Goal: Task Accomplishment & Management: Manage account settings

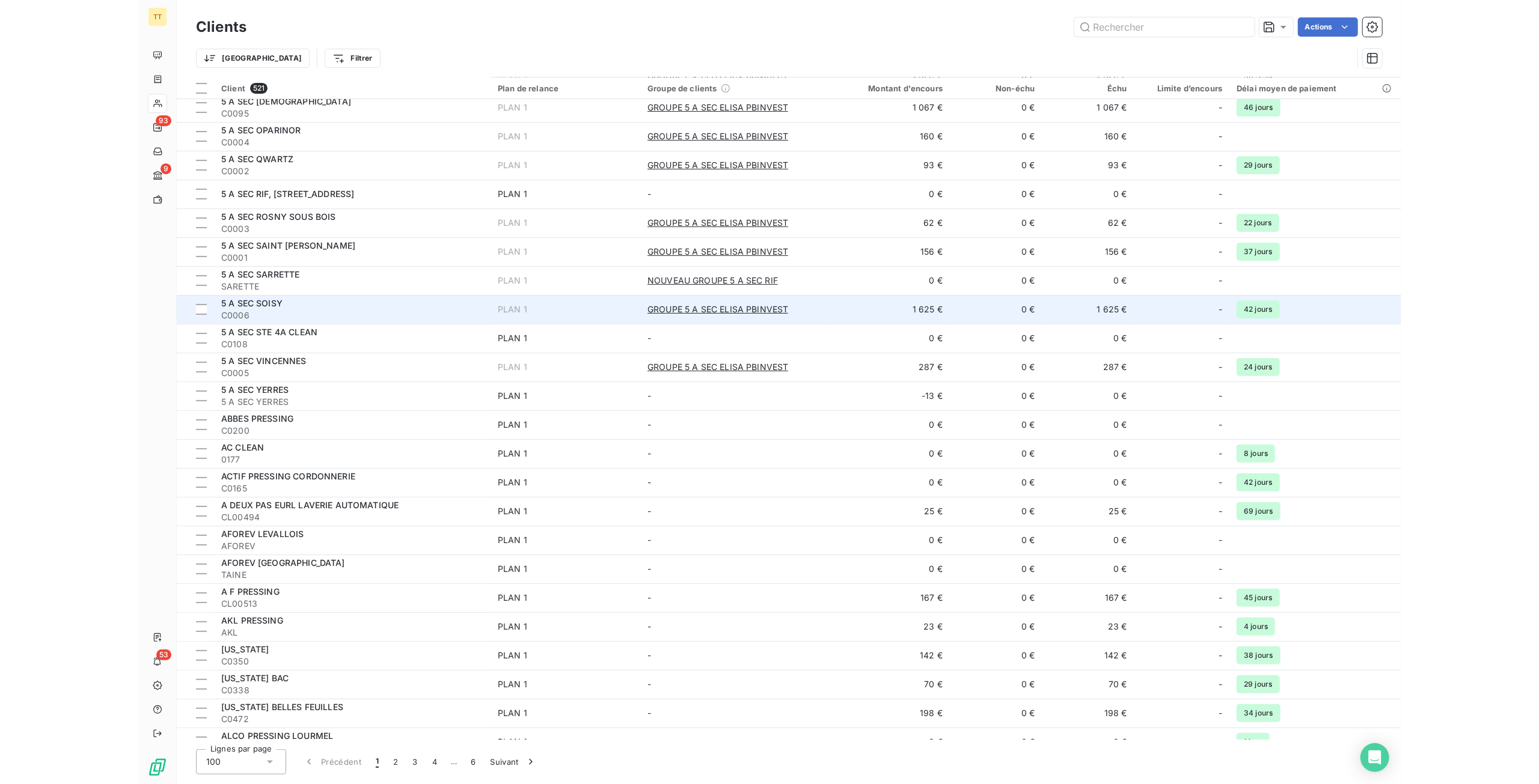
scroll to position [180, 0]
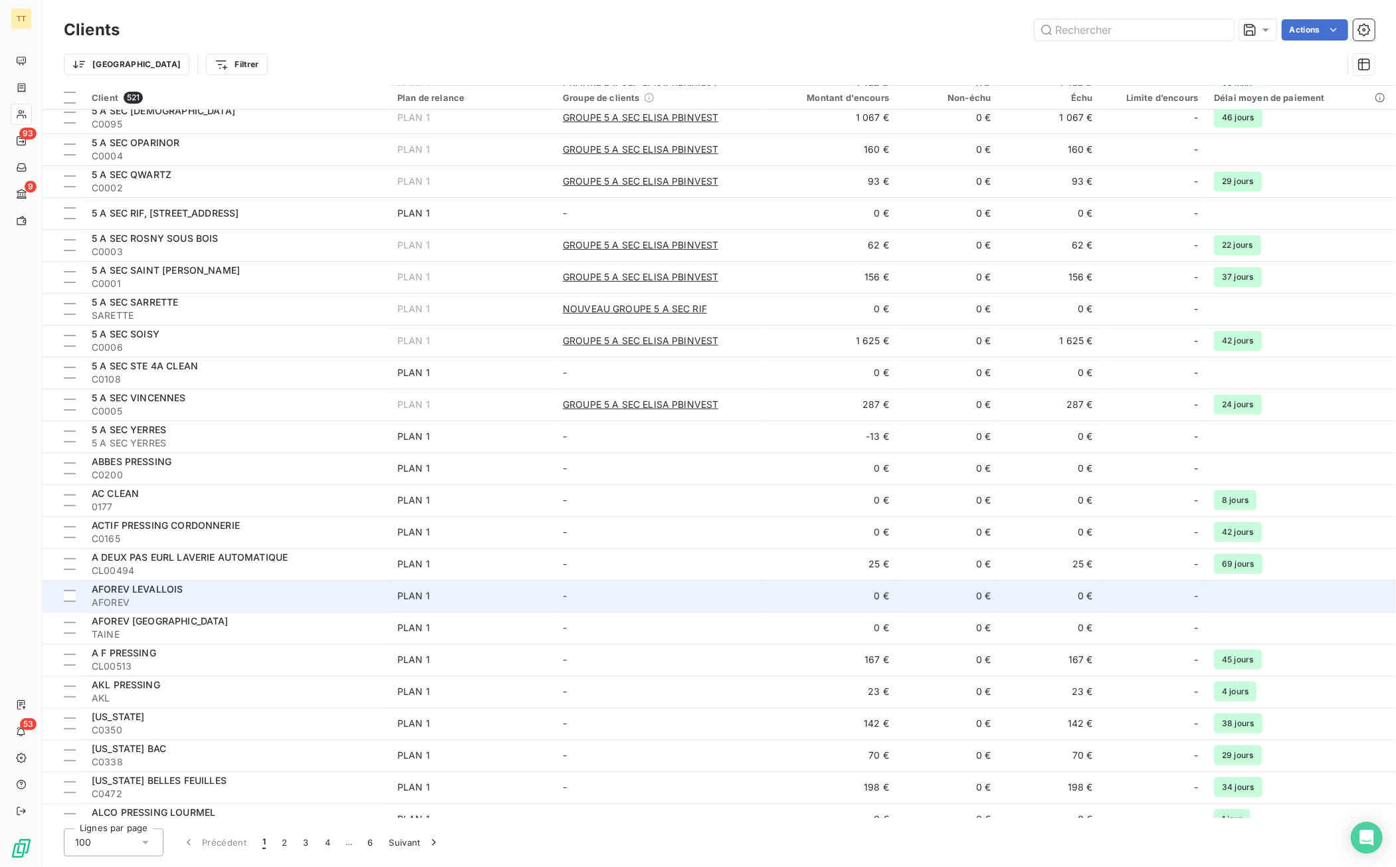
click at [283, 592] on div "AFOREV LEVALLOIS" at bounding box center [237, 589] width 290 height 13
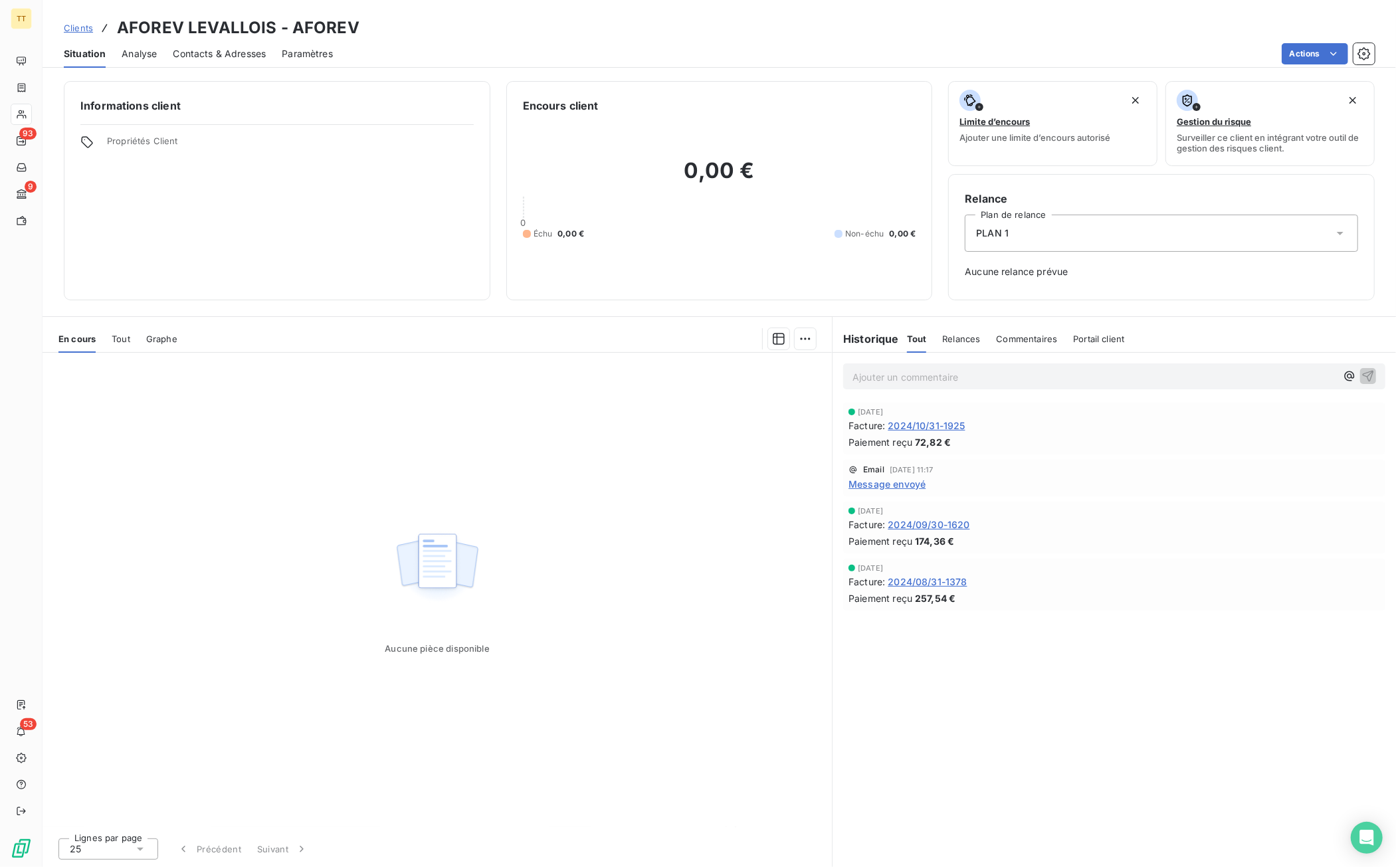
click at [235, 54] on span "Contacts & Adresses" at bounding box center [219, 53] width 93 height 13
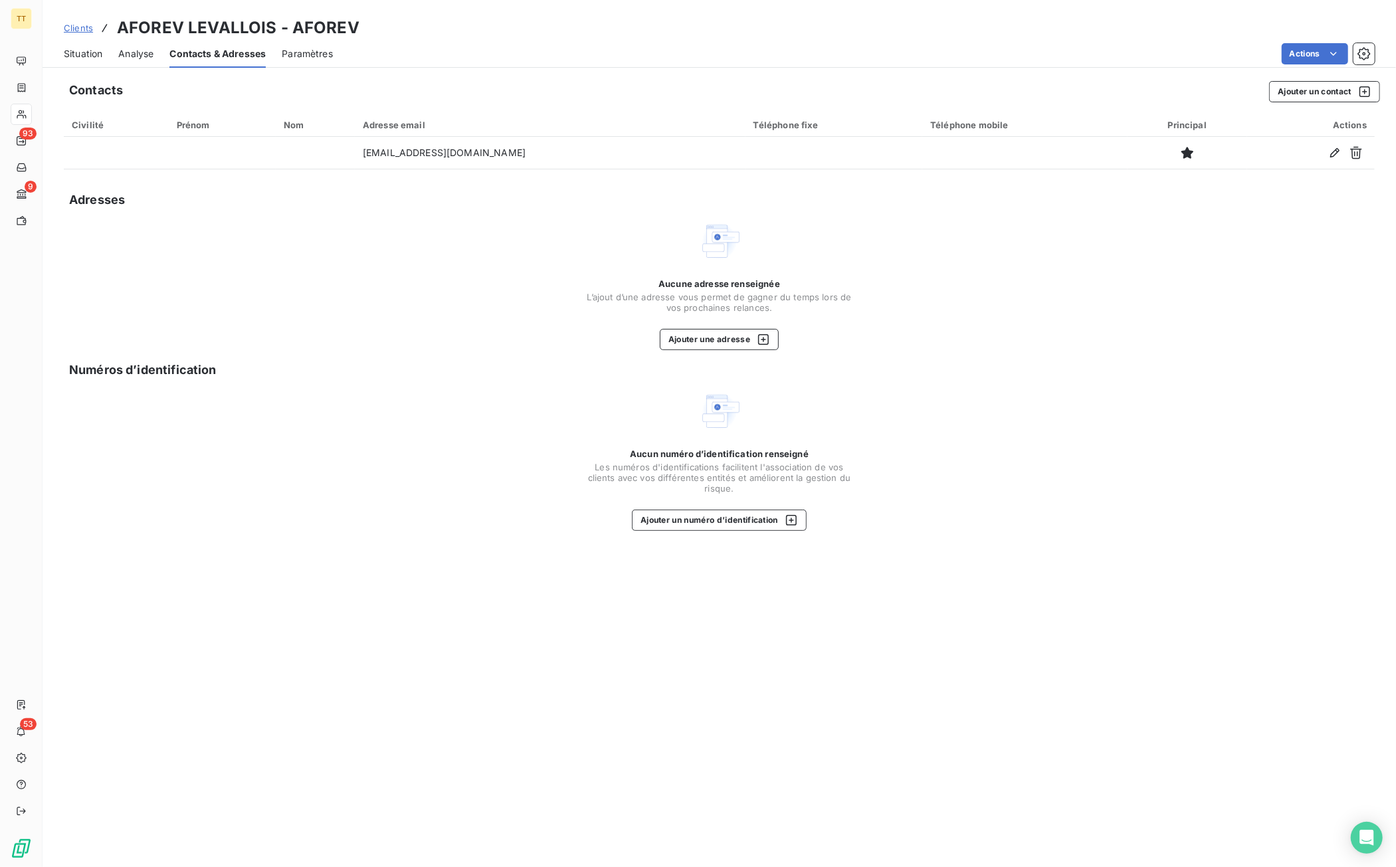
click at [91, 52] on span "Situation" at bounding box center [83, 53] width 39 height 13
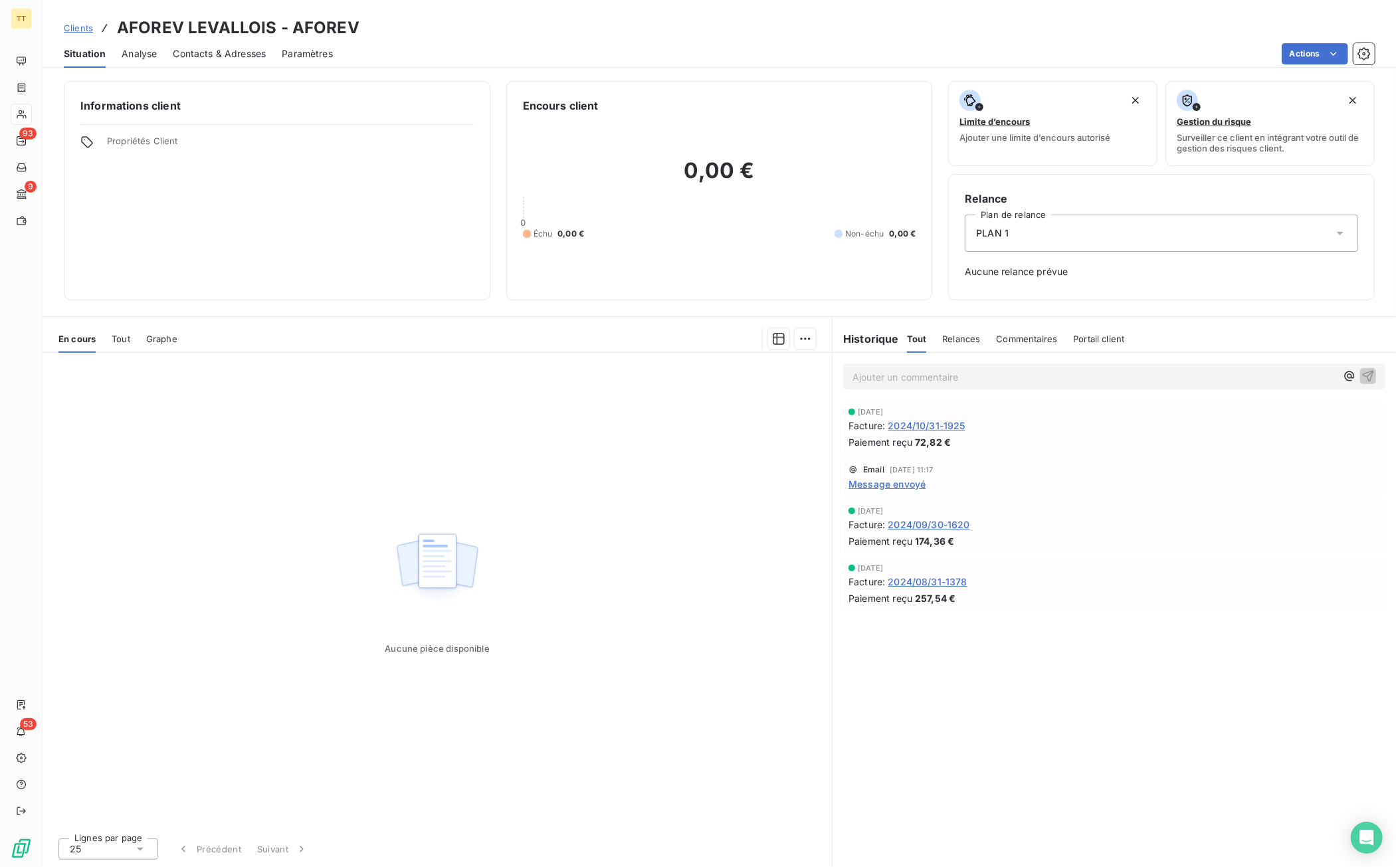
click at [947, 422] on span "2024/10/31-1925" at bounding box center [926, 426] width 77 height 14
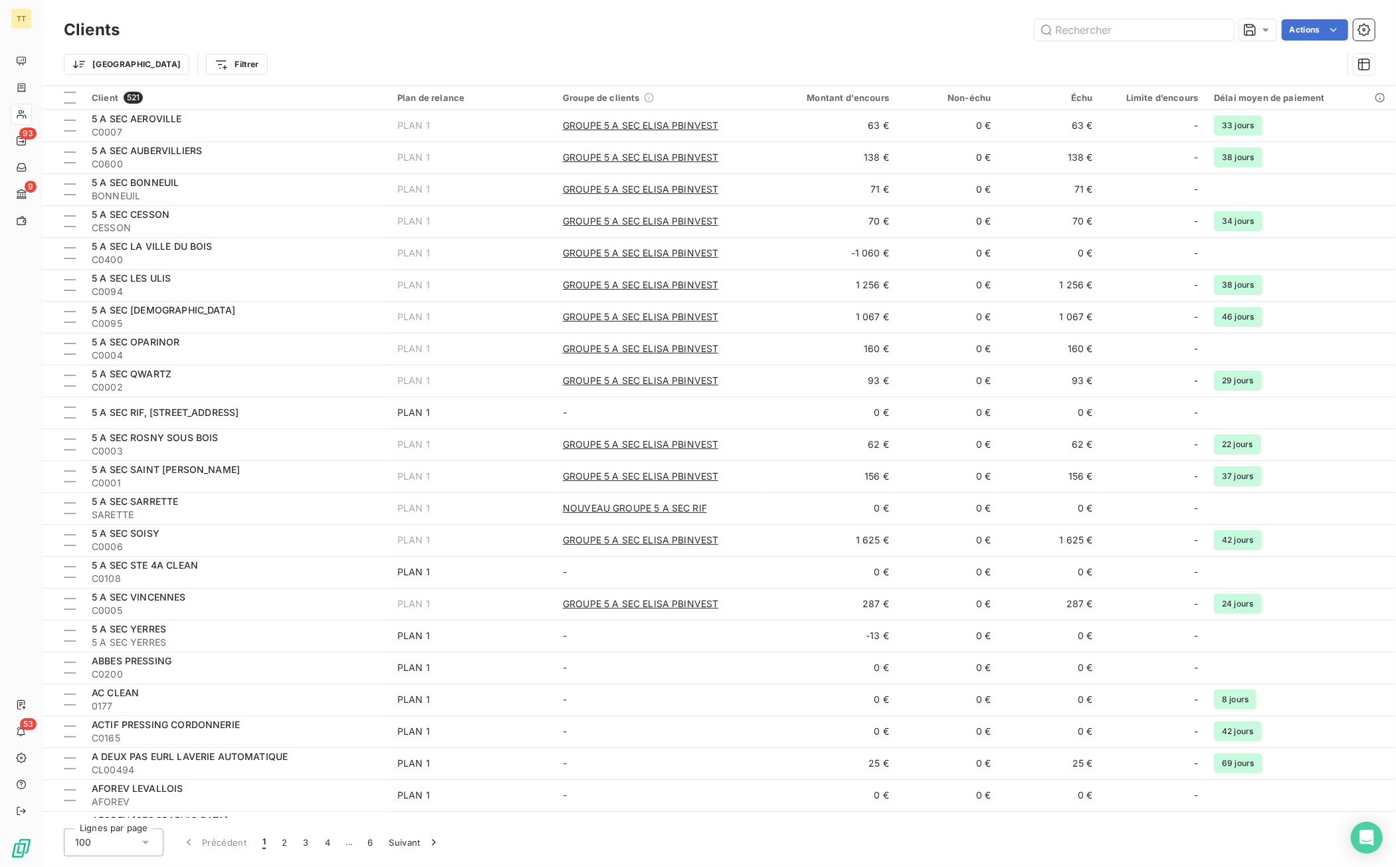
click at [1182, 19] on div "Clients Actions" at bounding box center [719, 30] width 1311 height 28
click at [1184, 29] on input "text" at bounding box center [1134, 29] width 199 height 21
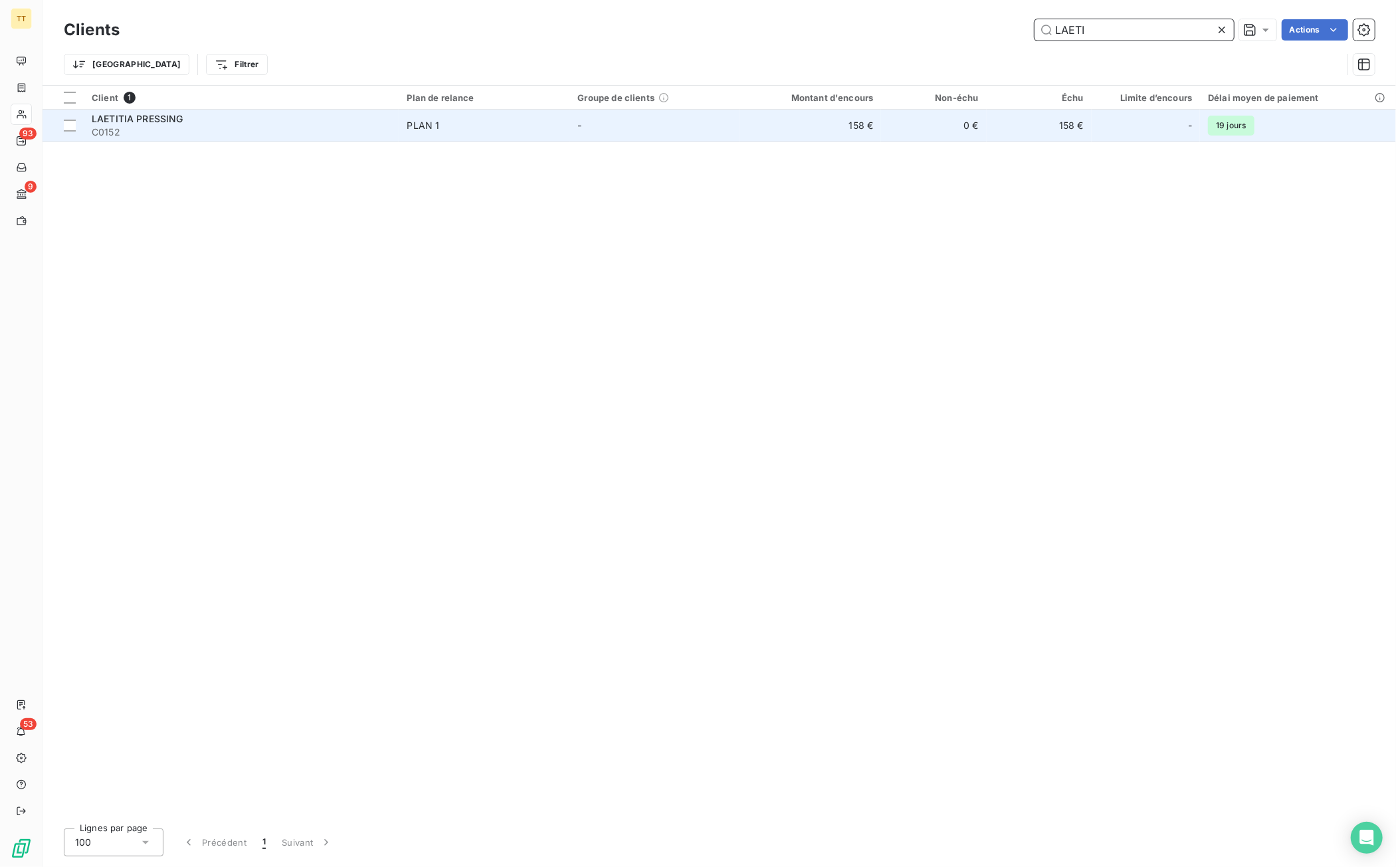
type input "LAETI"
click at [996, 140] on td "158 €" at bounding box center [1039, 126] width 105 height 32
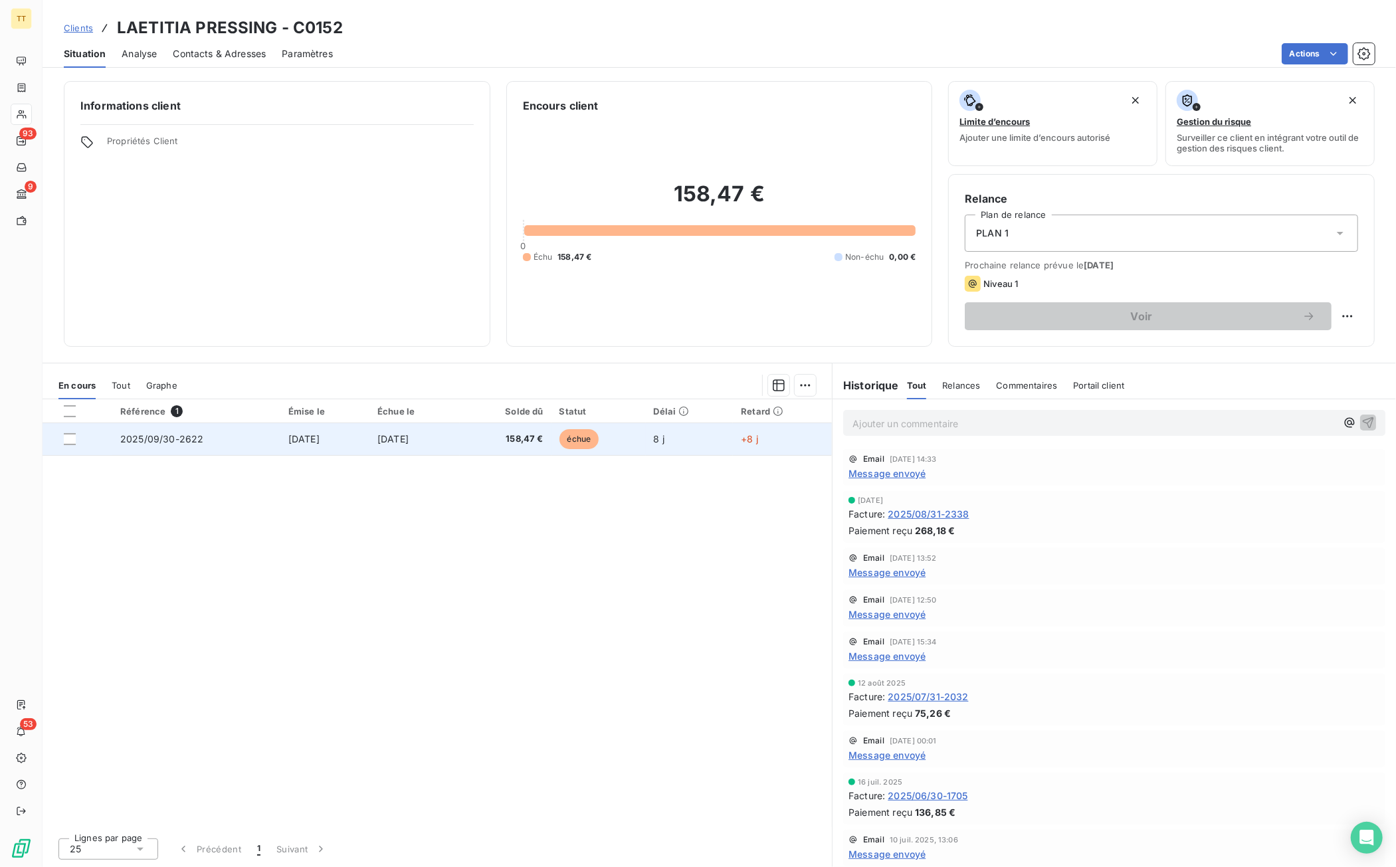
click at [706, 438] on td "8 j" at bounding box center [690, 439] width 88 height 32
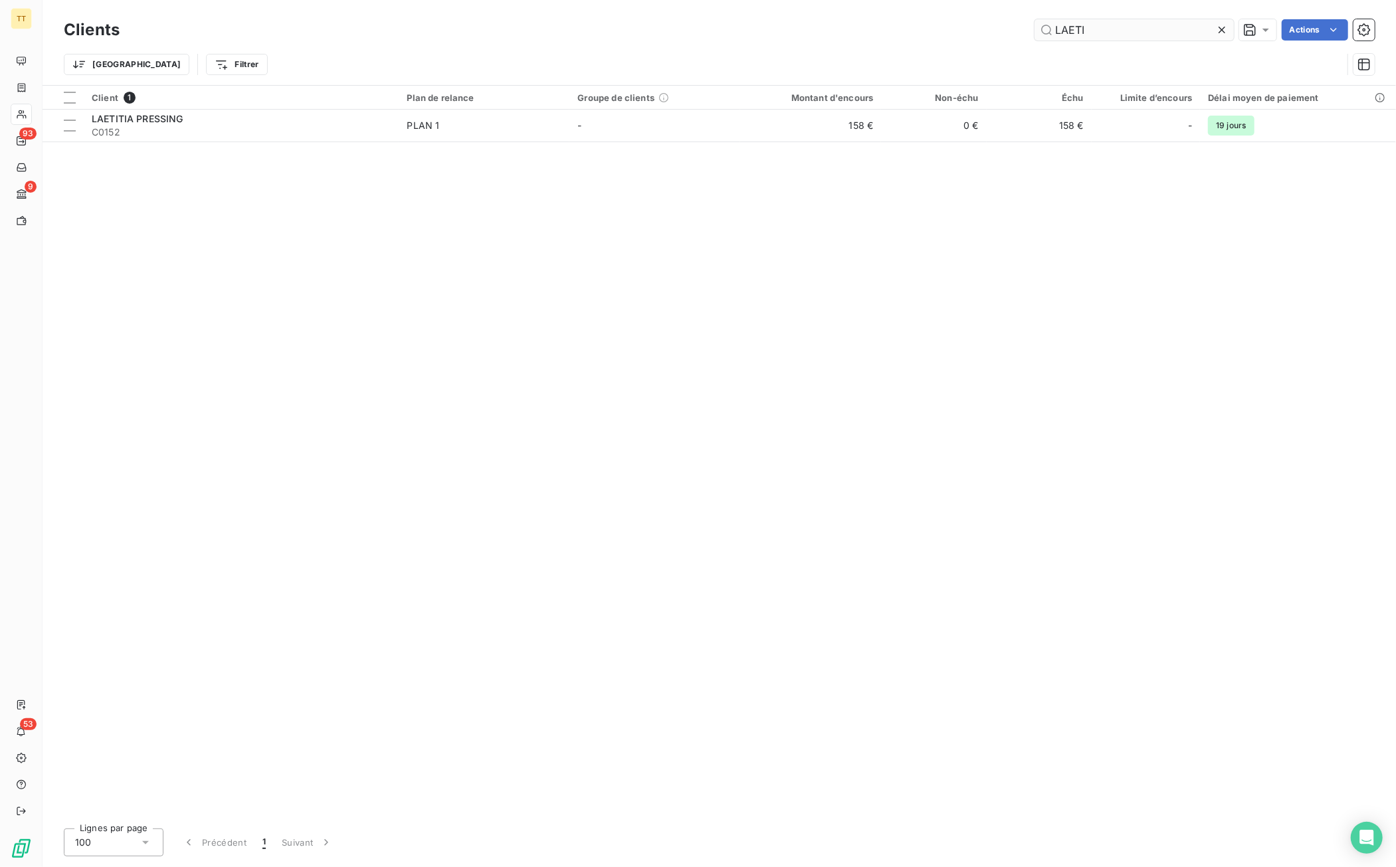
click at [1139, 34] on input "LAETI" at bounding box center [1134, 29] width 199 height 21
click at [1140, 34] on input "LAETI" at bounding box center [1134, 29] width 199 height 21
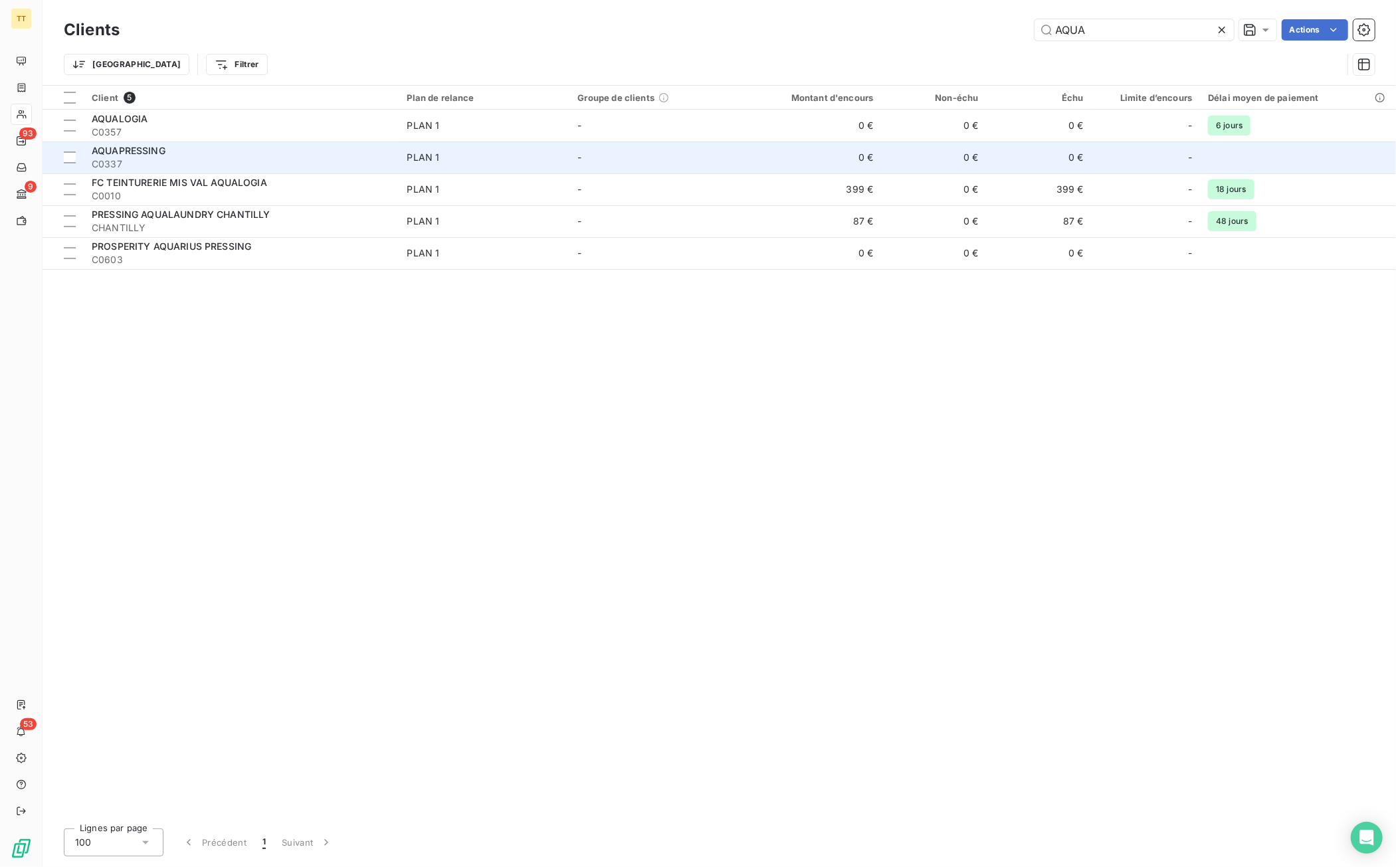
type input "AQUA"
click at [873, 155] on td "0 €" at bounding box center [810, 158] width 141 height 32
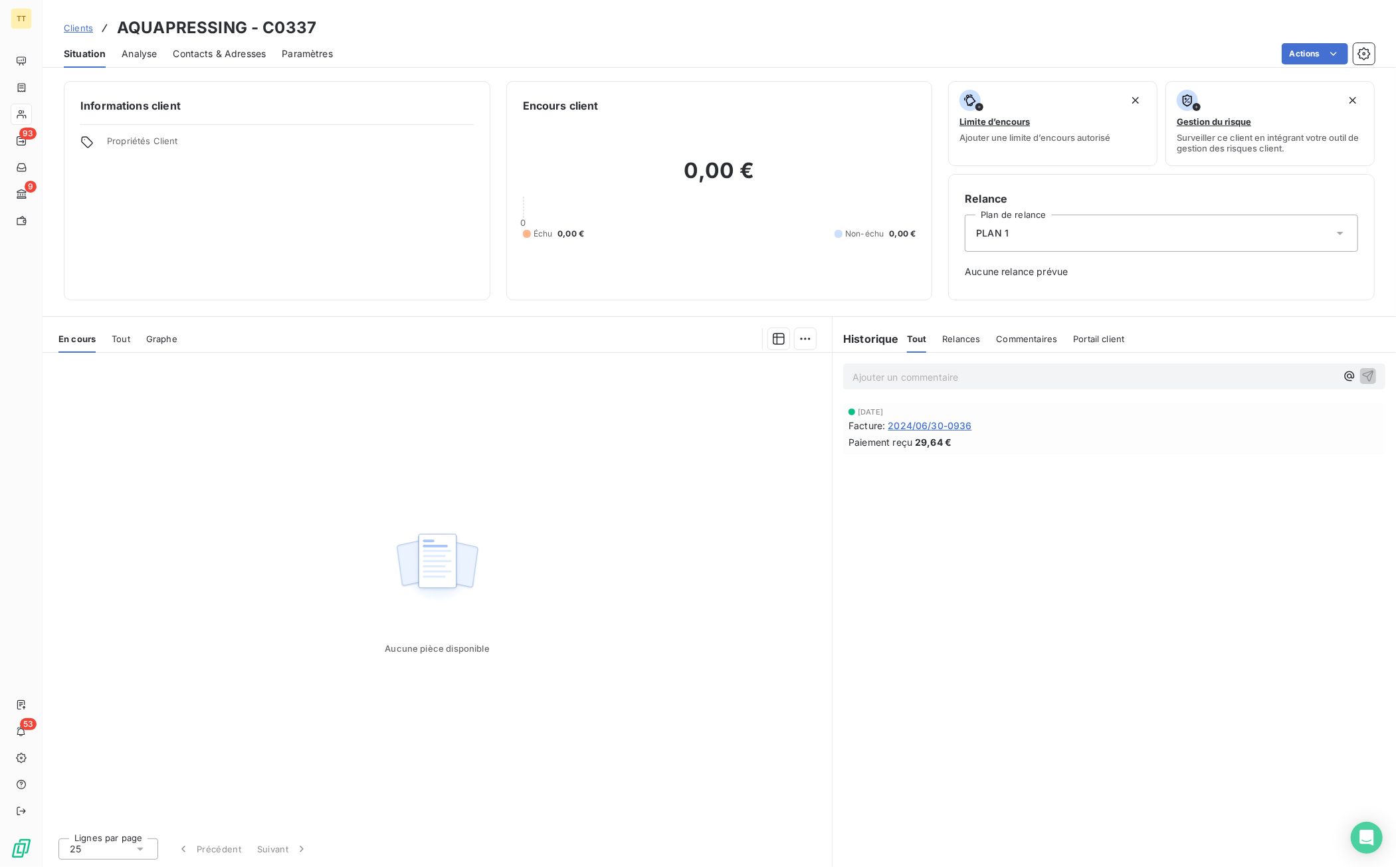
click at [243, 55] on span "Contacts & Adresses" at bounding box center [219, 53] width 93 height 13
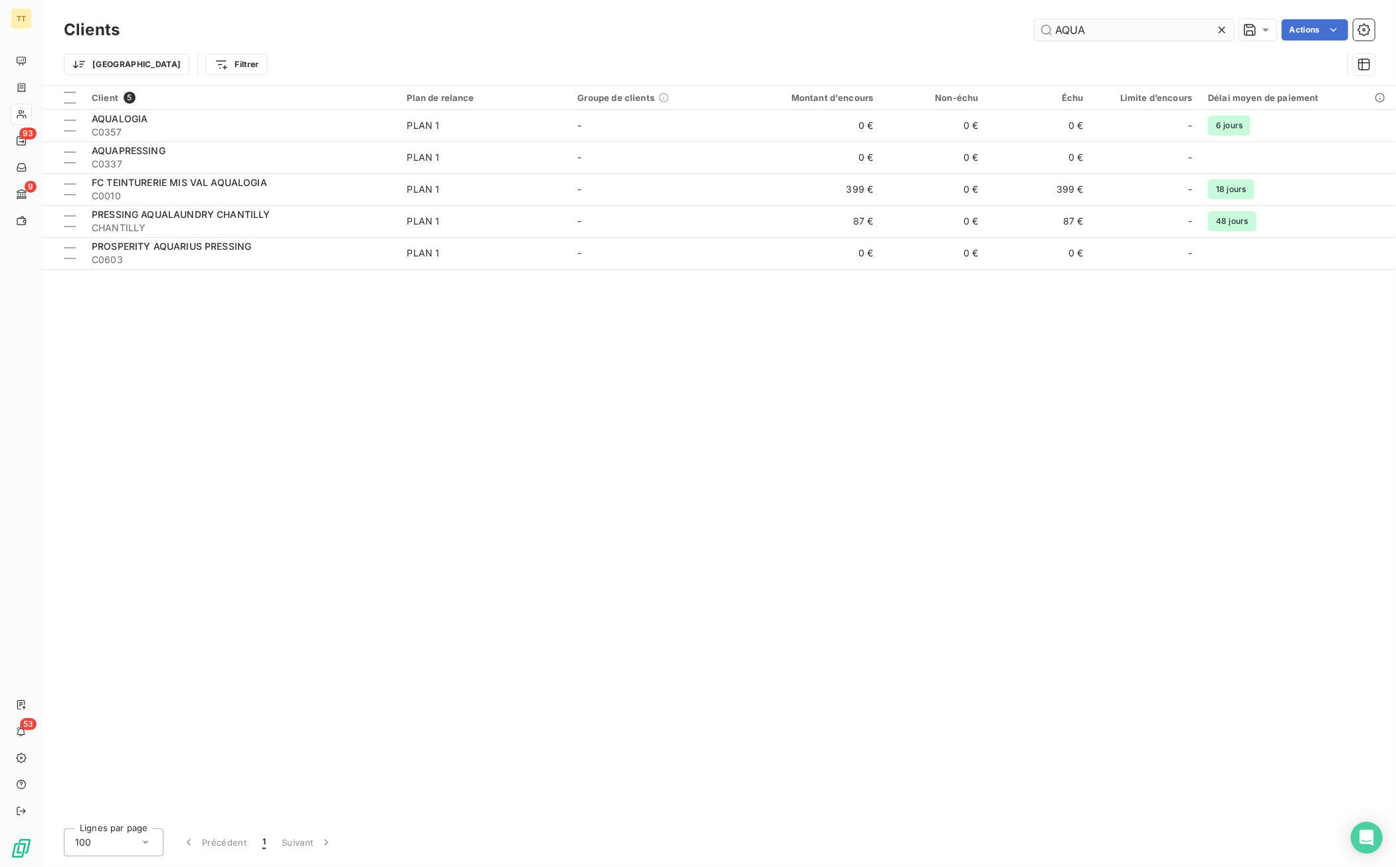
click at [1109, 33] on input "AQUA" at bounding box center [1134, 29] width 199 height 21
click at [1110, 33] on input "AQUA" at bounding box center [1134, 29] width 199 height 21
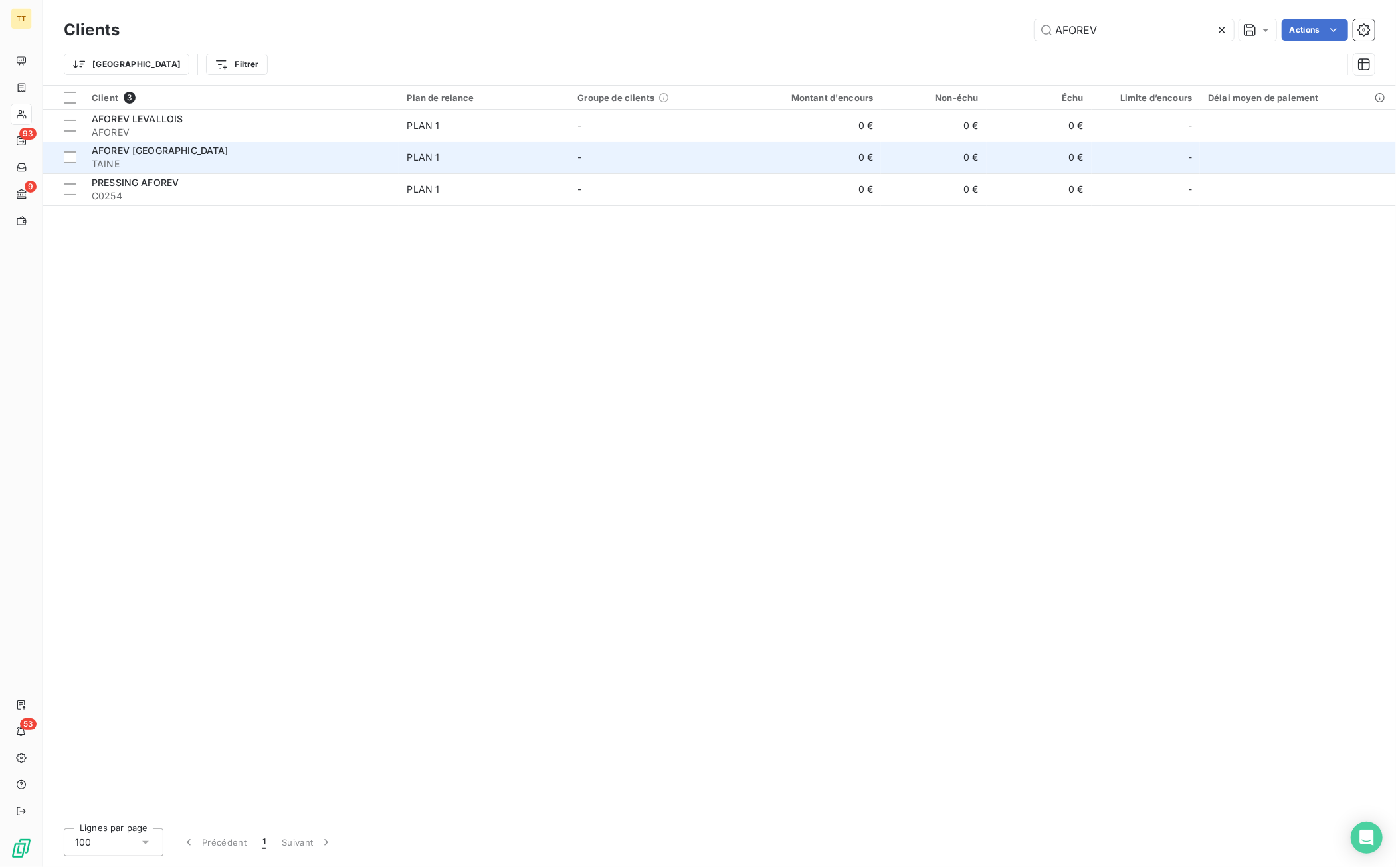
type input "AFOREV"
click at [904, 163] on td "0 €" at bounding box center [933, 158] width 105 height 32
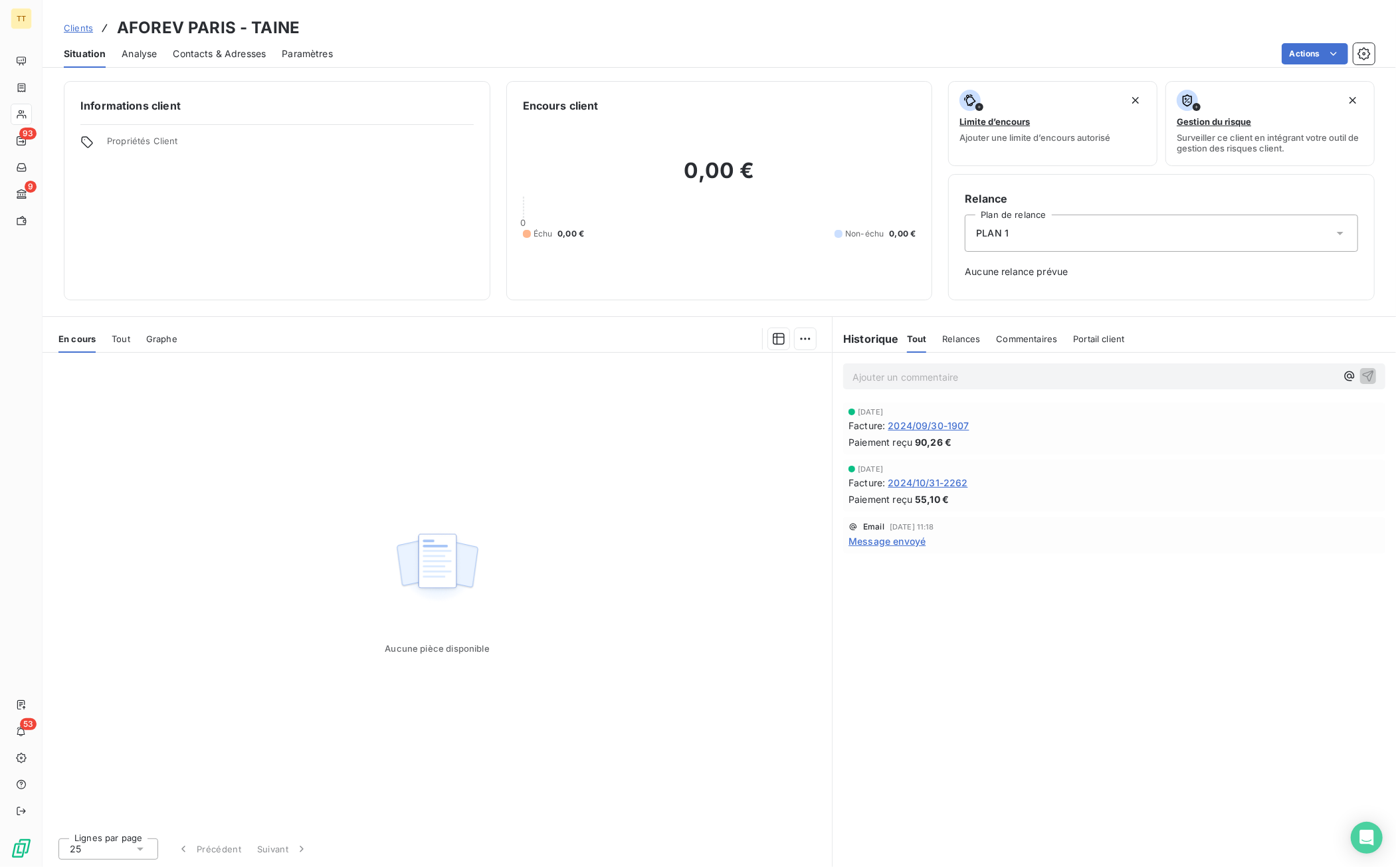
click at [256, 49] on span "Contacts & Adresses" at bounding box center [219, 53] width 93 height 13
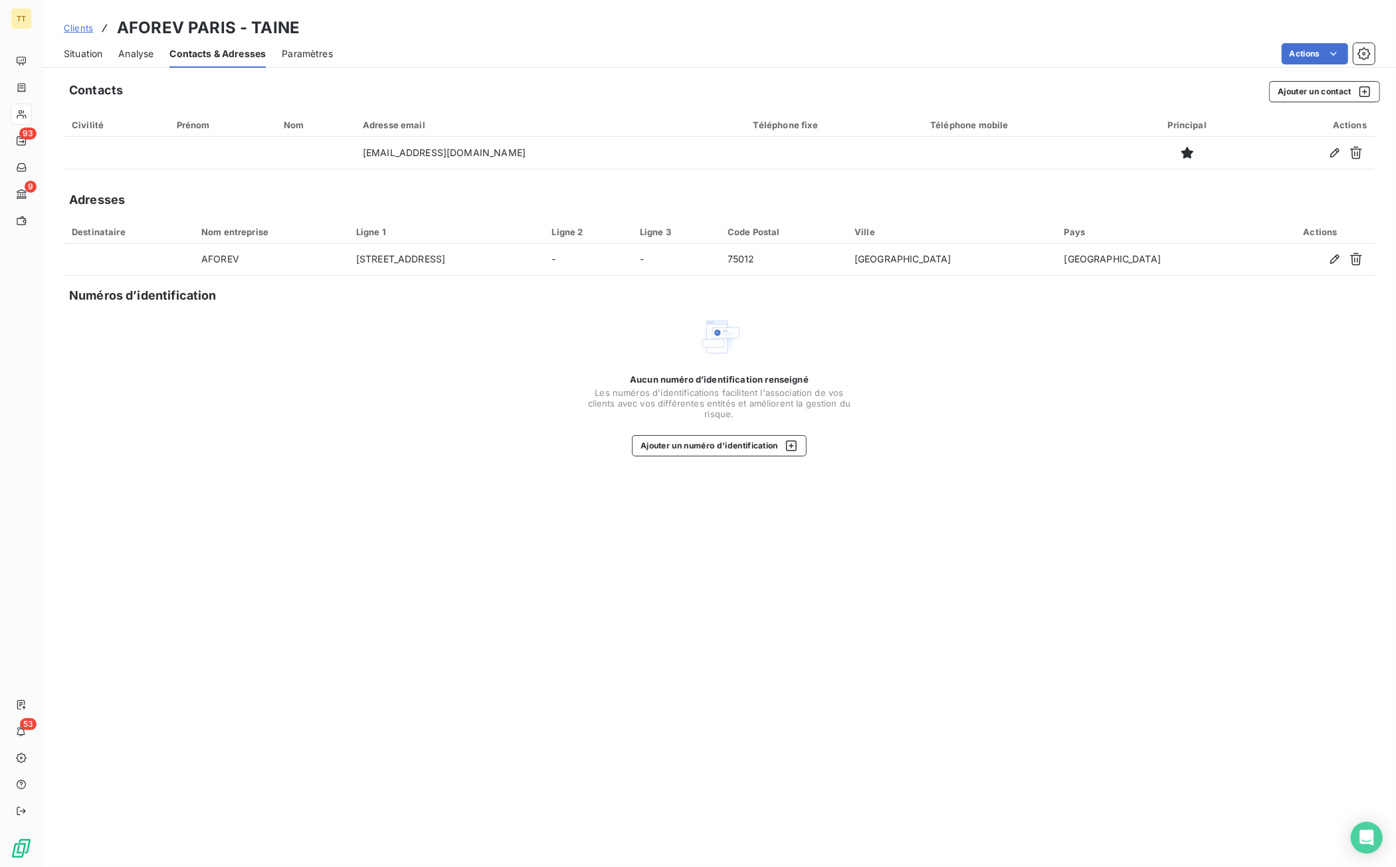
click at [96, 58] on span "Situation" at bounding box center [83, 53] width 39 height 13
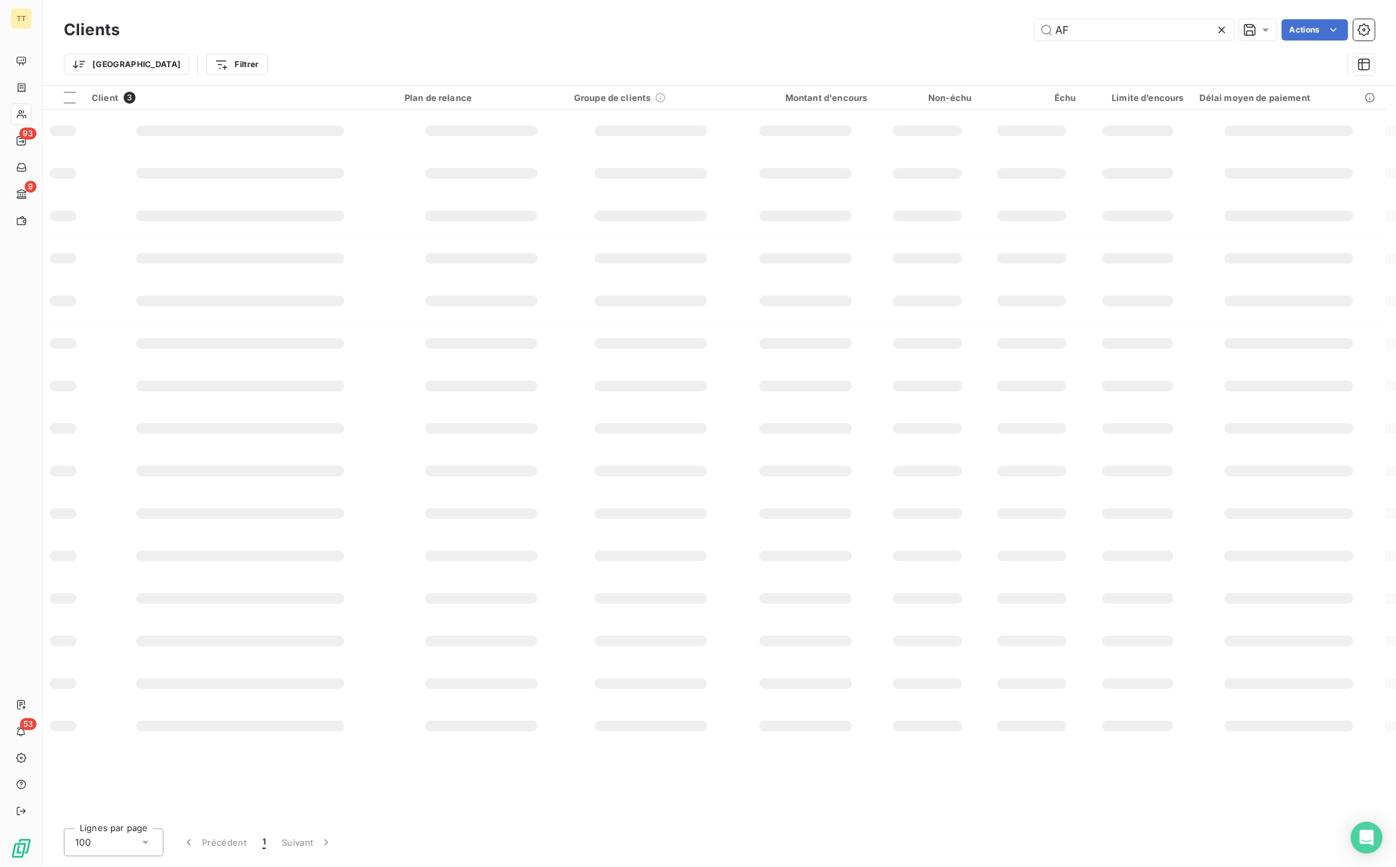
type input "A"
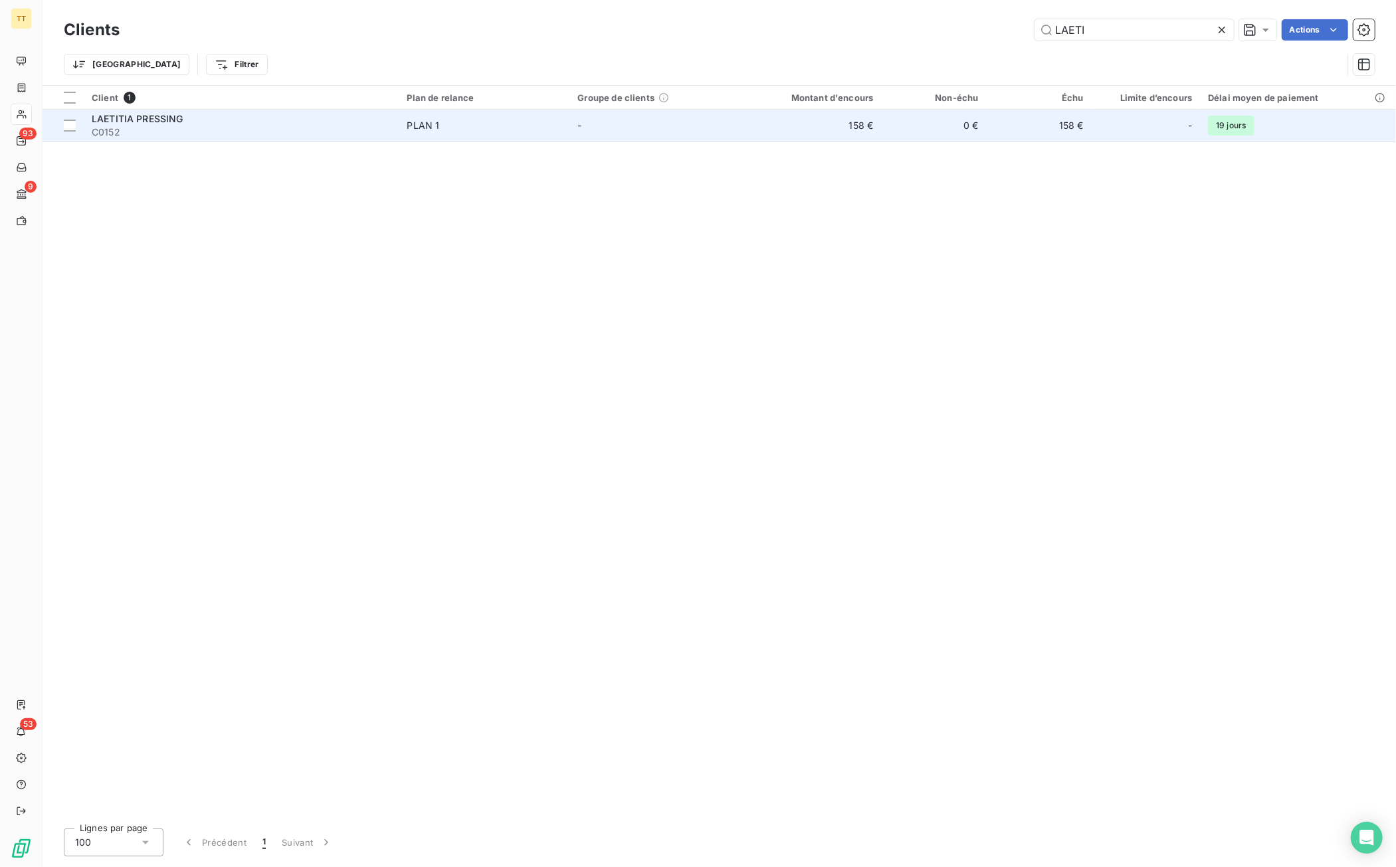
type input "LAETI"
click at [934, 134] on td "0 €" at bounding box center [933, 126] width 105 height 32
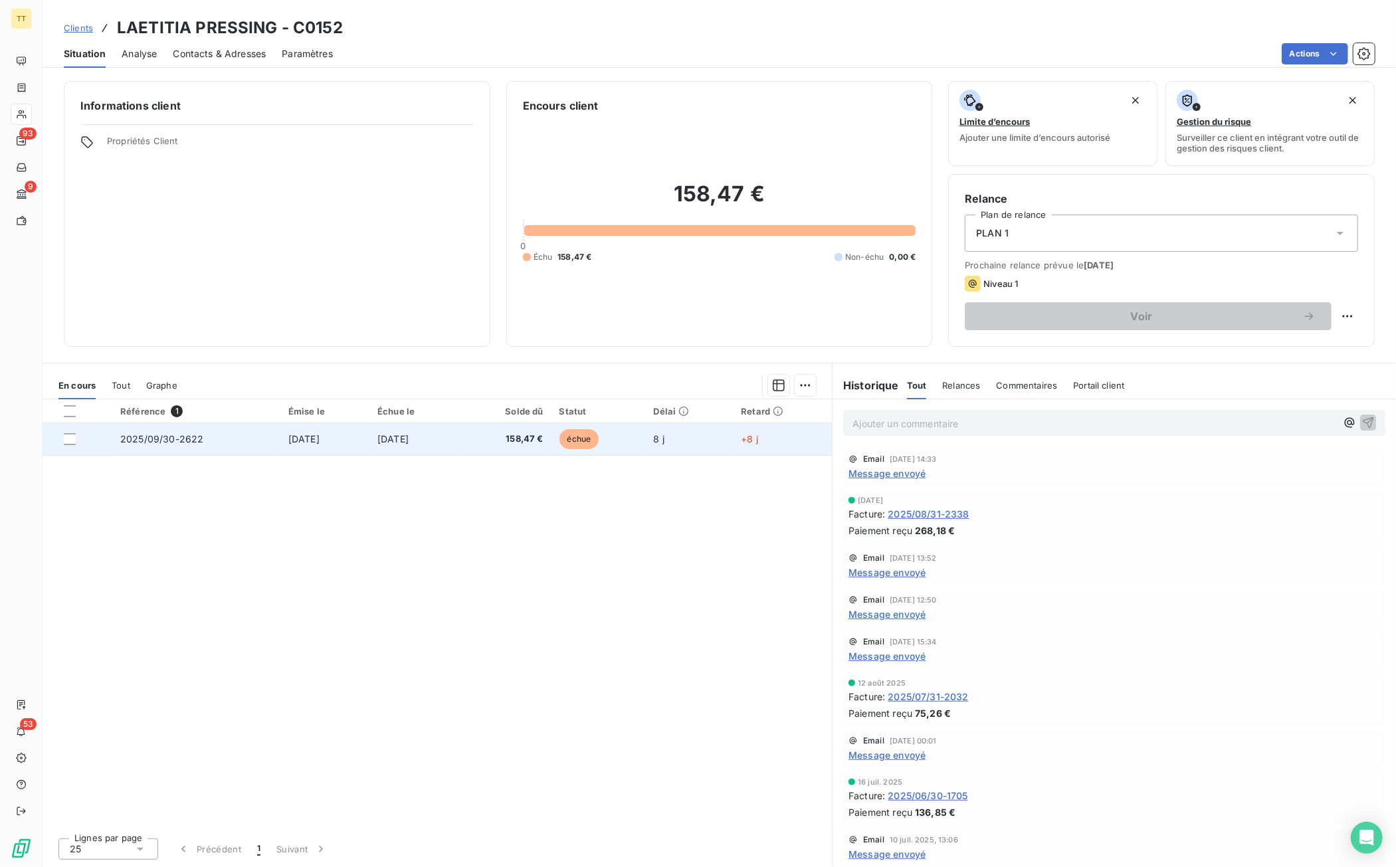
click at [597, 443] on span "échue" at bounding box center [580, 439] width 40 height 20
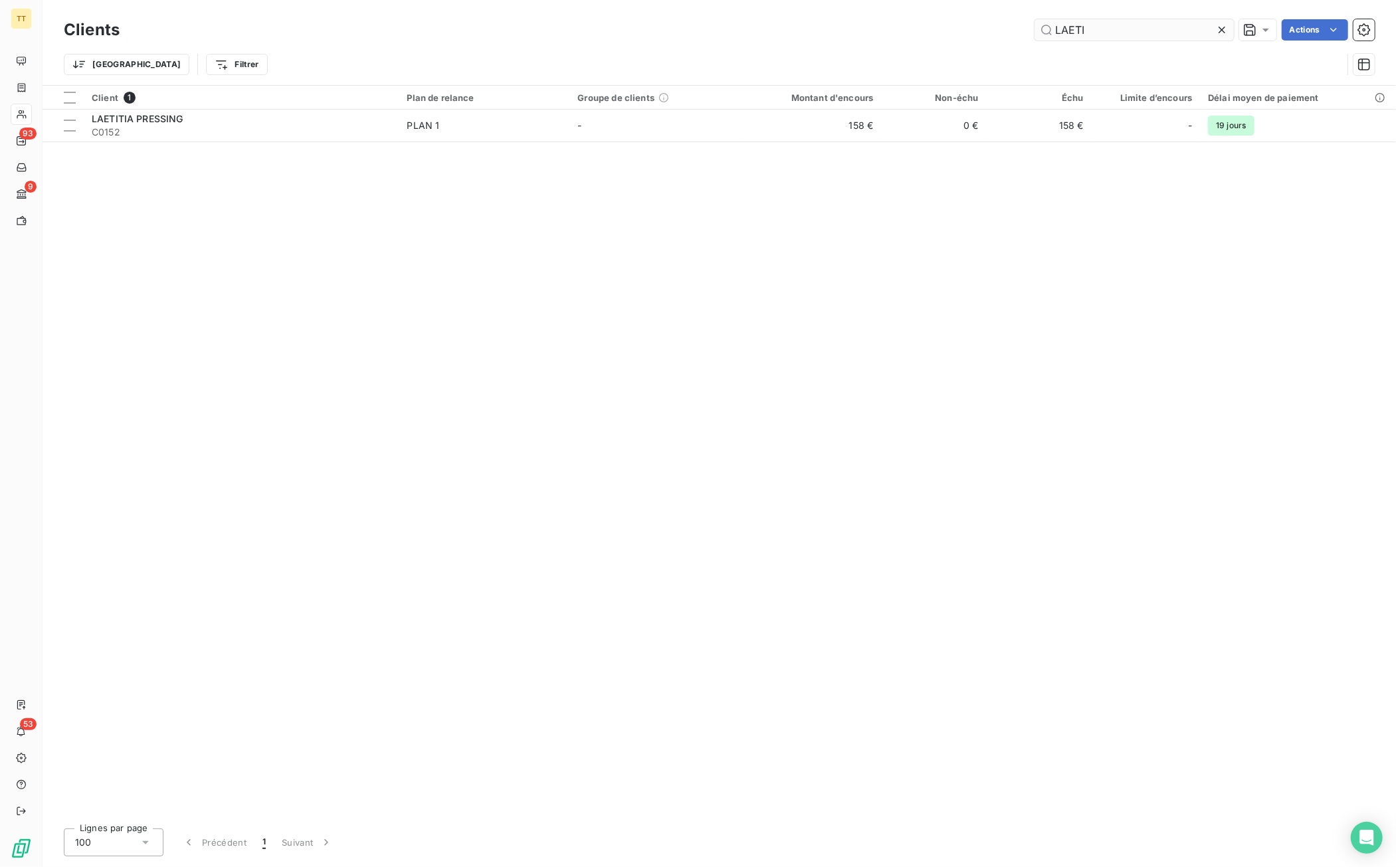
click at [1229, 30] on div at bounding box center [1224, 29] width 19 height 21
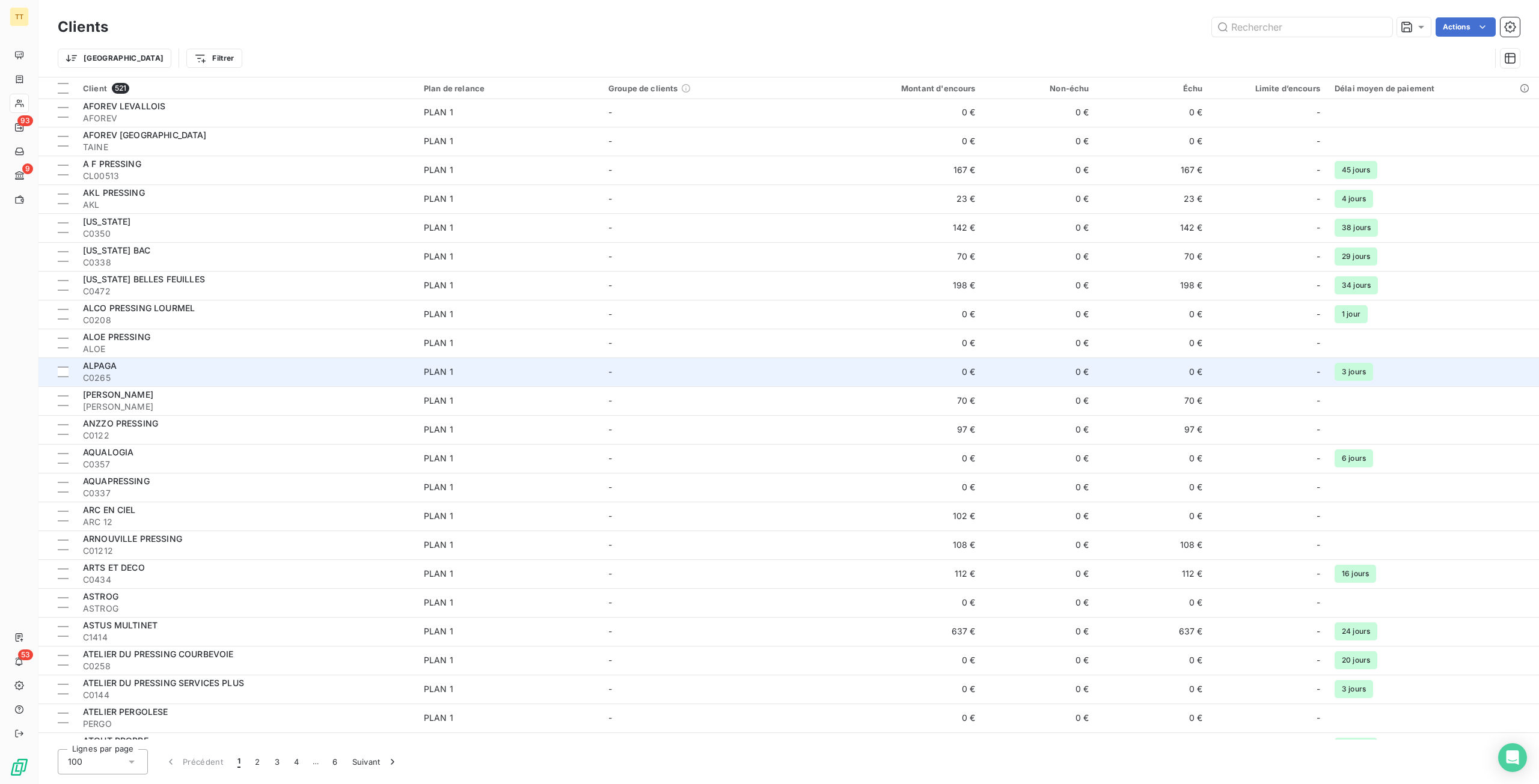
scroll to position [721, 0]
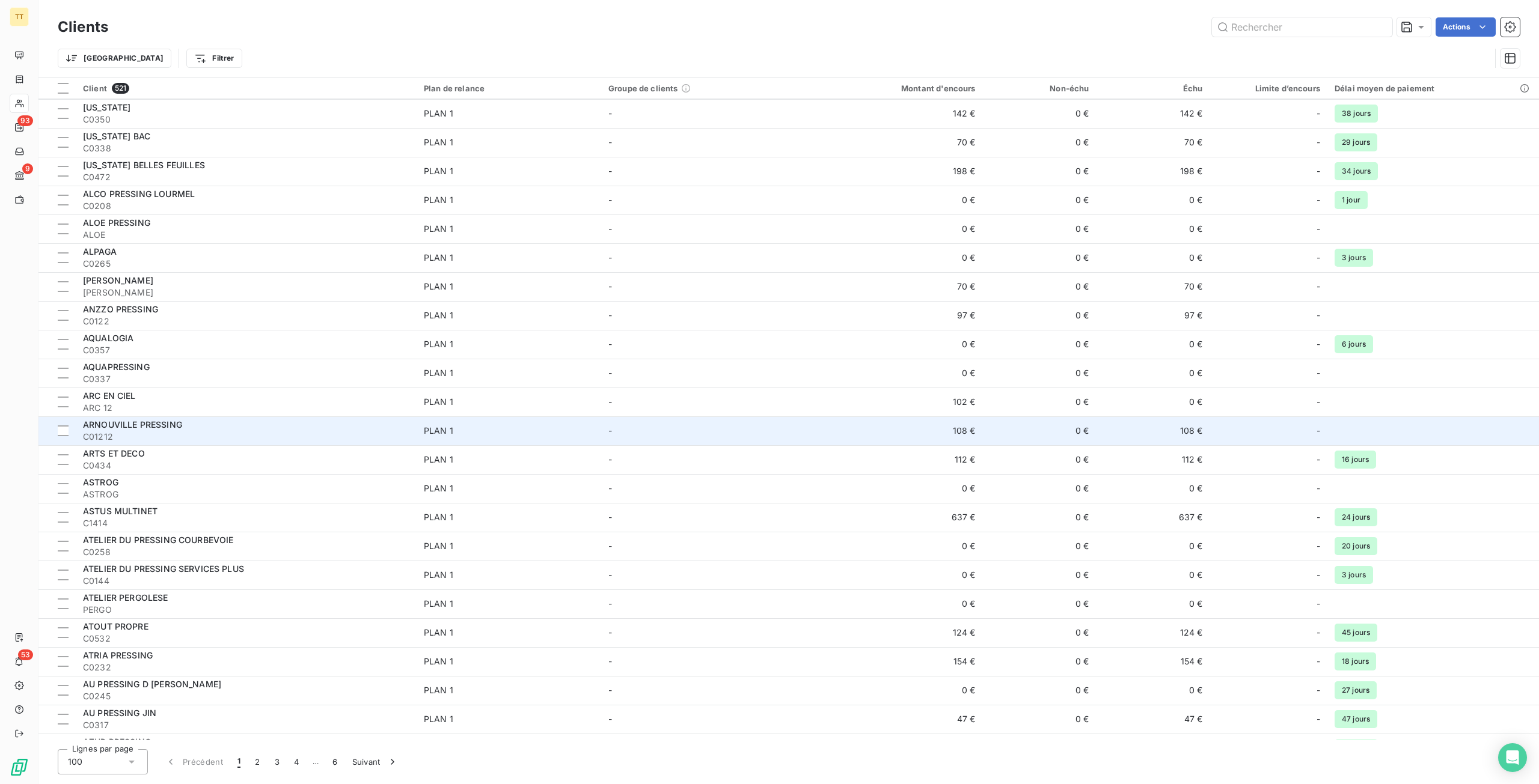
click at [187, 427] on div "ARNOUVILLE PRESSING" at bounding box center [246, 424] width 327 height 12
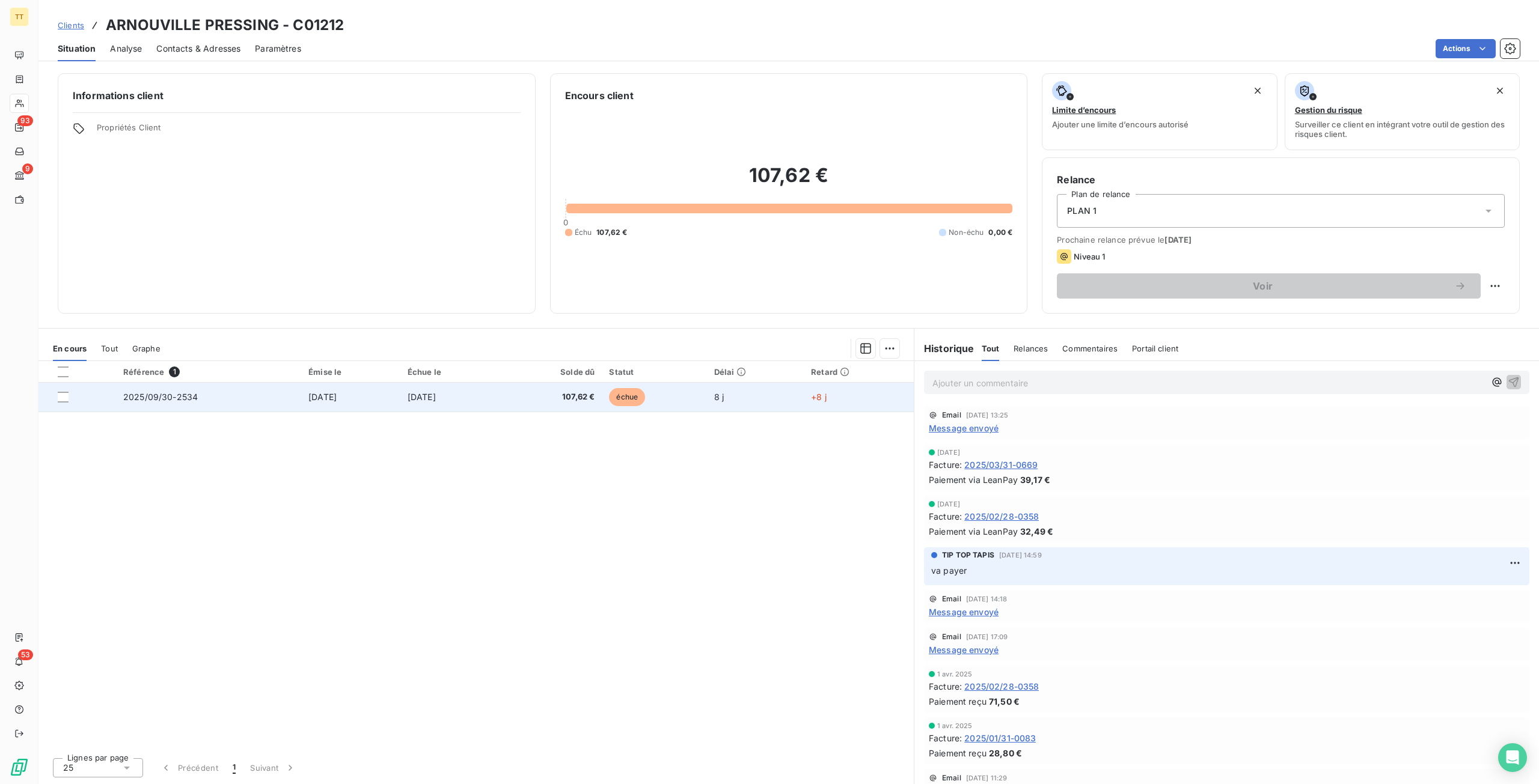
click at [571, 407] on td "107,62 €" at bounding box center [552, 397] width 101 height 29
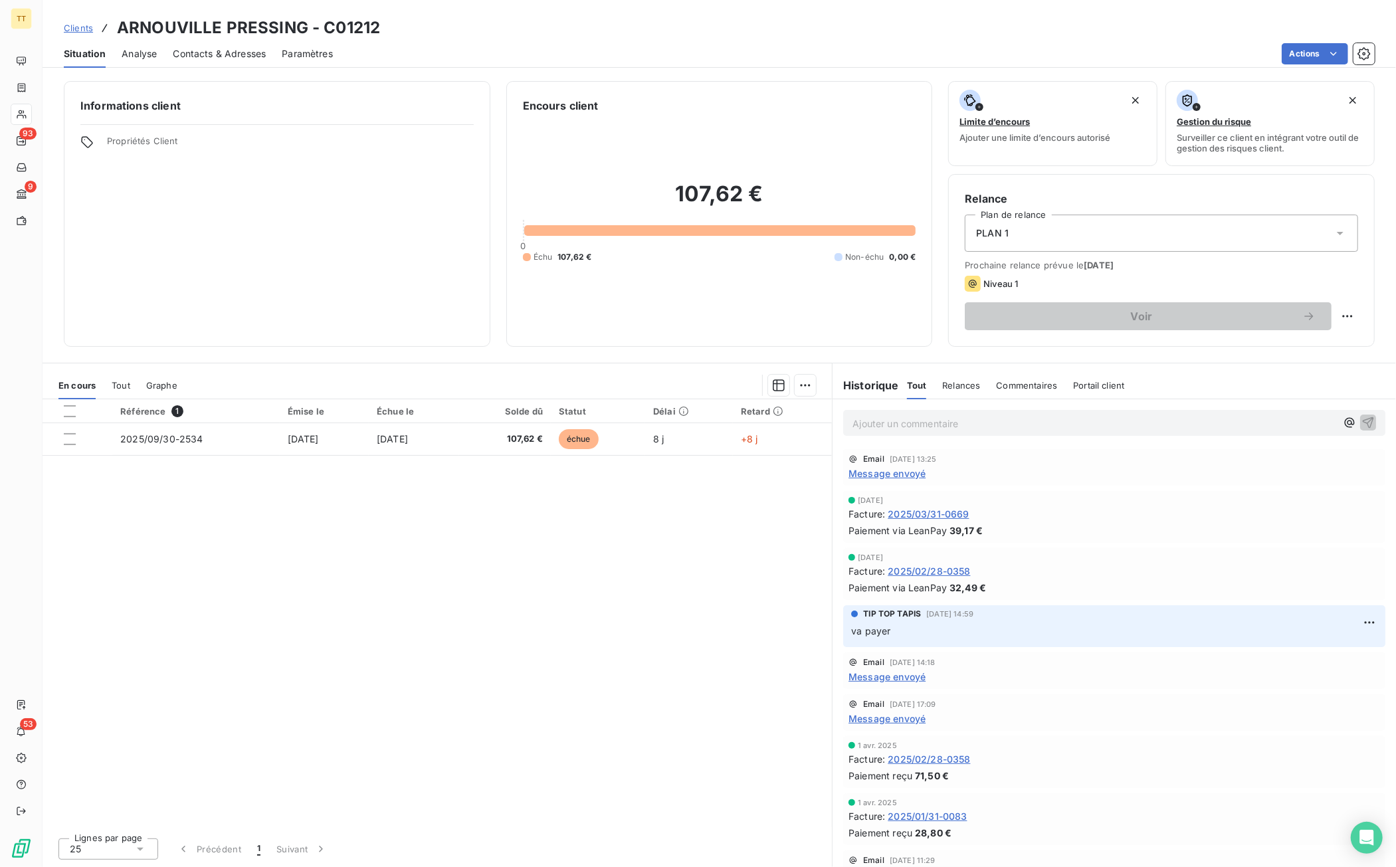
click at [210, 48] on span "Contacts & Adresses" at bounding box center [219, 53] width 93 height 13
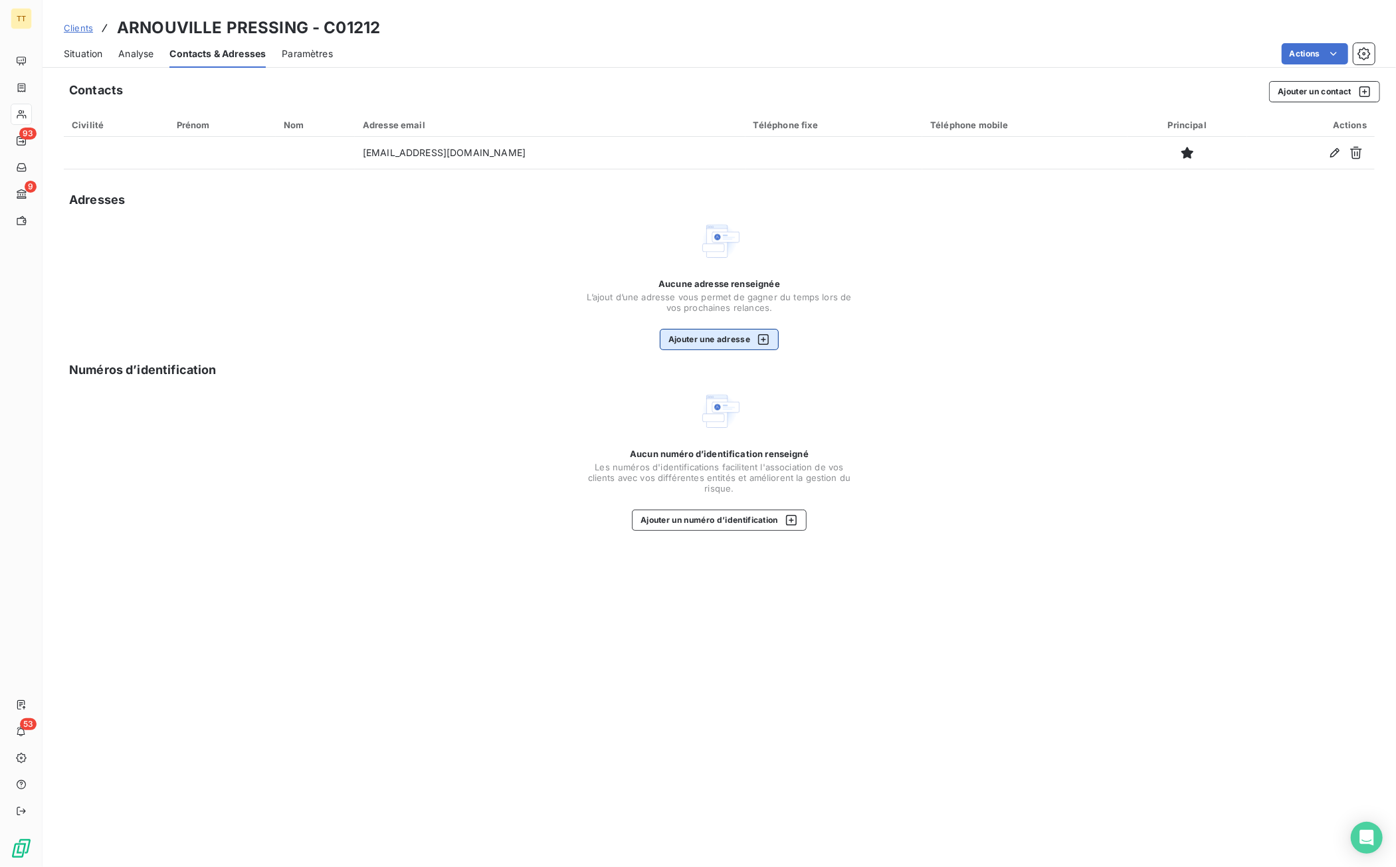
click at [733, 329] on button "Ajouter une adresse" at bounding box center [719, 339] width 119 height 21
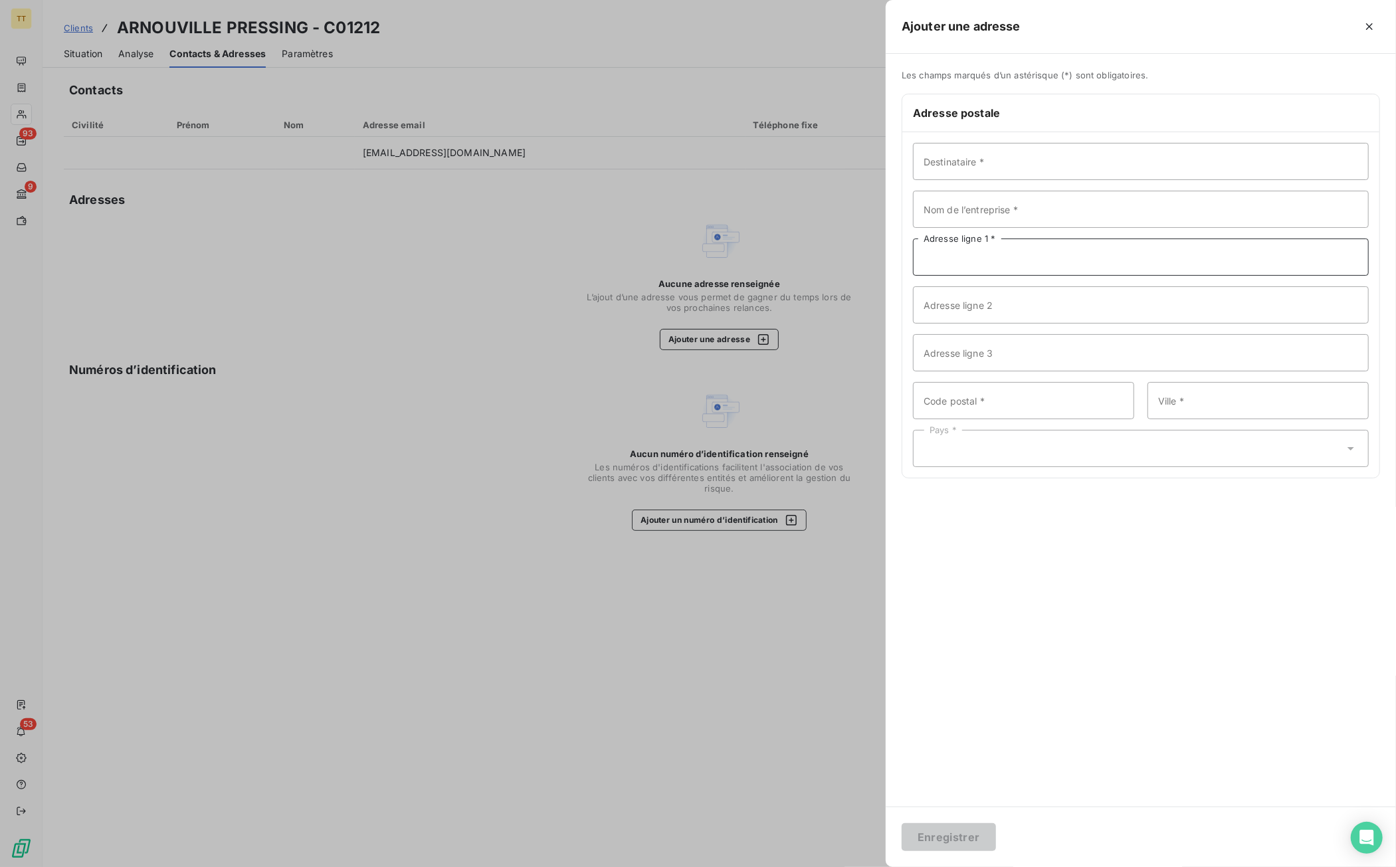
click at [973, 247] on input "Adresse ligne 1 *" at bounding box center [1141, 257] width 456 height 37
paste input "[STREET_ADDRESS][PERSON_NAME]"
type input "[STREET_ADDRESS][PERSON_NAME]"
click at [1075, 391] on input "Code postal *" at bounding box center [1023, 400] width 221 height 37
type input "95400"
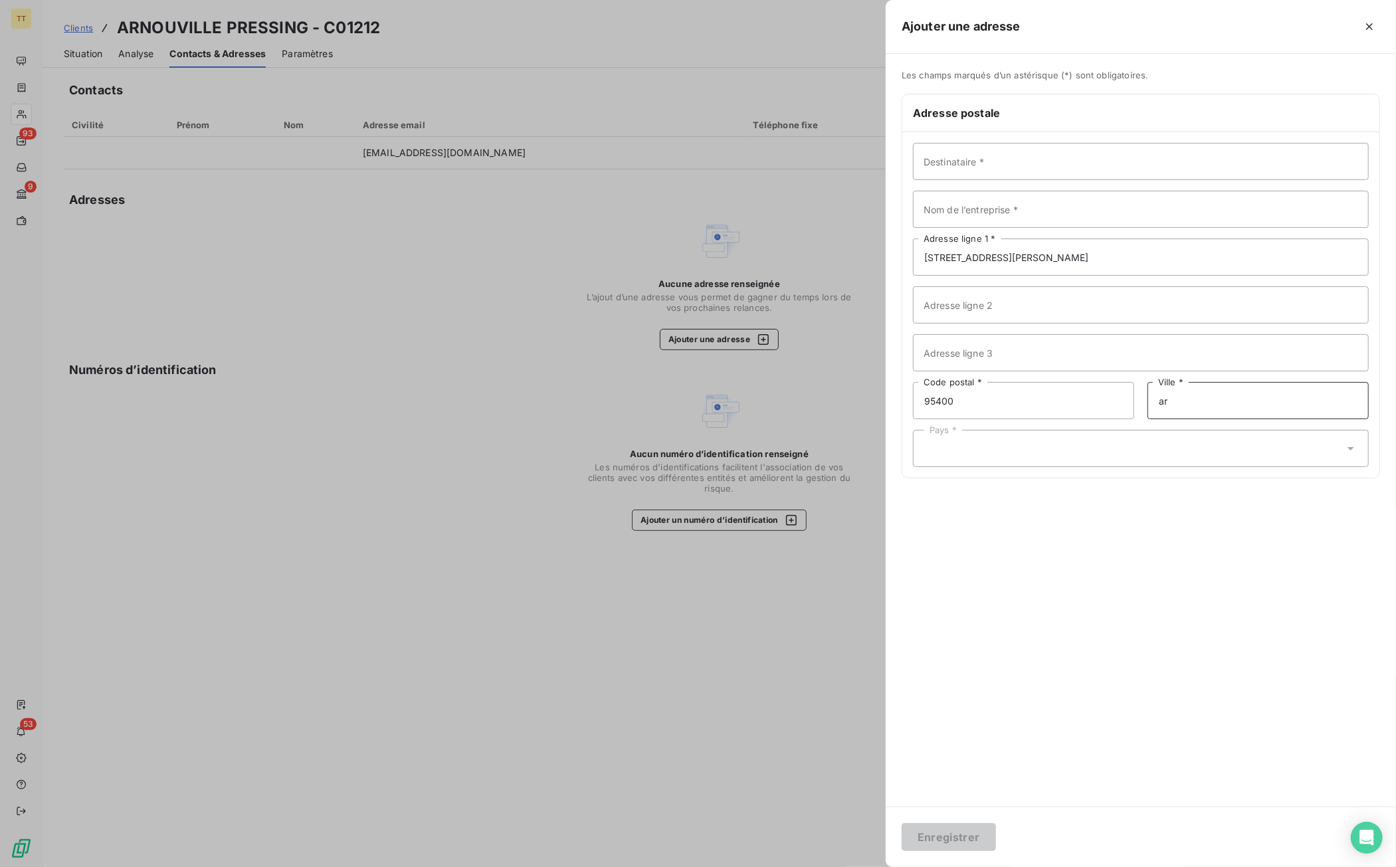
type input "a"
type input "ARNOUVILLE"
click at [1177, 445] on div "Pays *" at bounding box center [1141, 448] width 456 height 37
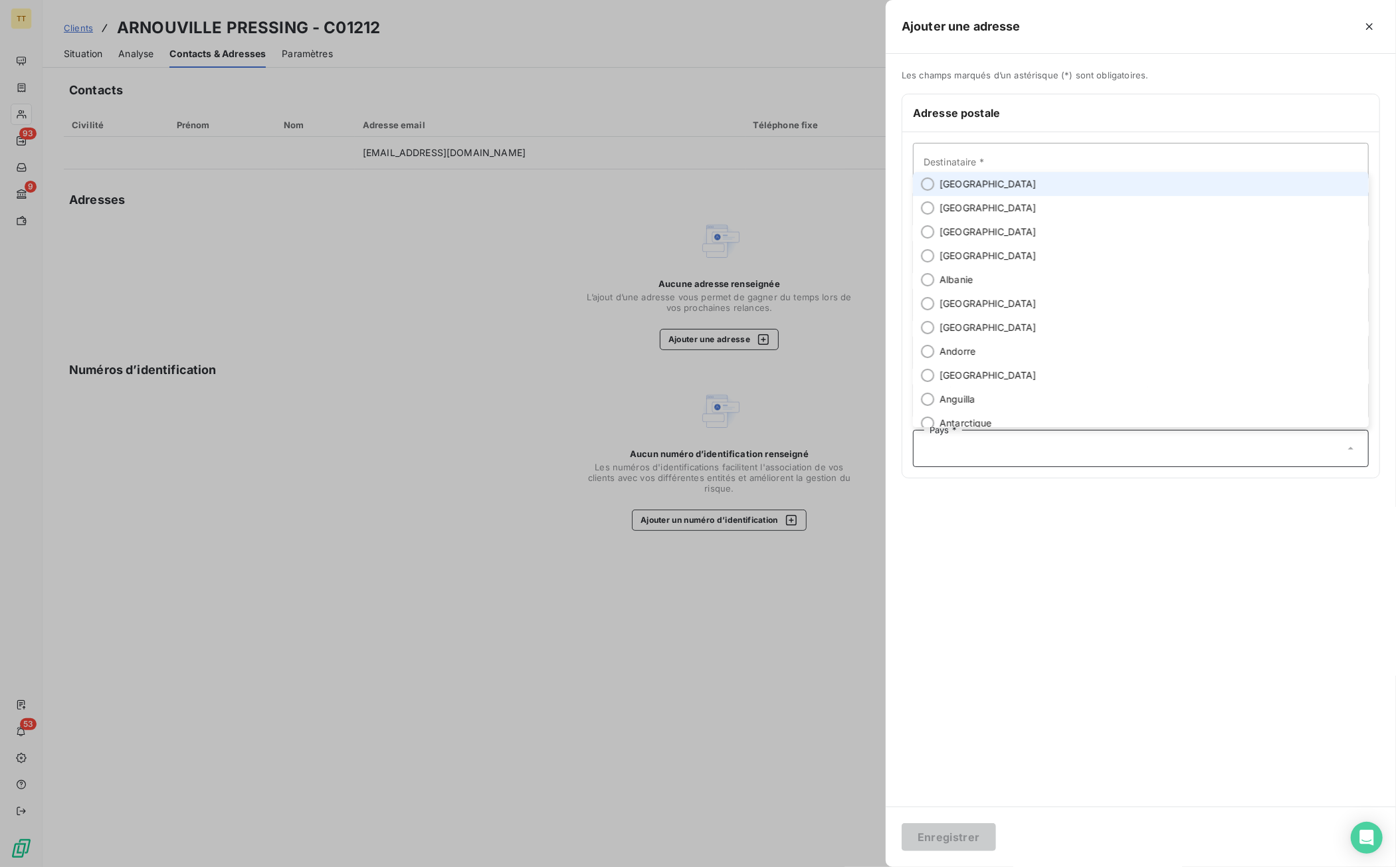
click at [1013, 180] on li "[GEOGRAPHIC_DATA]" at bounding box center [1141, 184] width 456 height 24
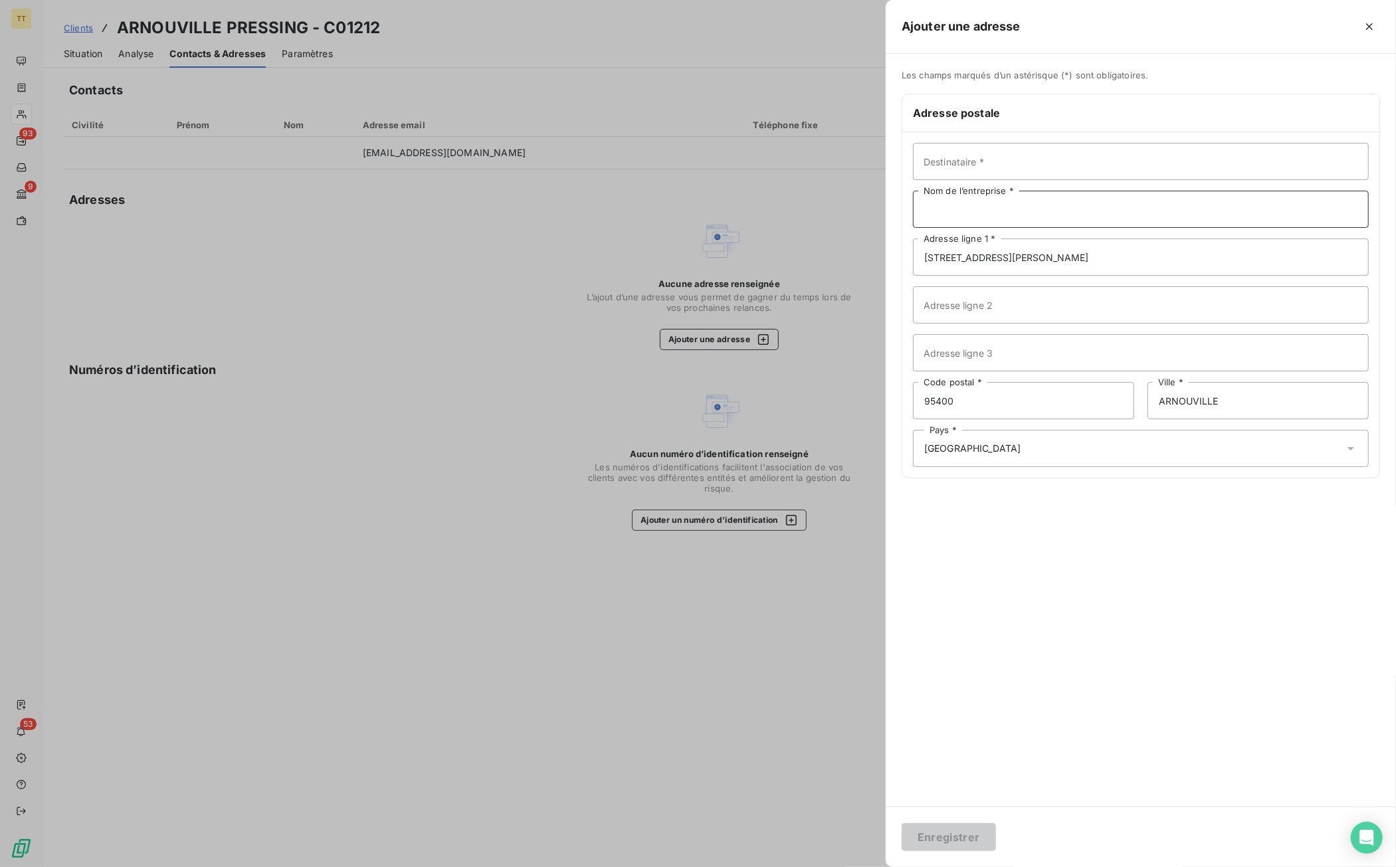
click at [1014, 214] on input "Nom de l’entreprise *" at bounding box center [1141, 209] width 456 height 37
type input "ARNOUVILLE"
click at [936, 835] on button "Enregistrer" at bounding box center [949, 837] width 94 height 28
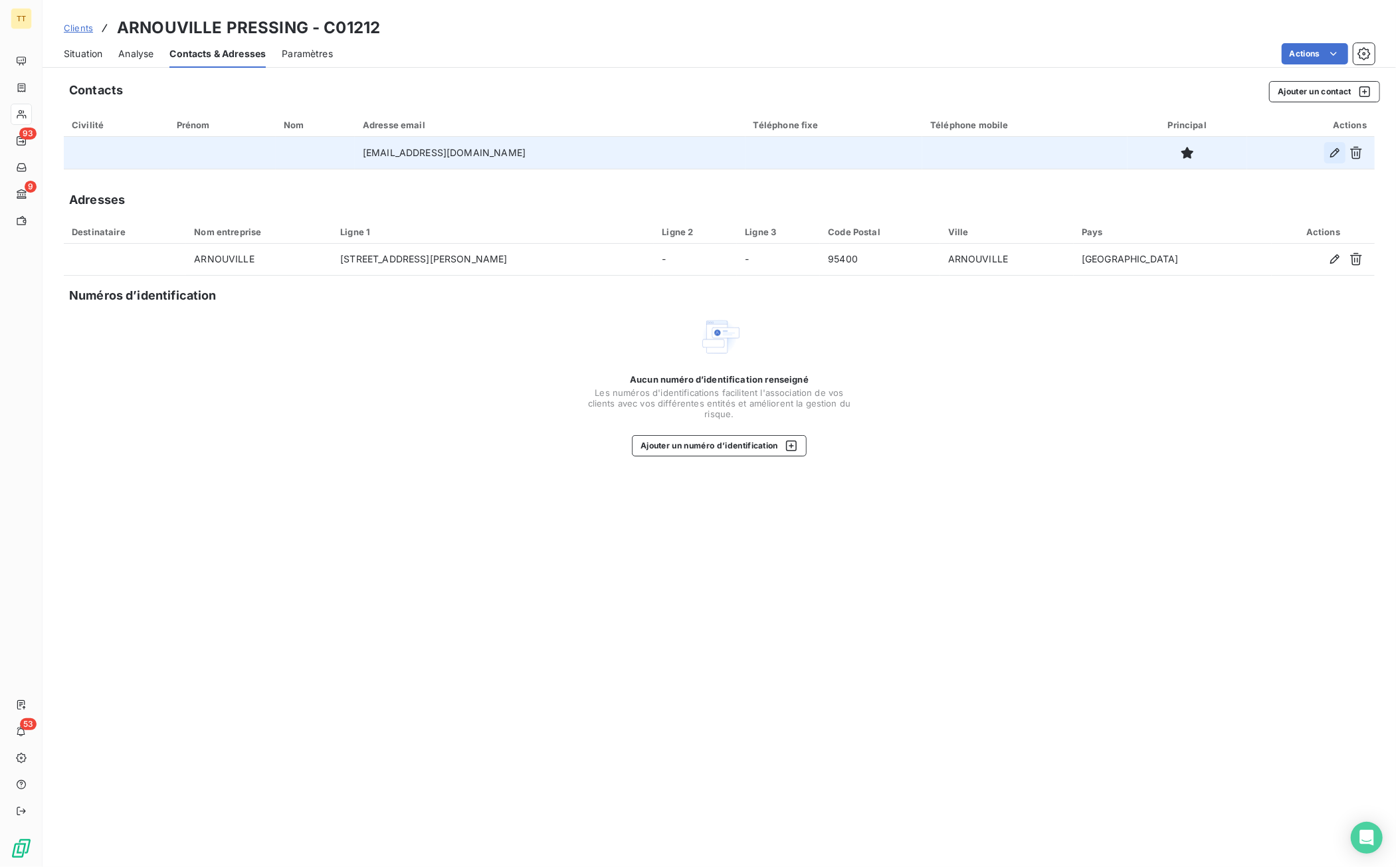
click at [1332, 150] on icon "button" at bounding box center [1334, 152] width 13 height 13
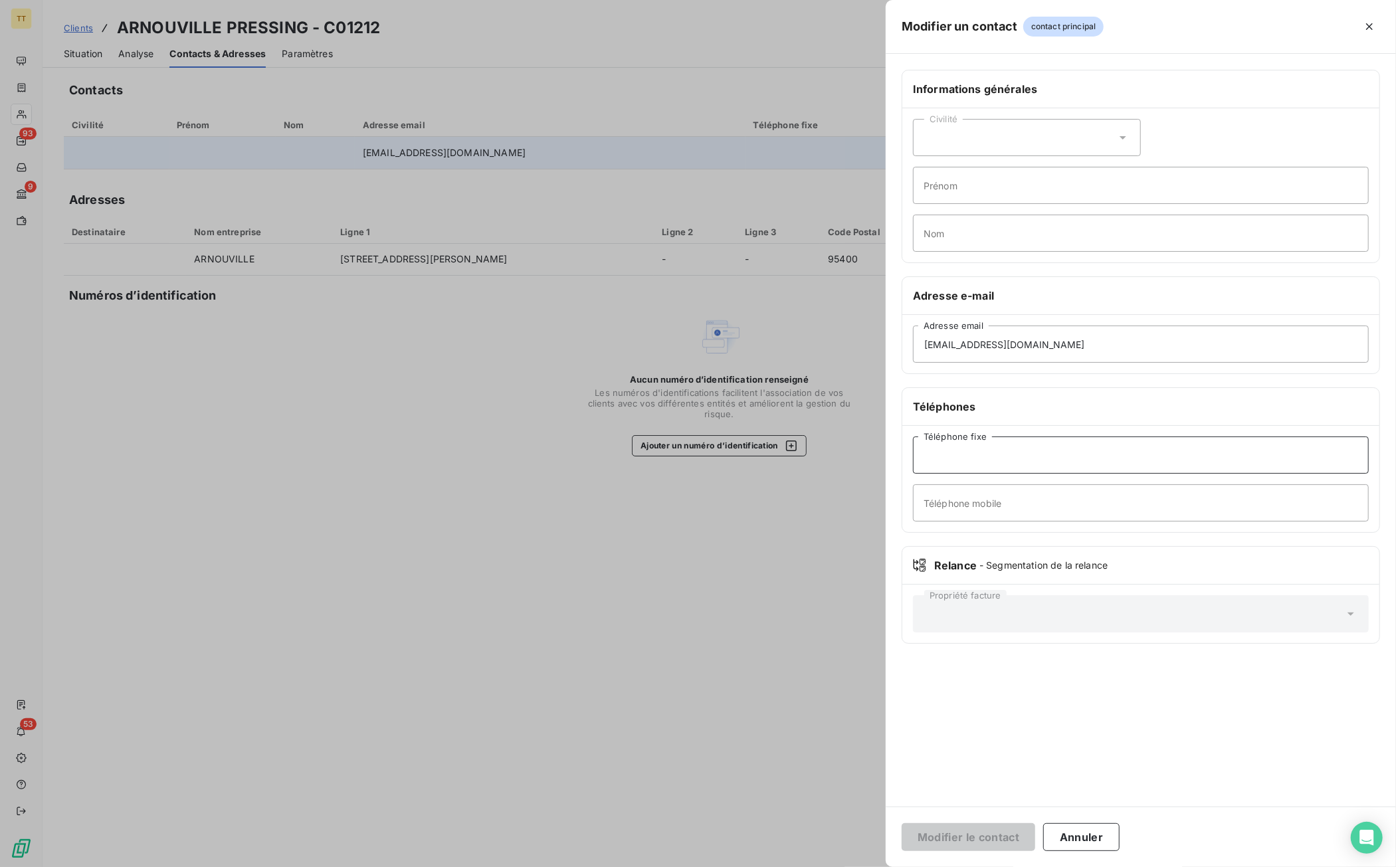
click at [1040, 452] on input "Téléphone fixe" at bounding box center [1141, 455] width 456 height 37
type input "V"
paste input ""0139853150 0633636553""
drag, startPoint x: 1060, startPoint y: 448, endPoint x: 982, endPoint y: 453, distance: 77.9
click at [982, 453] on input ""0139853150 0633636553"" at bounding box center [1141, 455] width 456 height 37
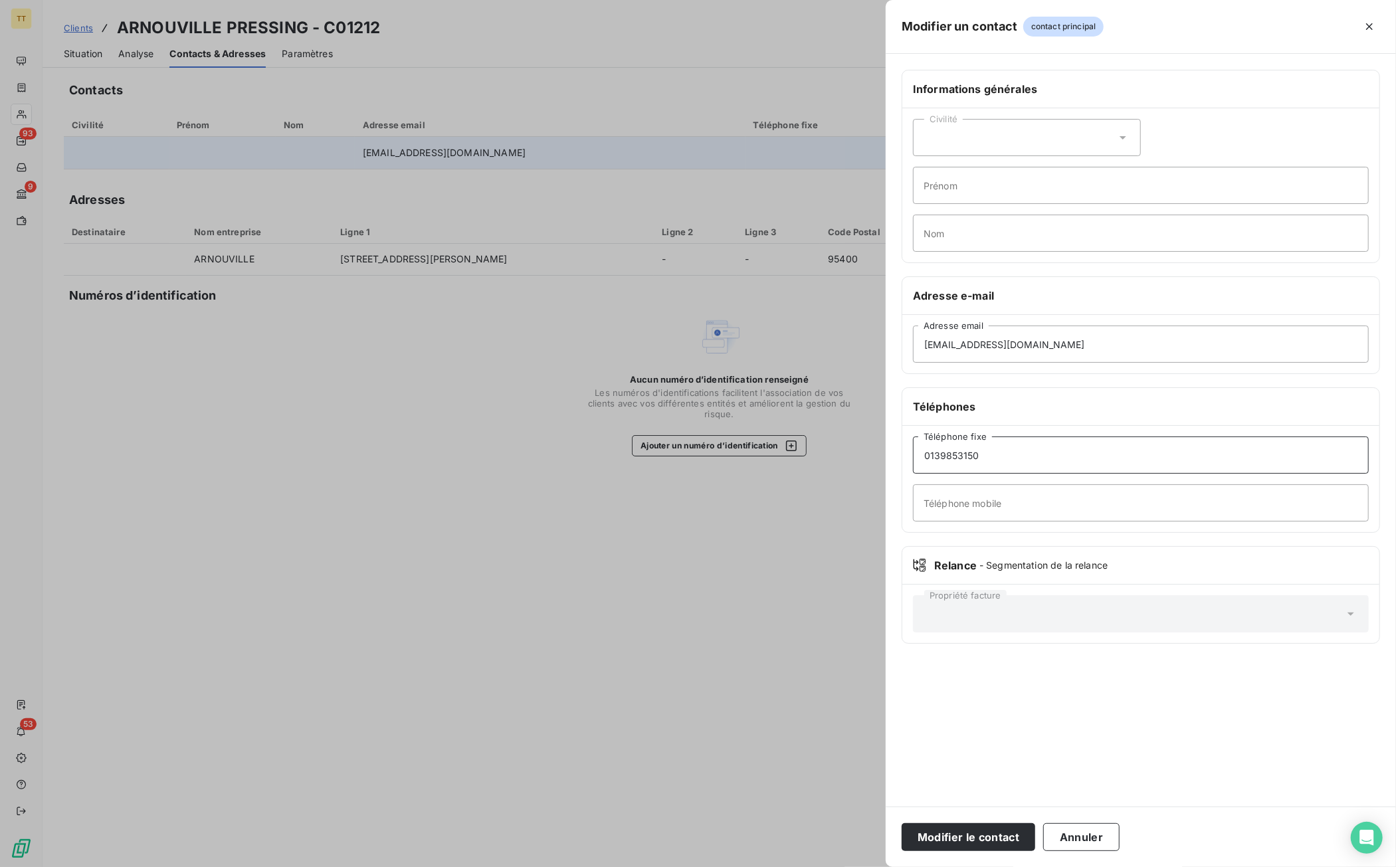
type input "0139853150"
click at [986, 503] on input "Téléphone mobile" at bounding box center [1141, 502] width 456 height 37
paste input ""0139853150 0633636553""
drag, startPoint x: 986, startPoint y: 503, endPoint x: 839, endPoint y: 503, distance: 147.5
click at [825, 867] on div "Modifier un contact contact principal Informations générales Civilité Prénom No…" at bounding box center [698, 867] width 1396 height 0
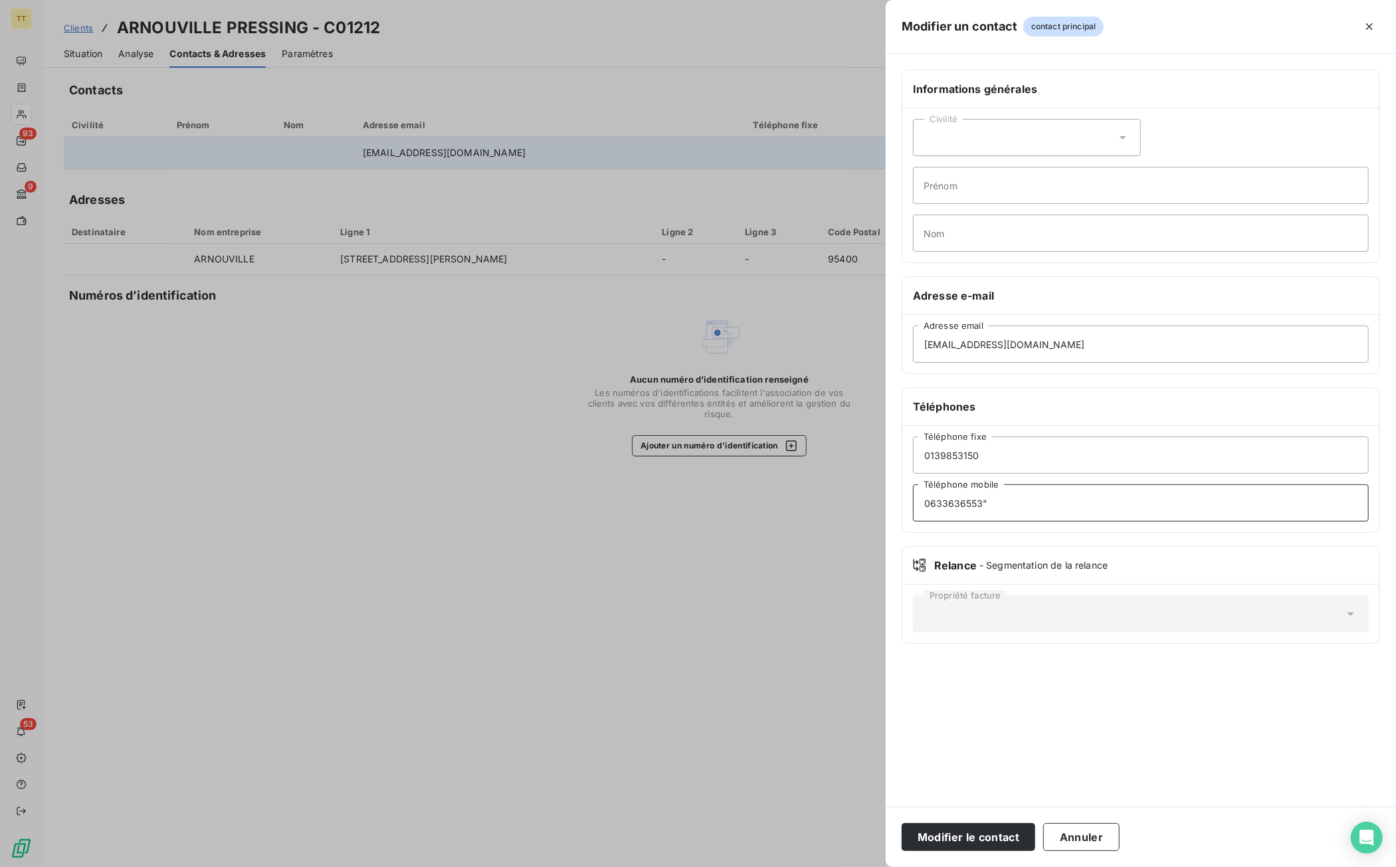
click at [1067, 500] on input "0633636553"" at bounding box center [1141, 502] width 456 height 37
type input "0633636553"
click at [902, 823] on button "Modifier le contact" at bounding box center [969, 837] width 134 height 28
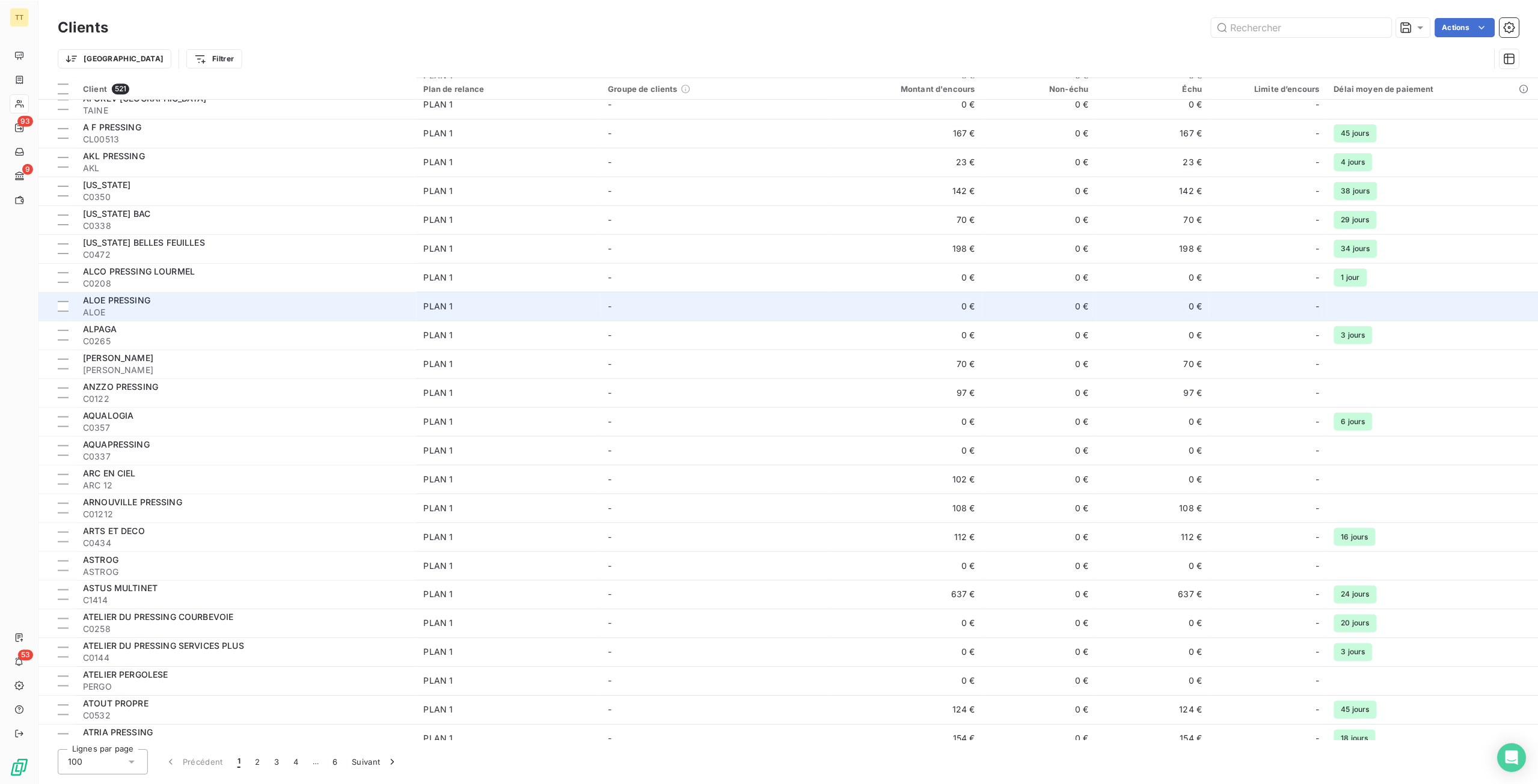
scroll to position [661, 0]
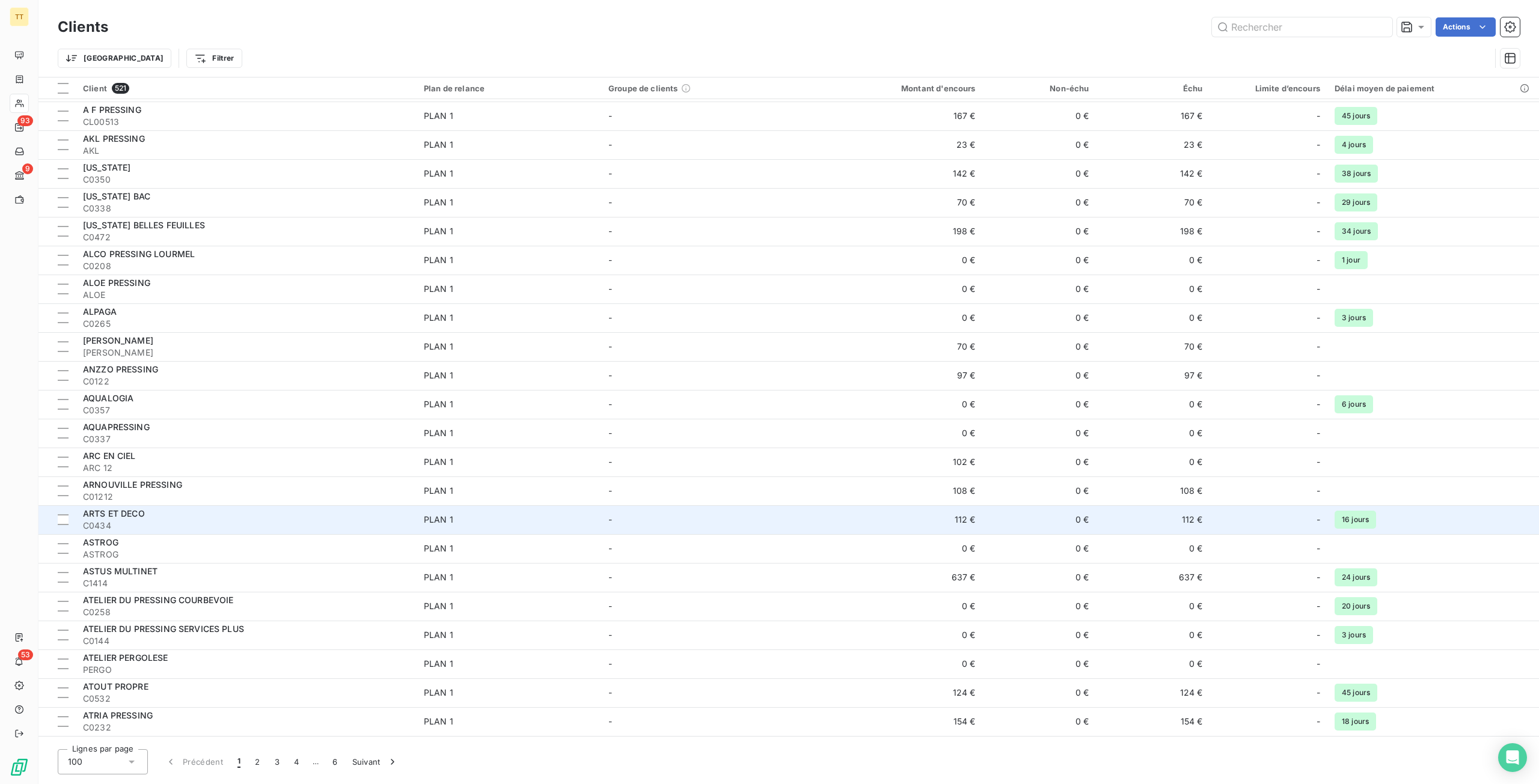
click at [147, 509] on div "ARTS ET DECO" at bounding box center [246, 514] width 327 height 12
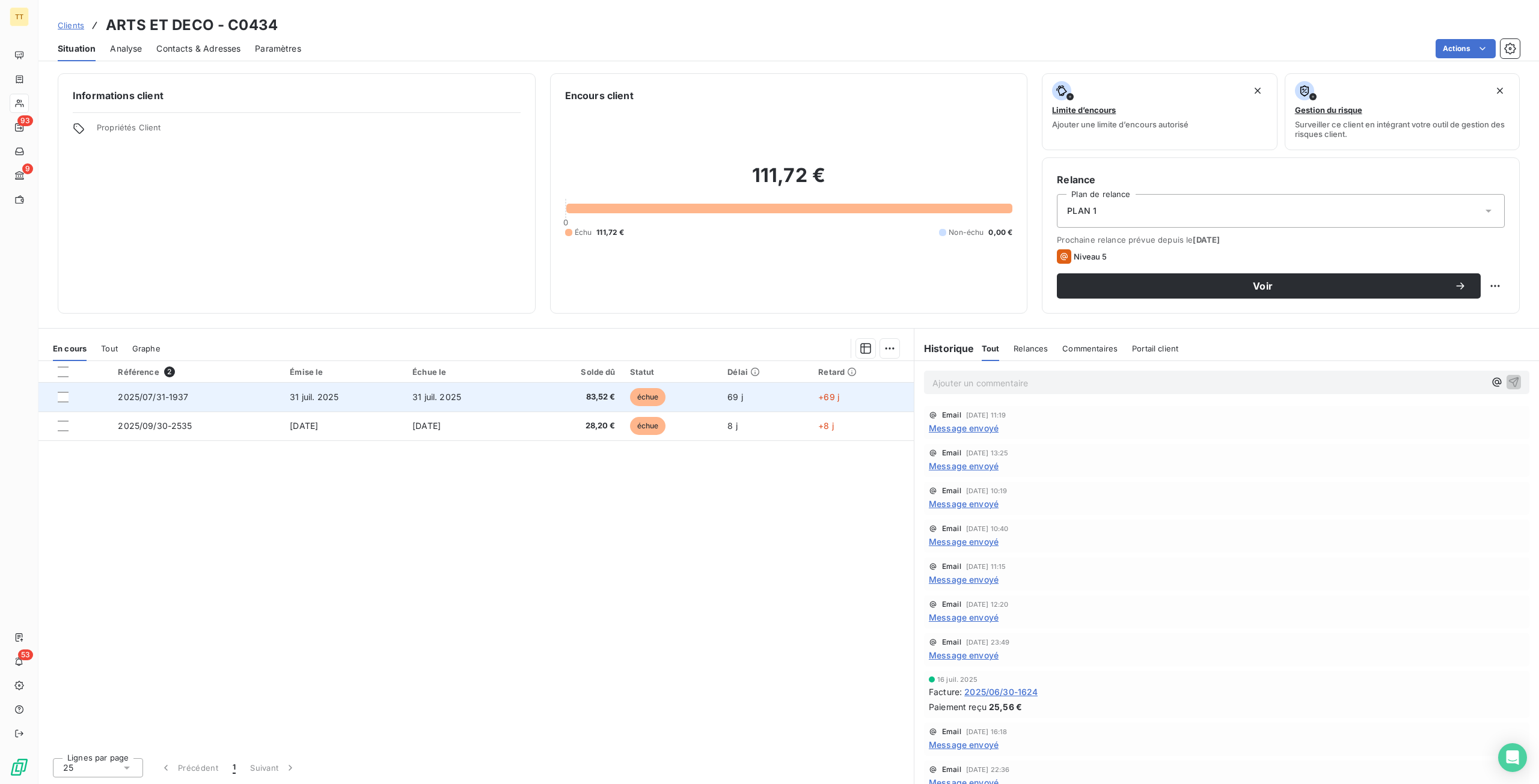
click at [482, 395] on td "31 juil. 2025" at bounding box center [467, 397] width 123 height 29
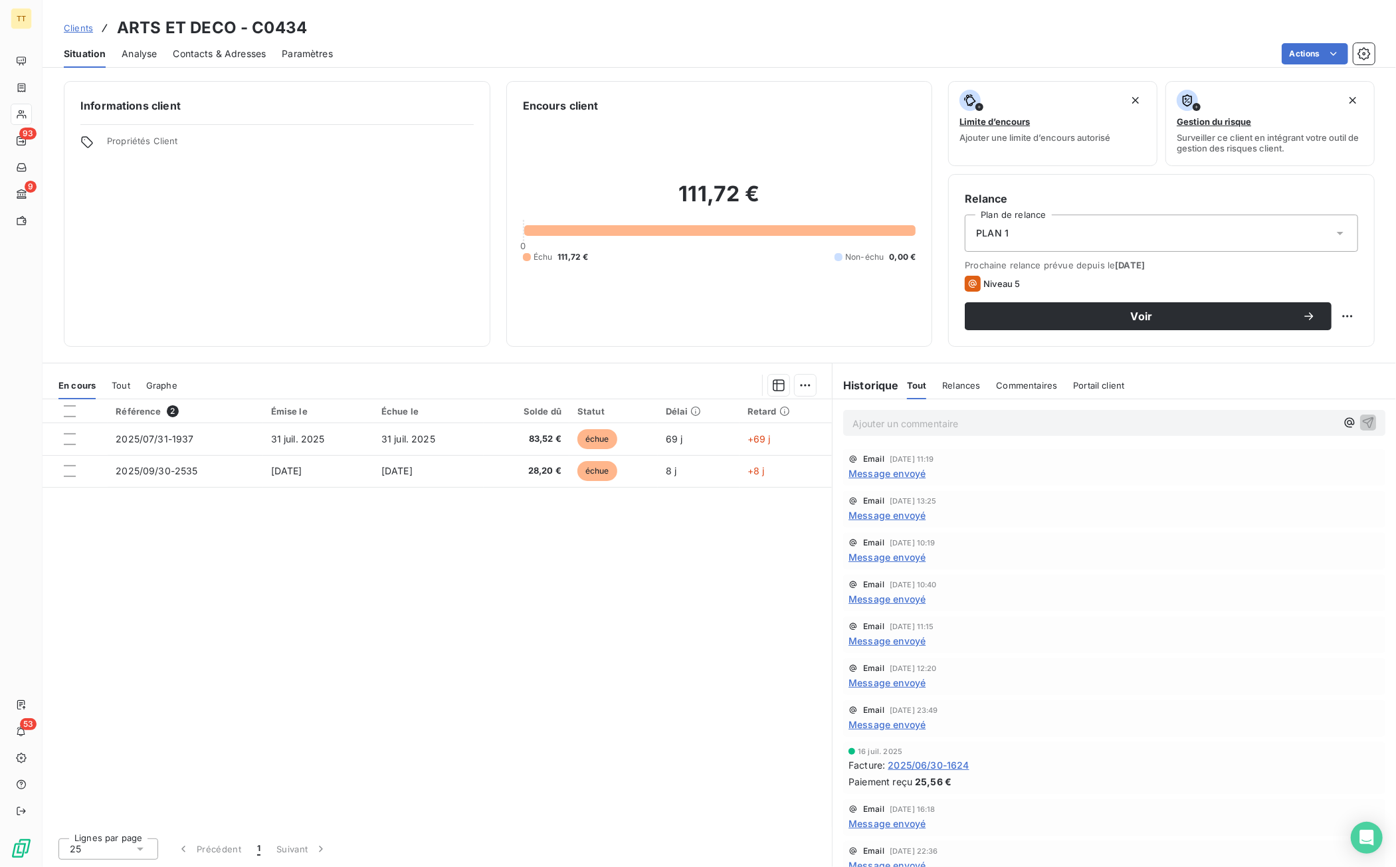
click at [240, 60] on div "Contacts & Adresses" at bounding box center [219, 54] width 93 height 28
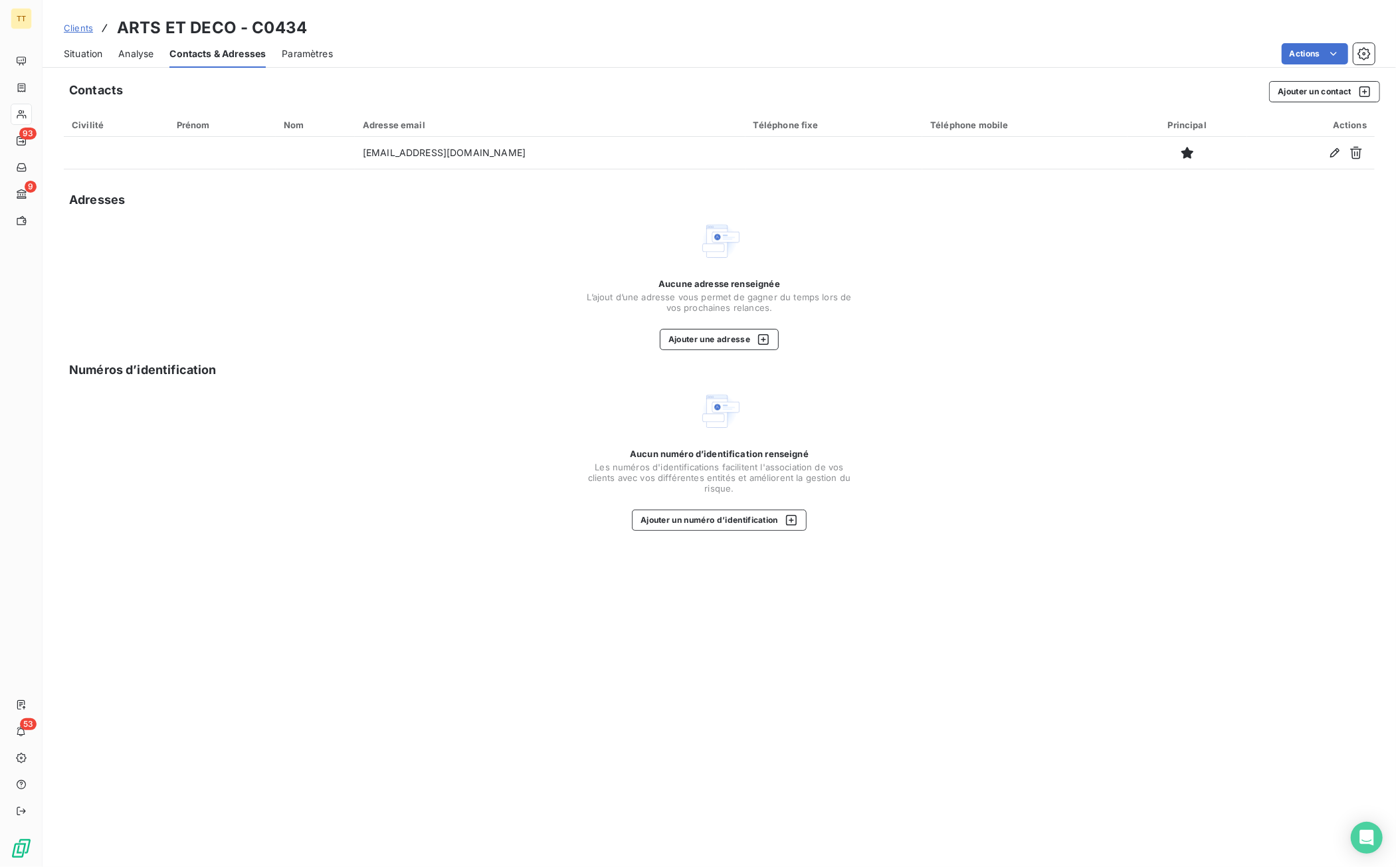
click at [730, 326] on div "Aucune adresse renseignée L’ajout d’une adresse vous permet de gagner du temps …" at bounding box center [720, 314] width 266 height 72
click at [731, 334] on button "Ajouter une adresse" at bounding box center [719, 339] width 119 height 21
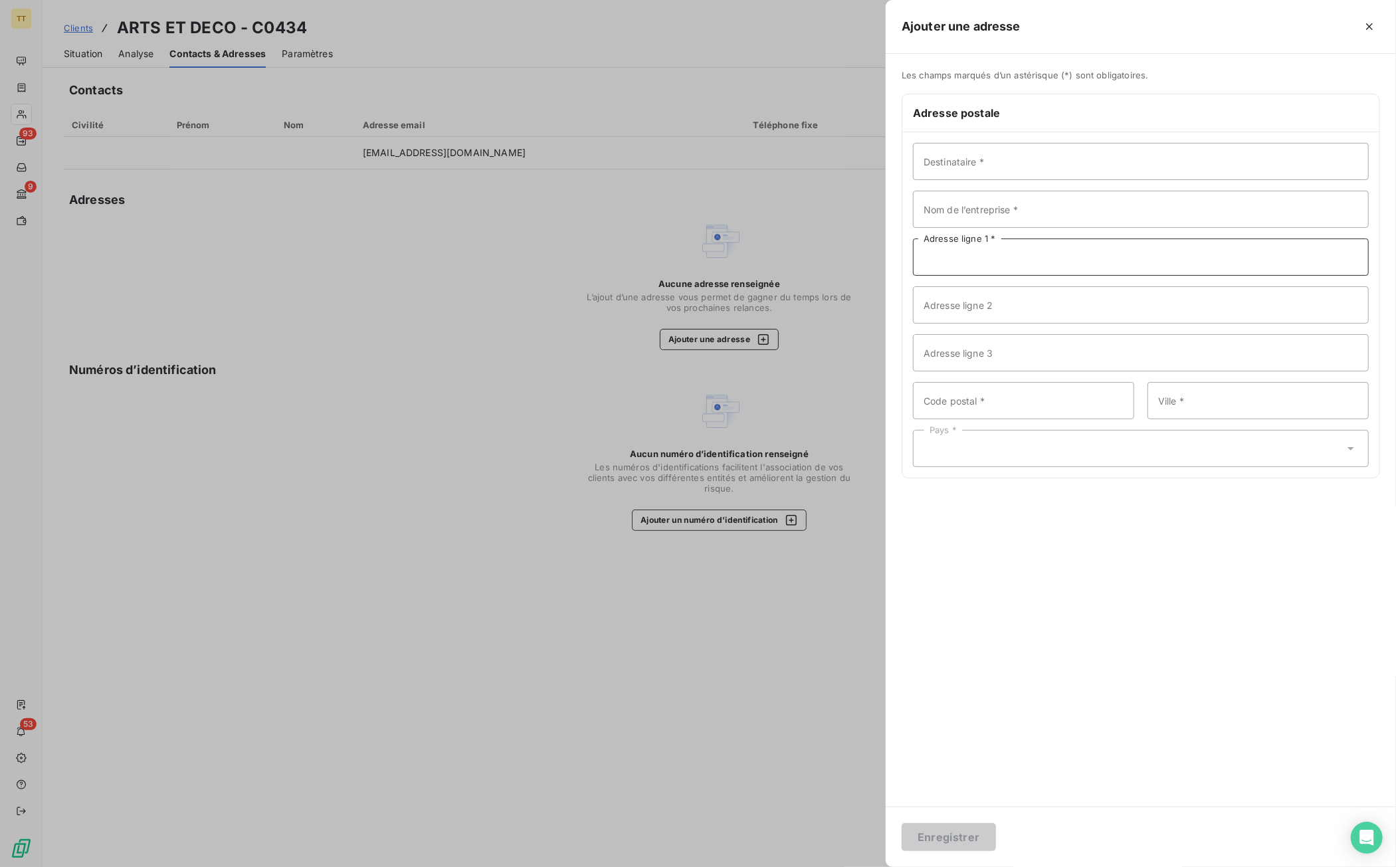
click at [1014, 261] on input "Adresse ligne 1 *" at bounding box center [1141, 257] width 456 height 37
paste input "[STREET_ADDRESS]"
type input "[STREET_ADDRESS]"
click at [992, 401] on input "Code postal *" at bounding box center [1023, 400] width 221 height 37
type input "75015"
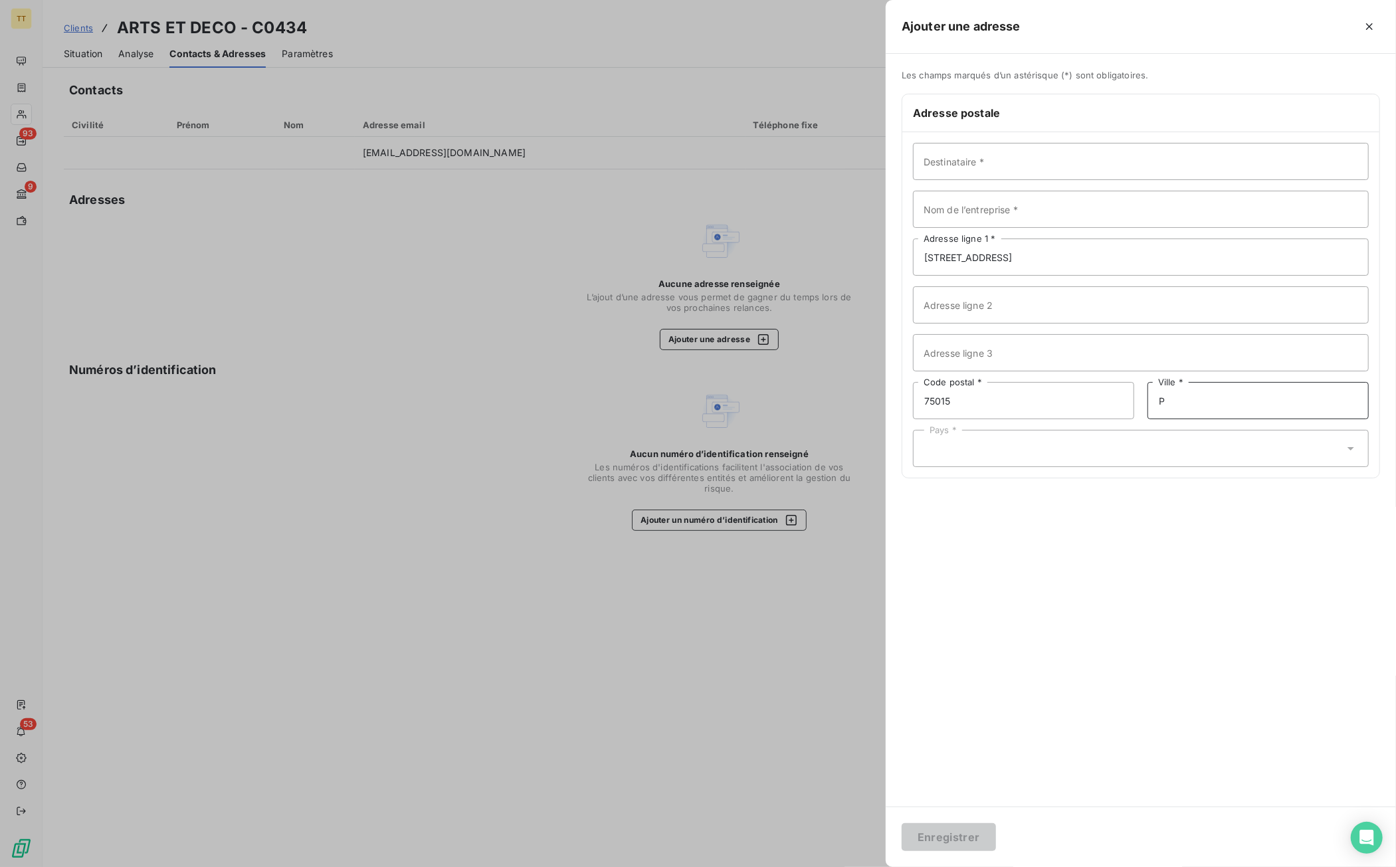
type input "[GEOGRAPHIC_DATA]"
click at [1078, 451] on div "Pays *" at bounding box center [1141, 448] width 456 height 37
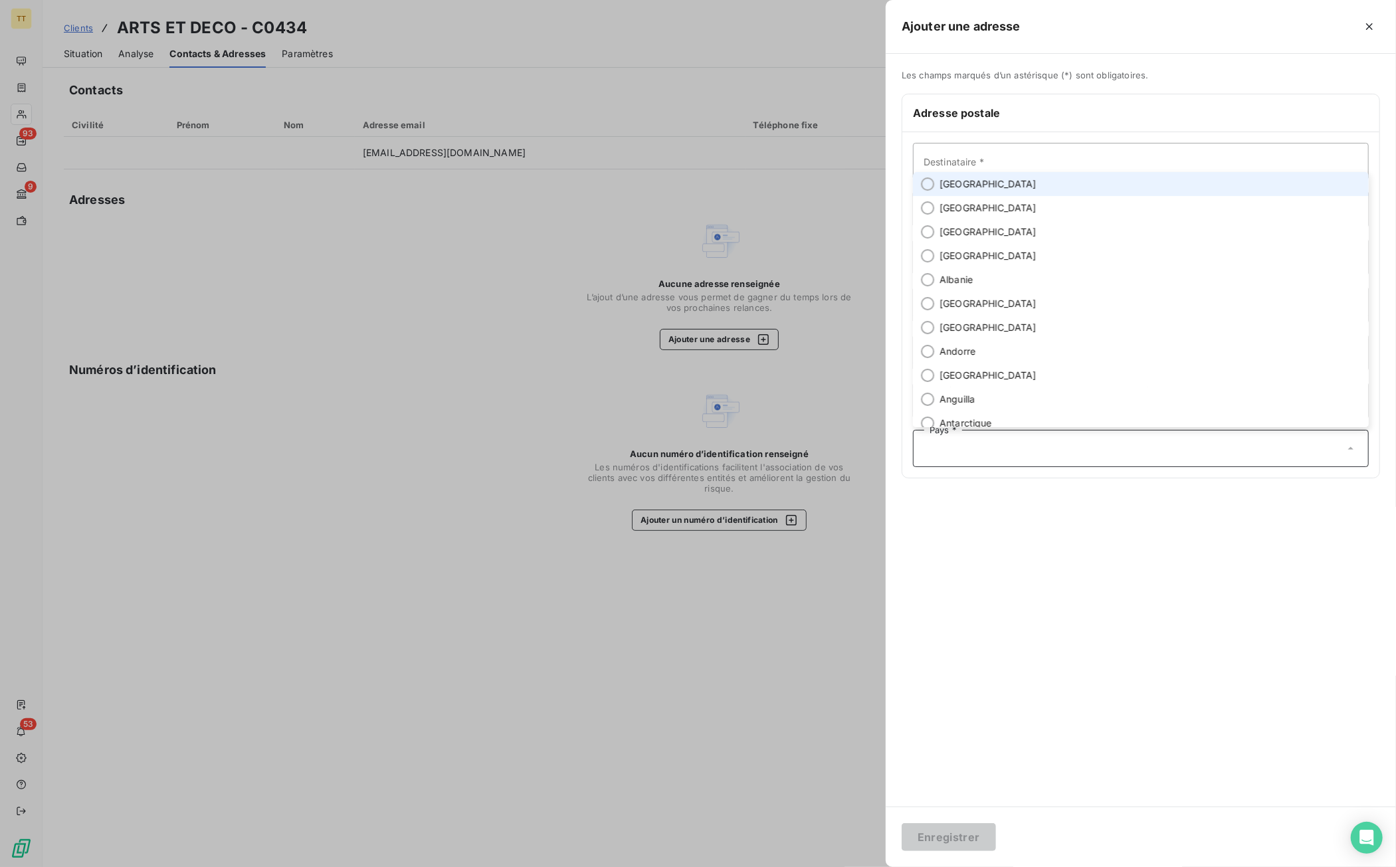
click at [1031, 185] on li "[GEOGRAPHIC_DATA]" at bounding box center [1141, 184] width 456 height 24
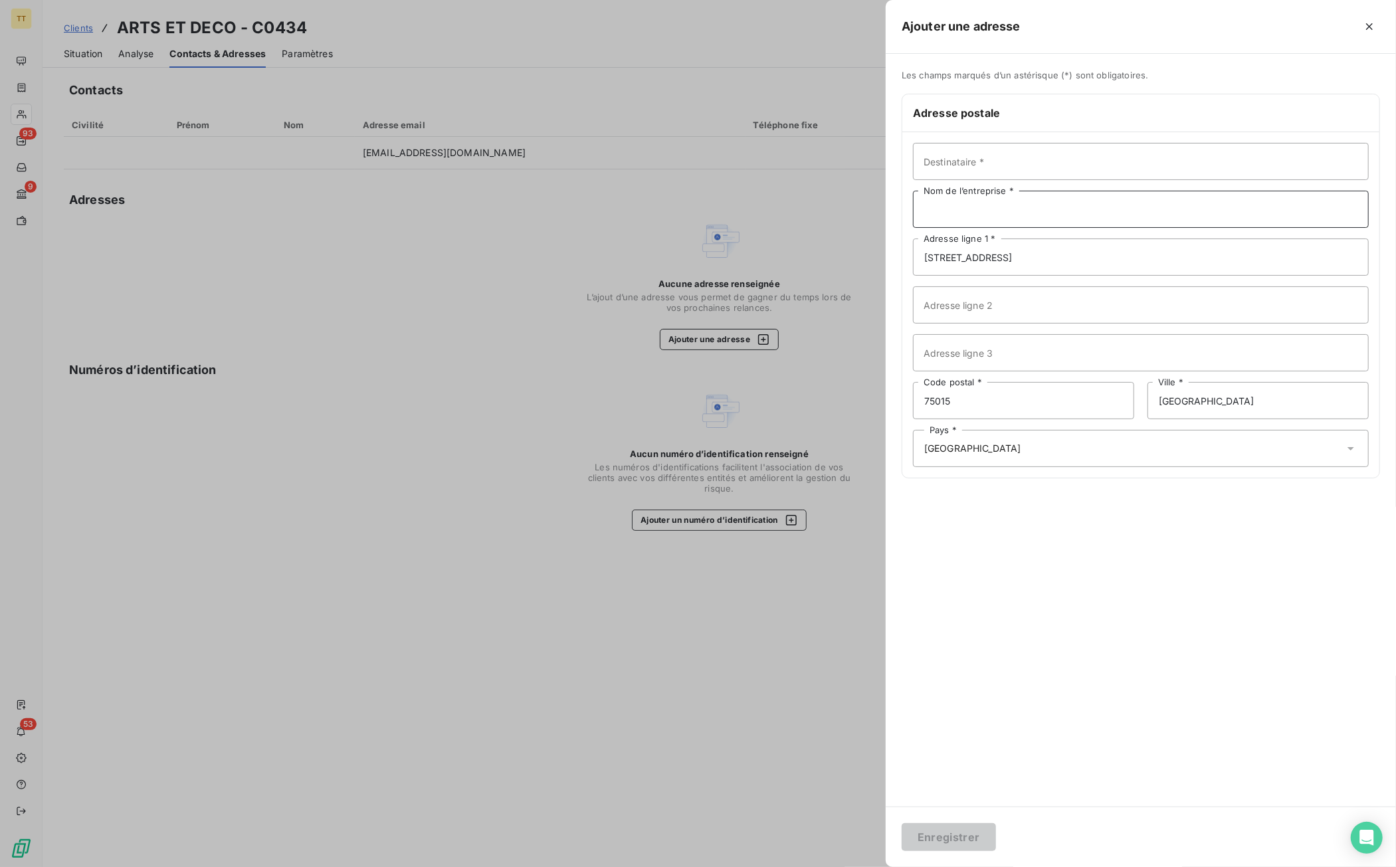
click at [1002, 217] on input "Nom de l’entreprise *" at bounding box center [1141, 209] width 456 height 37
type input "ARTS ET DECO"
click at [902, 823] on button "Enregistrer" at bounding box center [949, 837] width 94 height 28
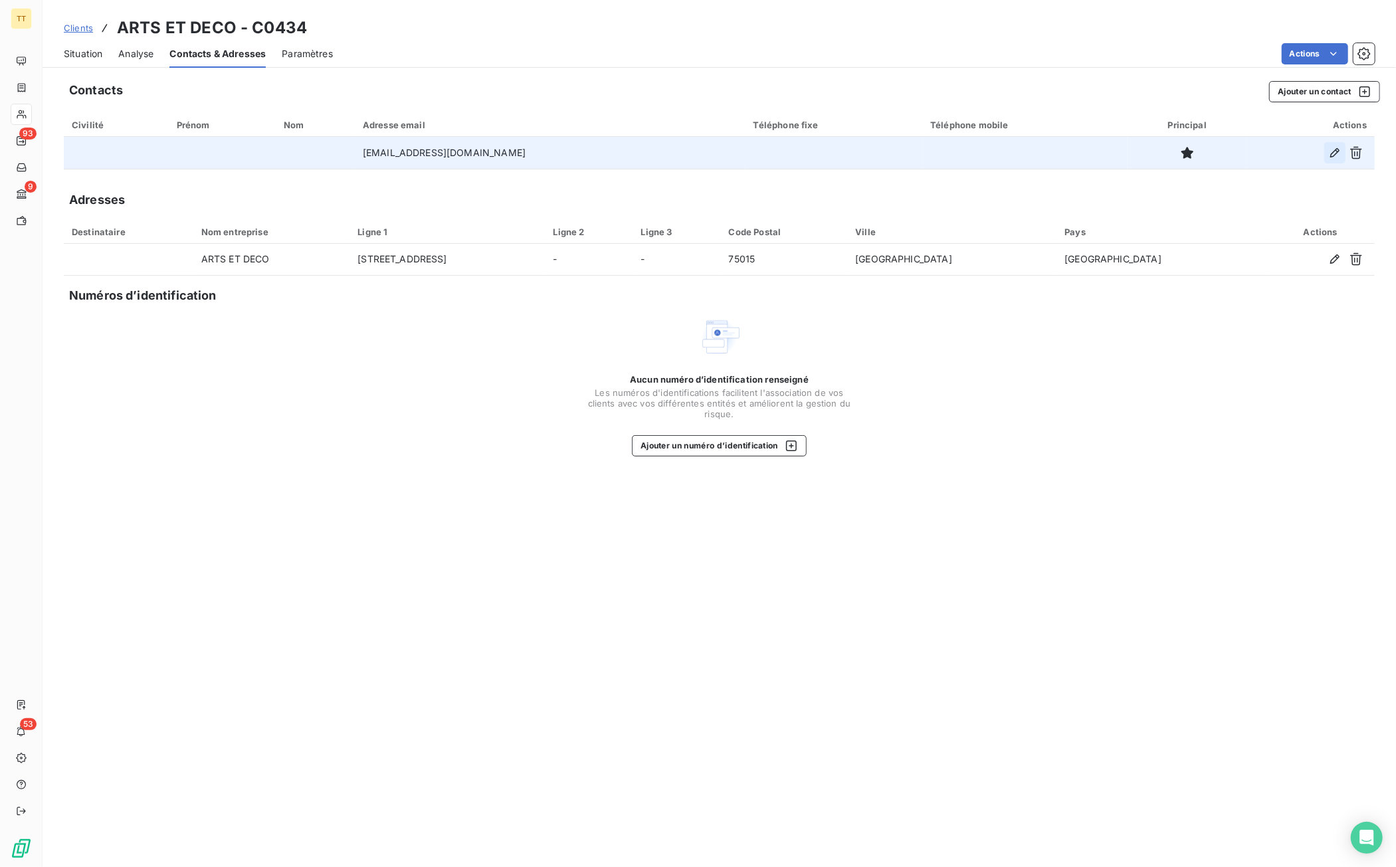
click at [1332, 152] on icon "button" at bounding box center [1334, 152] width 13 height 13
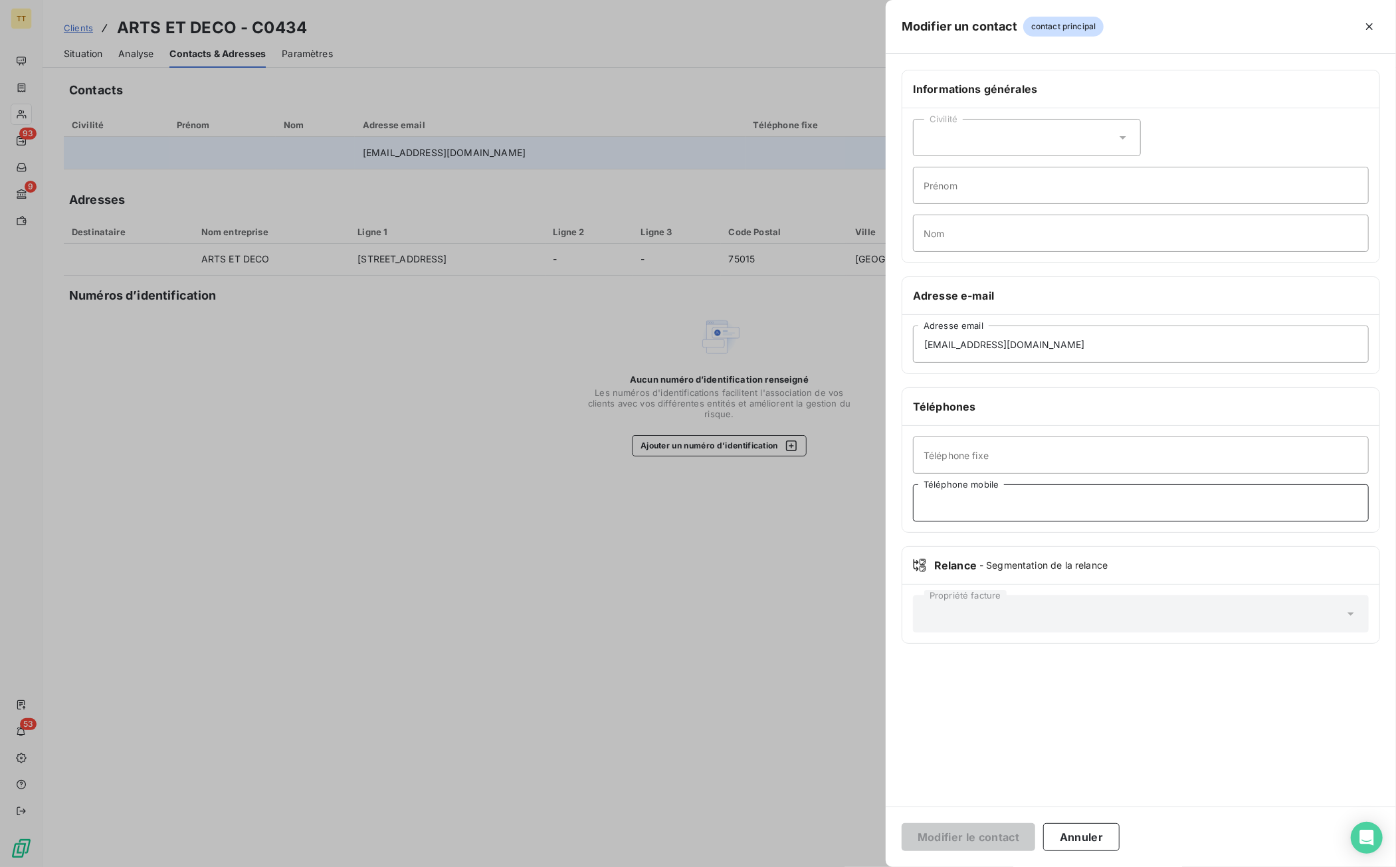
click at [970, 497] on input "Téléphone mobile" at bounding box center [1141, 502] width 456 height 37
paste input "06 12 79 14 53"
type input "06 12 79 14 53"
click at [902, 823] on button "Modifier le contact" at bounding box center [969, 837] width 134 height 28
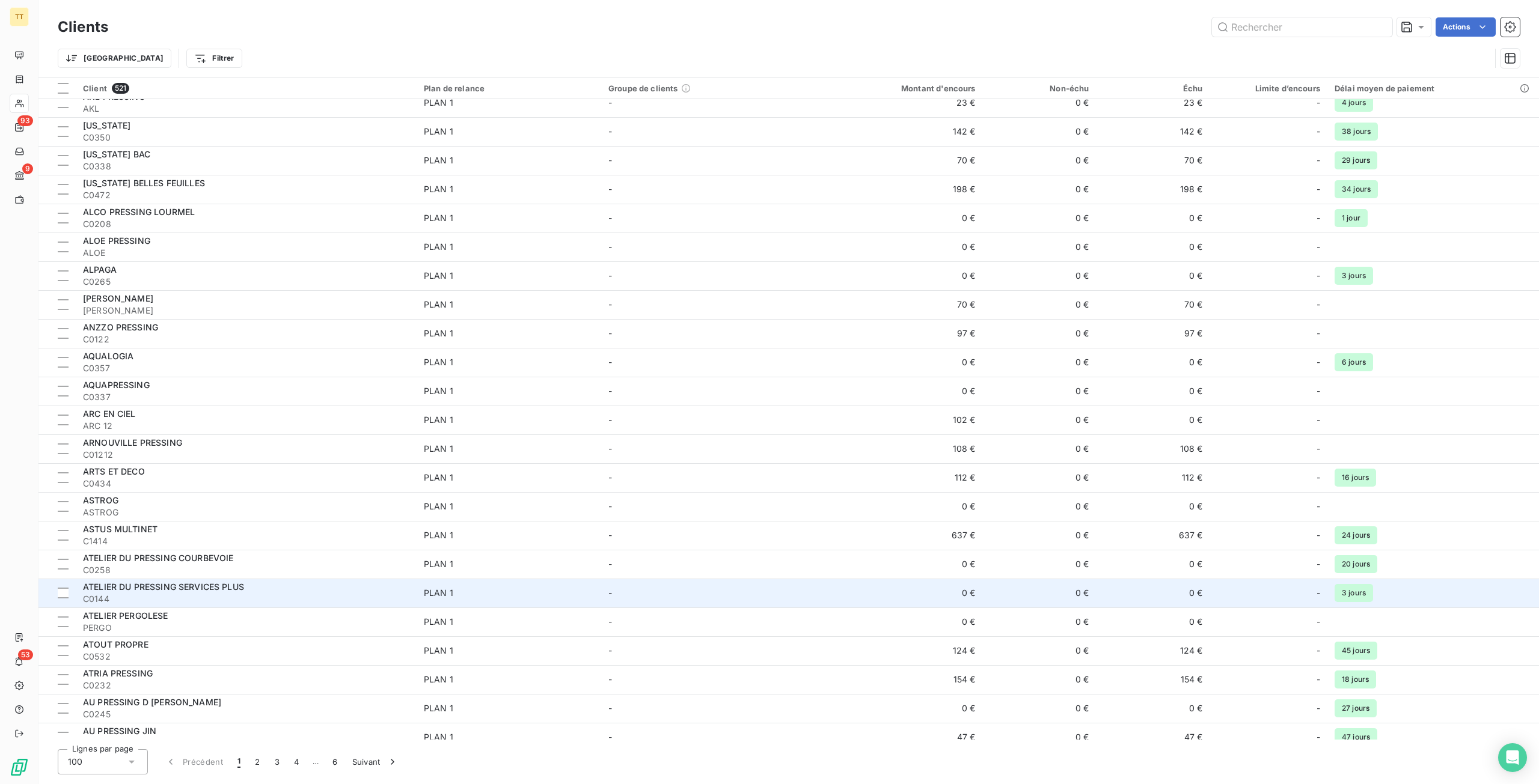
scroll to position [841, 0]
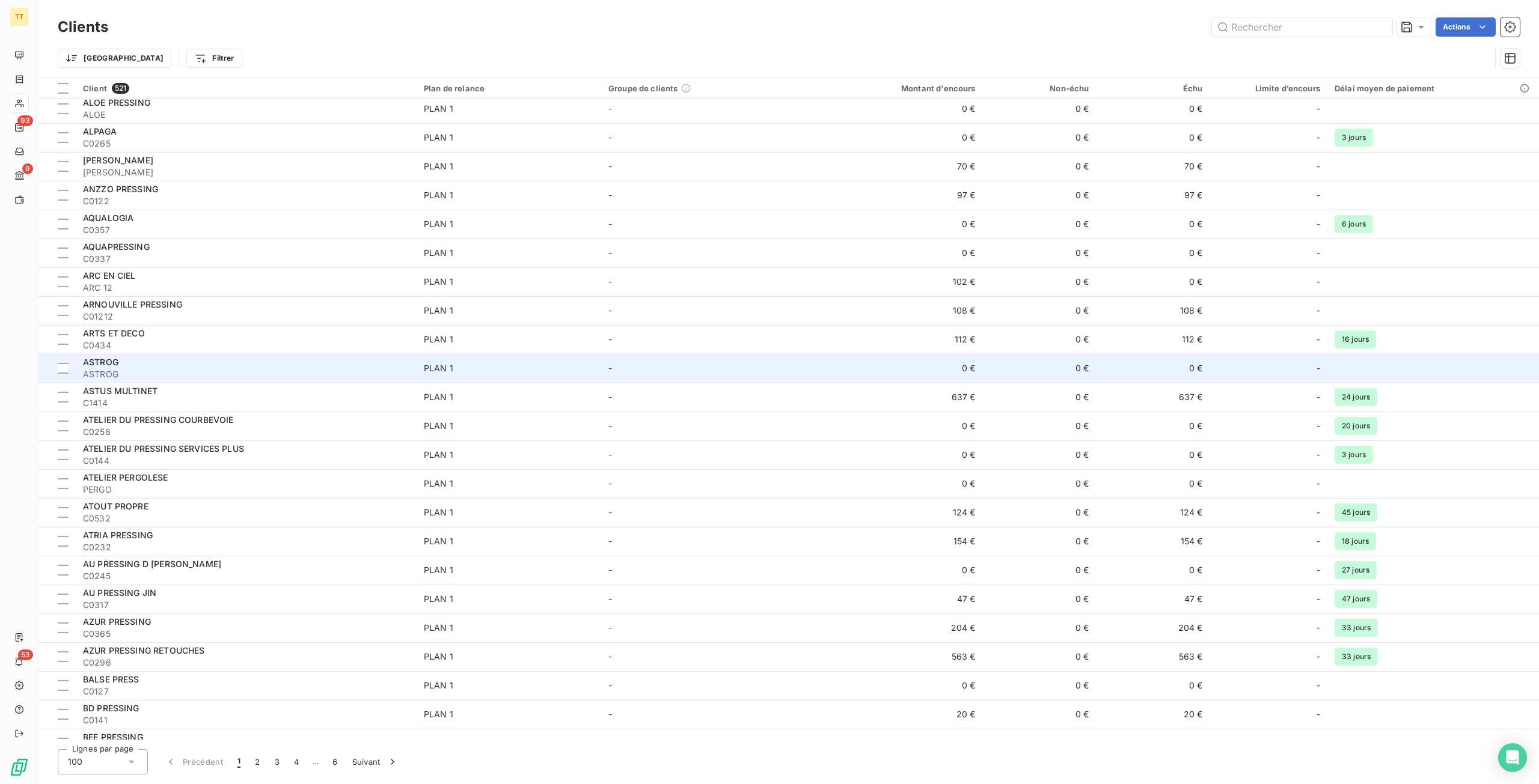
click at [259, 372] on span "ASTROG" at bounding box center [246, 373] width 327 height 12
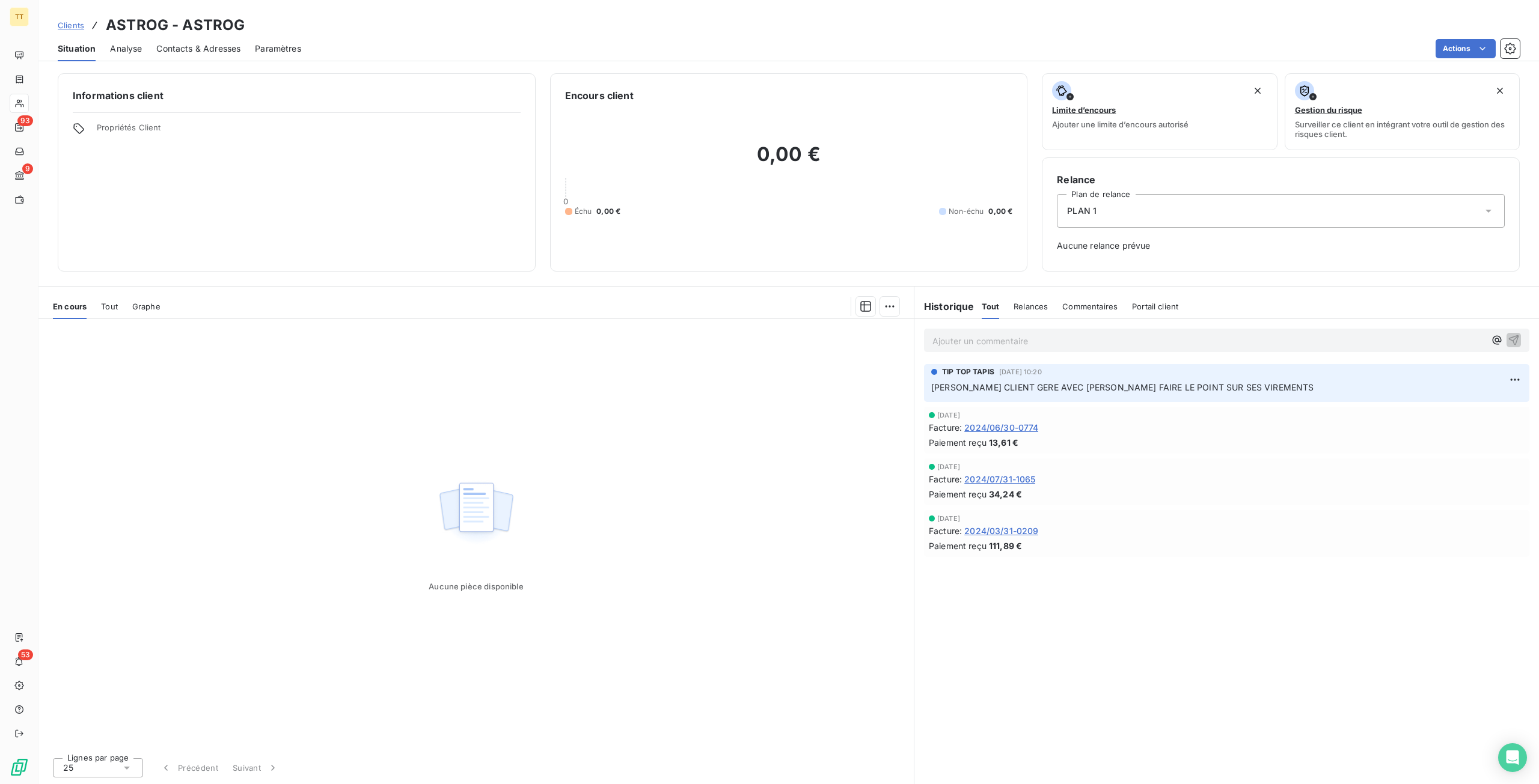
click at [999, 430] on span "2024/06/30-0774" at bounding box center [1002, 428] width 74 height 13
click at [185, 44] on span "Contacts & Adresses" at bounding box center [198, 48] width 84 height 12
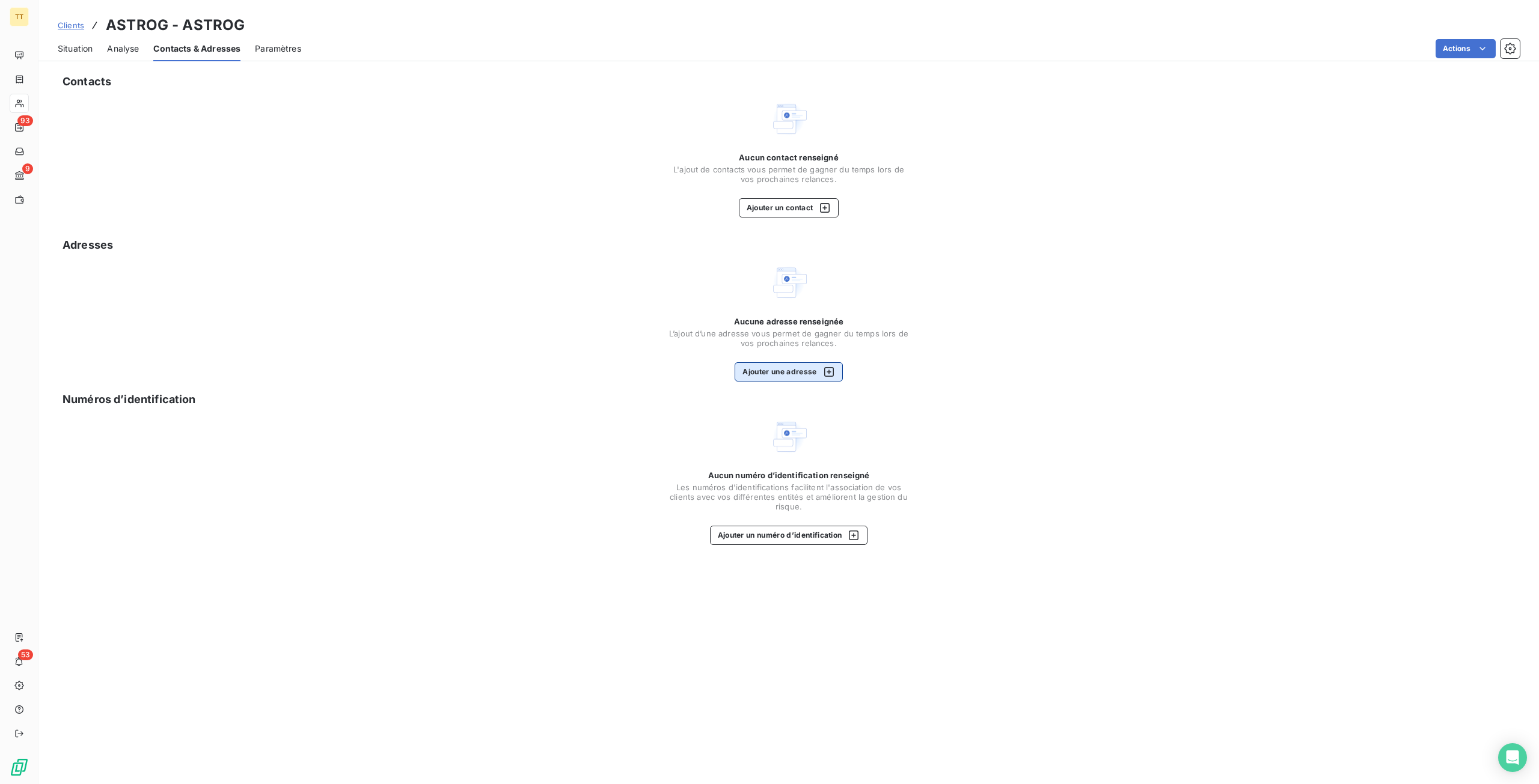
click at [785, 366] on button "Ajouter une adresse" at bounding box center [788, 372] width 108 height 19
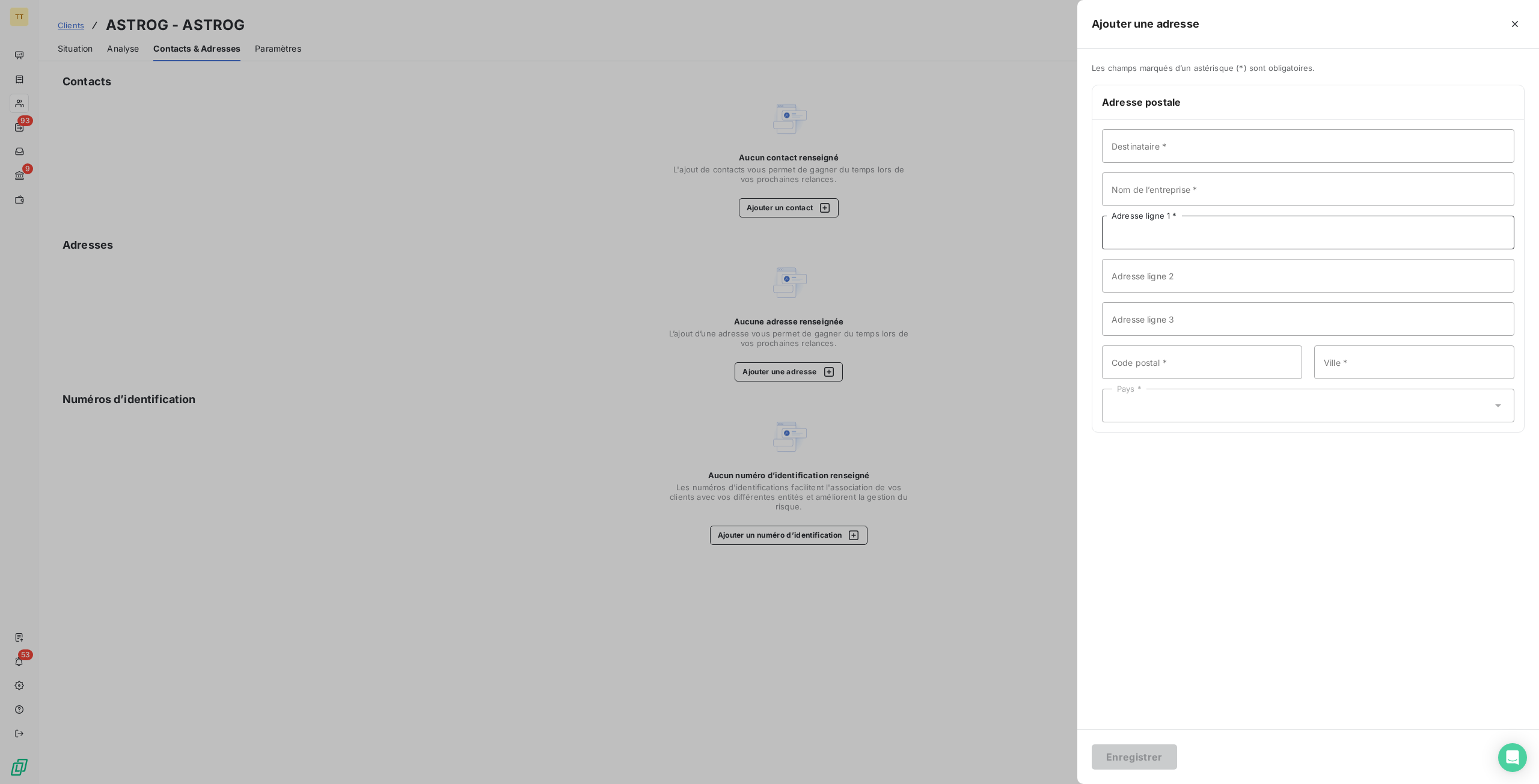
click at [1172, 229] on input "Adresse ligne 1 *" at bounding box center [1308, 232] width 413 height 33
type input "[STREET_ADDRESS]"
click at [1172, 358] on input "Code postal *" at bounding box center [1202, 362] width 200 height 33
type input "75008"
type input "[GEOGRAPHIC_DATA]"
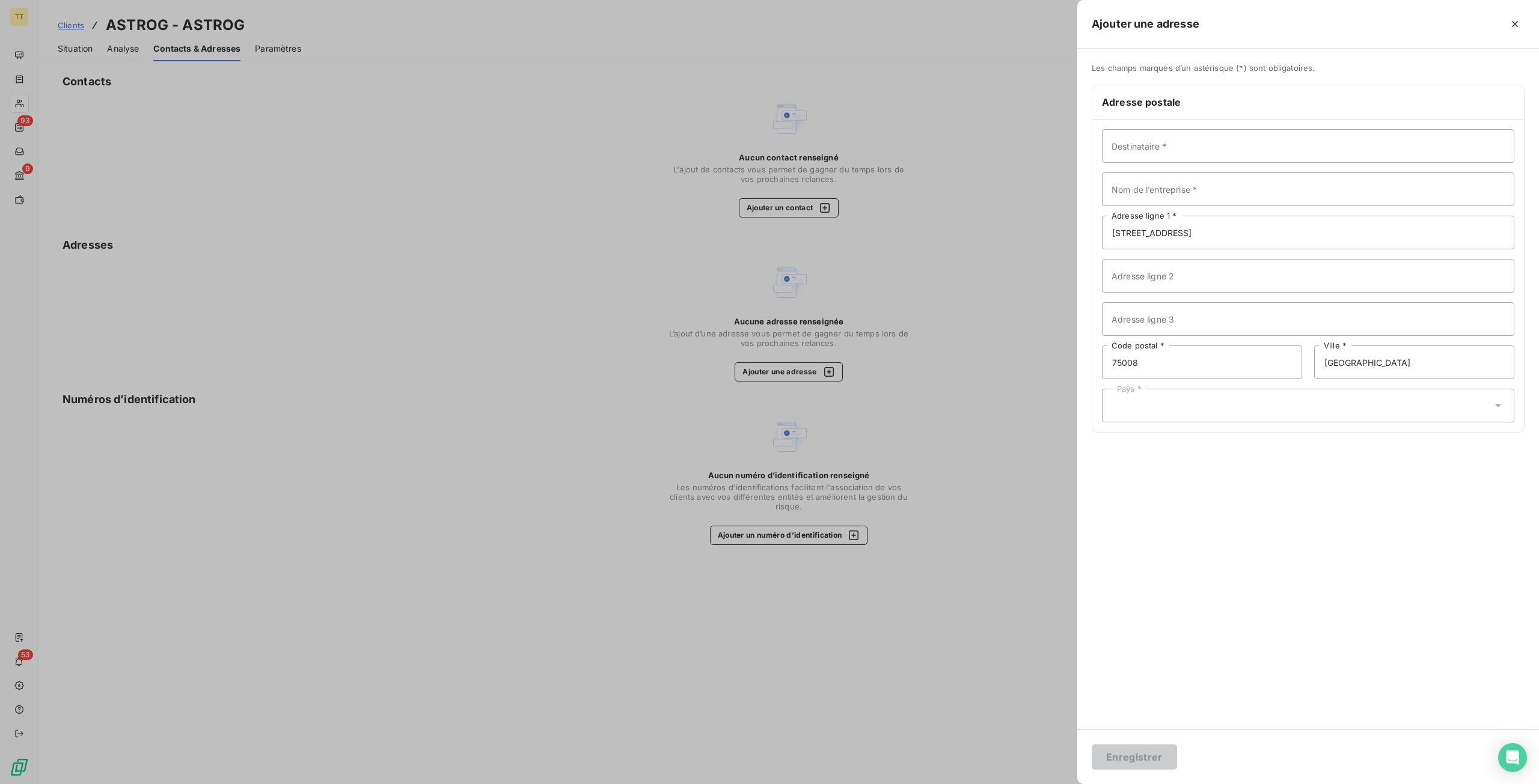
drag, startPoint x: 1145, startPoint y: 404, endPoint x: 1053, endPoint y: 354, distance: 104.7
click at [1145, 404] on div "Pays *" at bounding box center [1308, 405] width 413 height 33
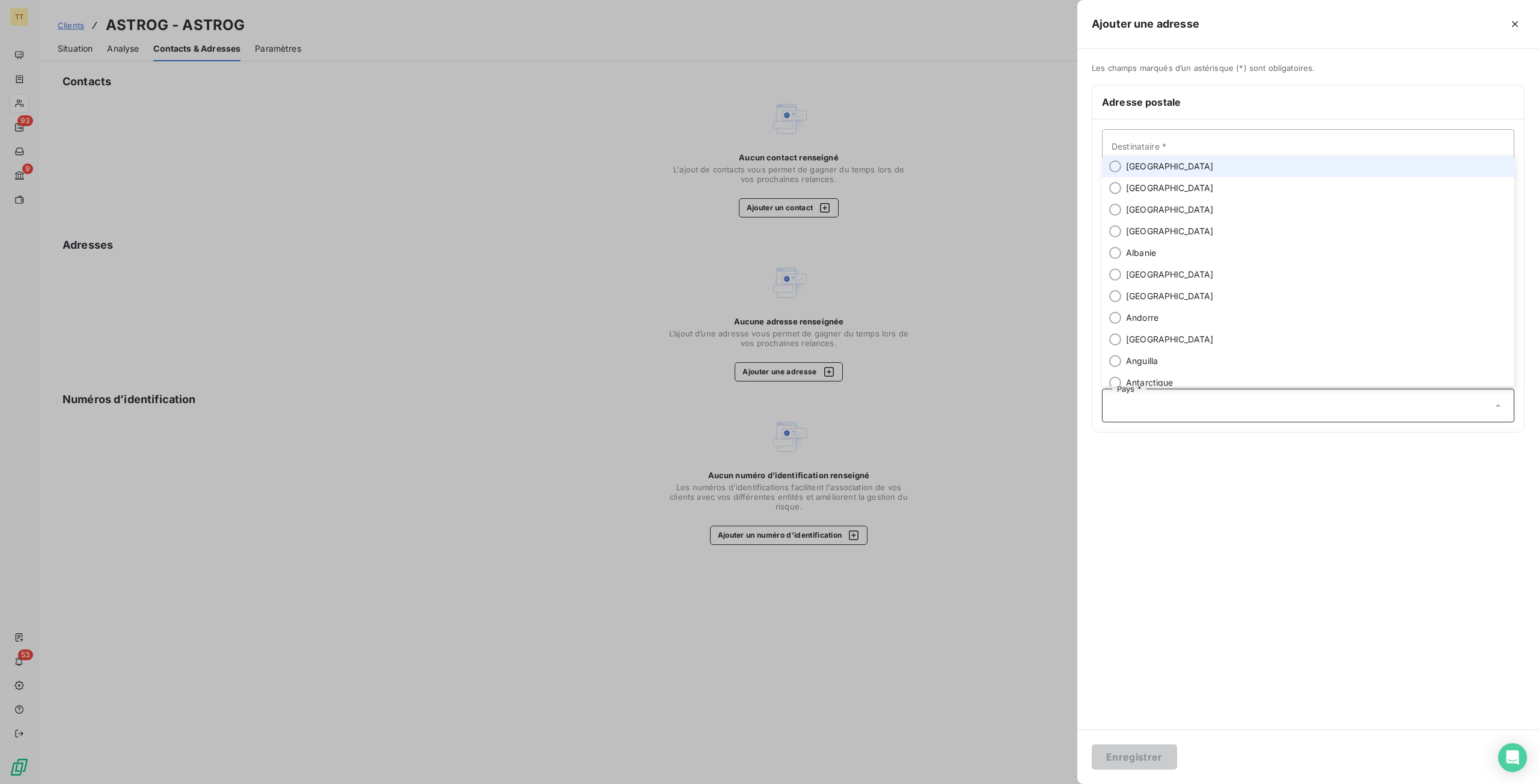
click at [1183, 169] on li "[GEOGRAPHIC_DATA]" at bounding box center [1308, 166] width 413 height 22
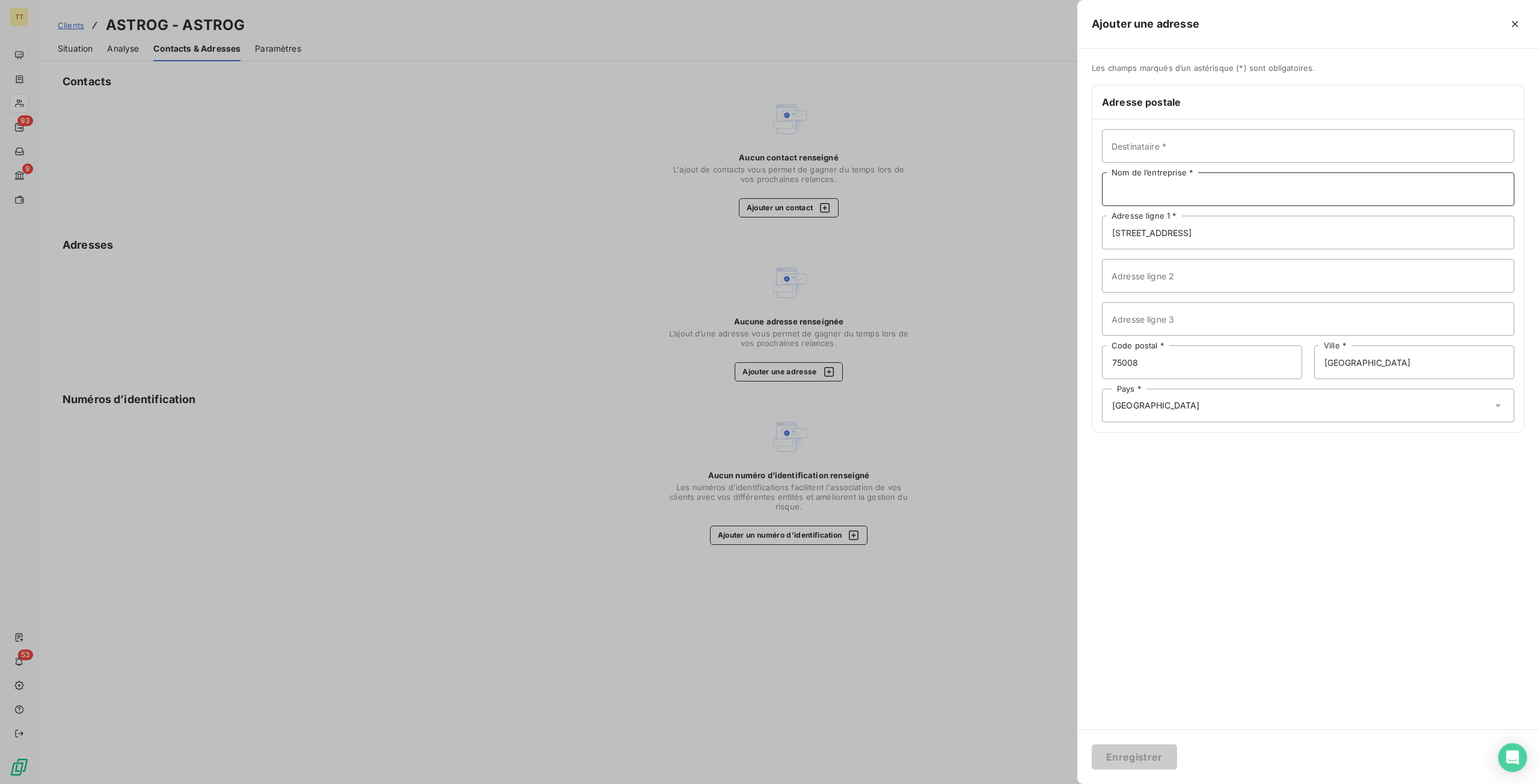
click at [1177, 188] on input "Nom de l’entreprise *" at bounding box center [1308, 189] width 413 height 33
type input "ASTROG"
click at [1092, 744] on button "Enregistrer" at bounding box center [1135, 757] width 85 height 25
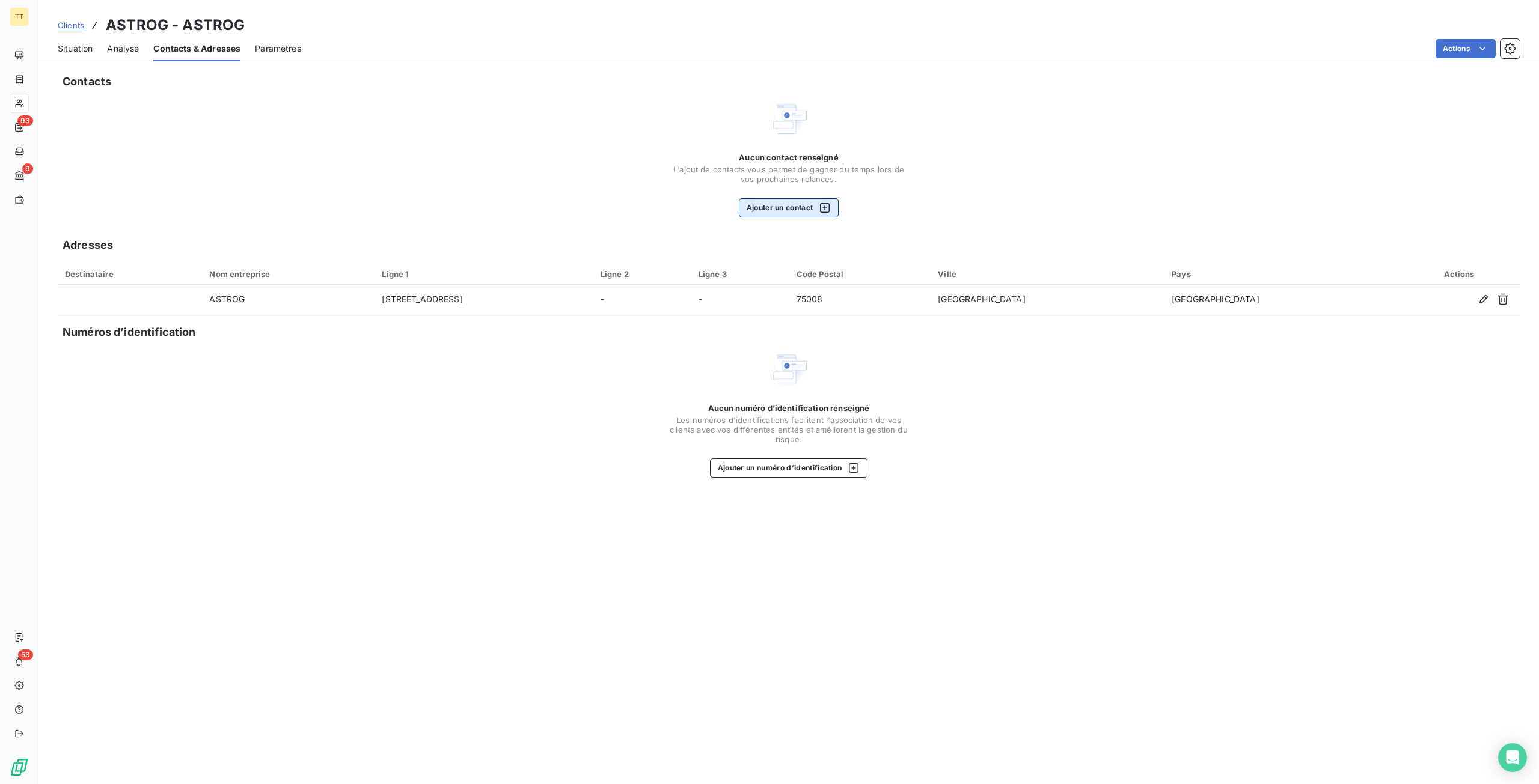
click at [823, 210] on icon "button" at bounding box center [824, 207] width 12 height 12
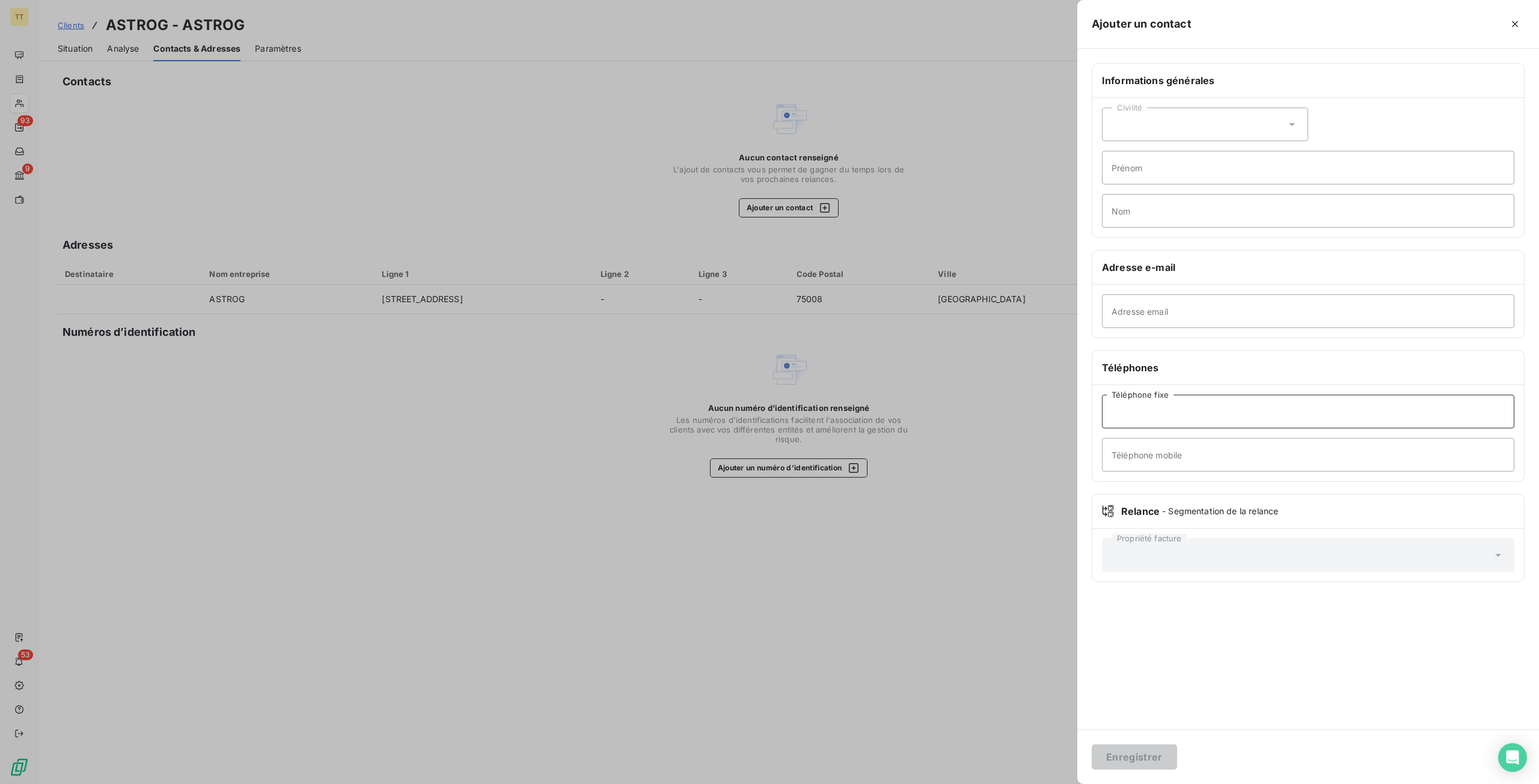
click at [1209, 406] on input "Téléphone fixe" at bounding box center [1308, 411] width 413 height 33
type input "V"
paste input "01 40 07 09 53"
type input "01 40 07 09 53"
click at [1136, 750] on button "Enregistrer" at bounding box center [1135, 757] width 85 height 25
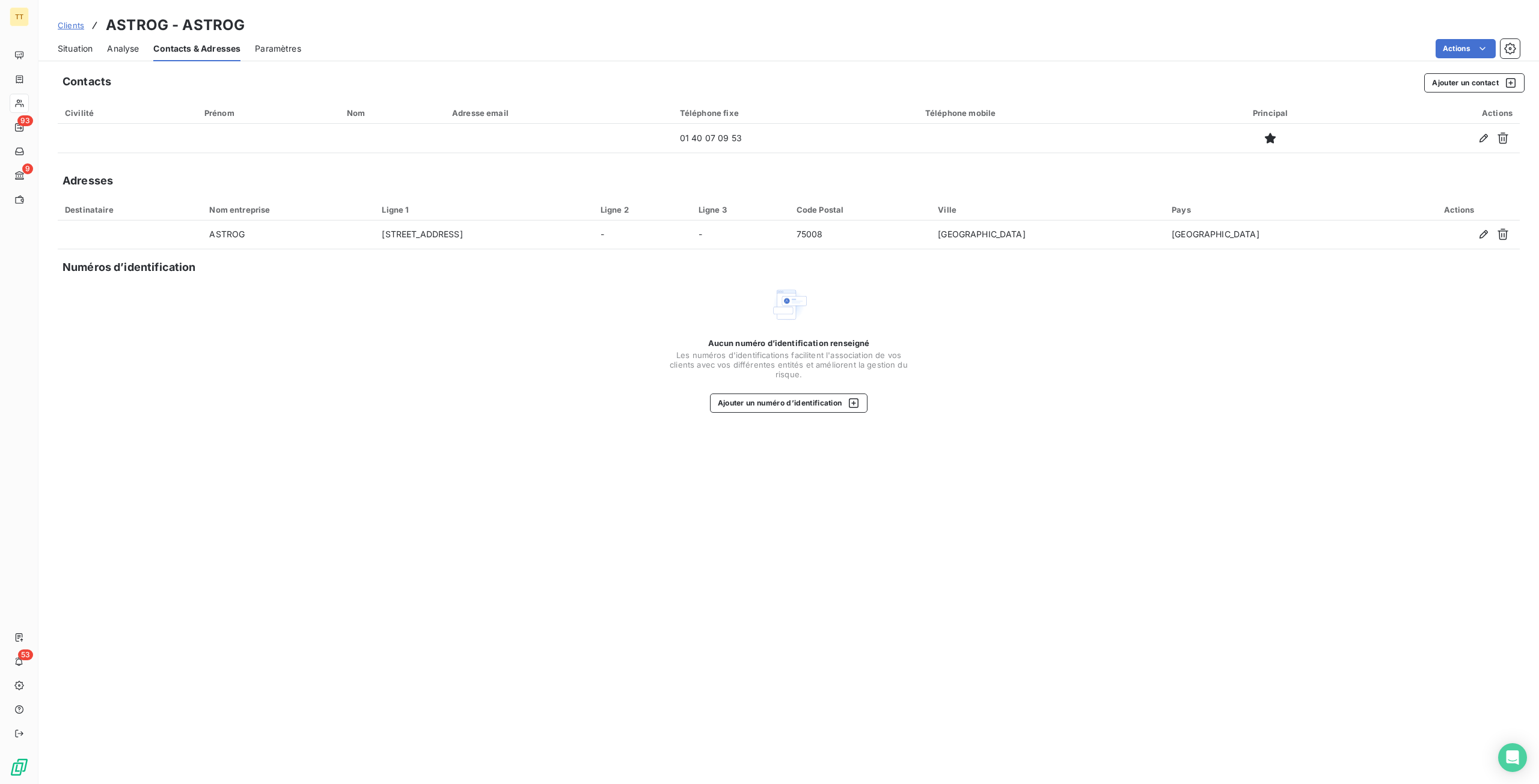
click at [556, 550] on div "Contacts Ajouter un contact Civilité Prénom Nom Adresse email Téléphone fixe Té…" at bounding box center [789, 425] width 1501 height 718
click at [83, 50] on span "Situation" at bounding box center [75, 48] width 35 height 12
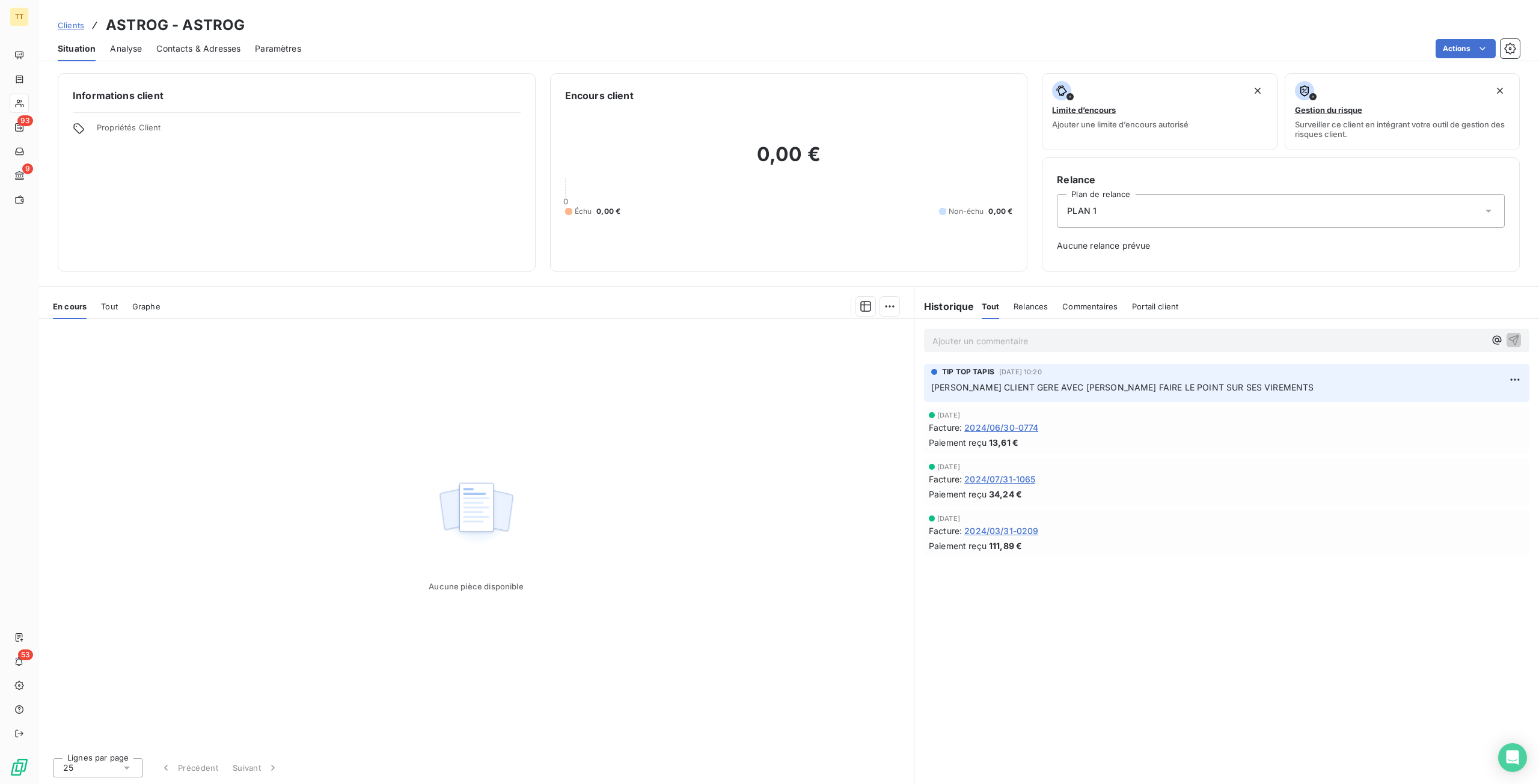
click at [196, 49] on span "Contacts & Adresses" at bounding box center [198, 48] width 84 height 12
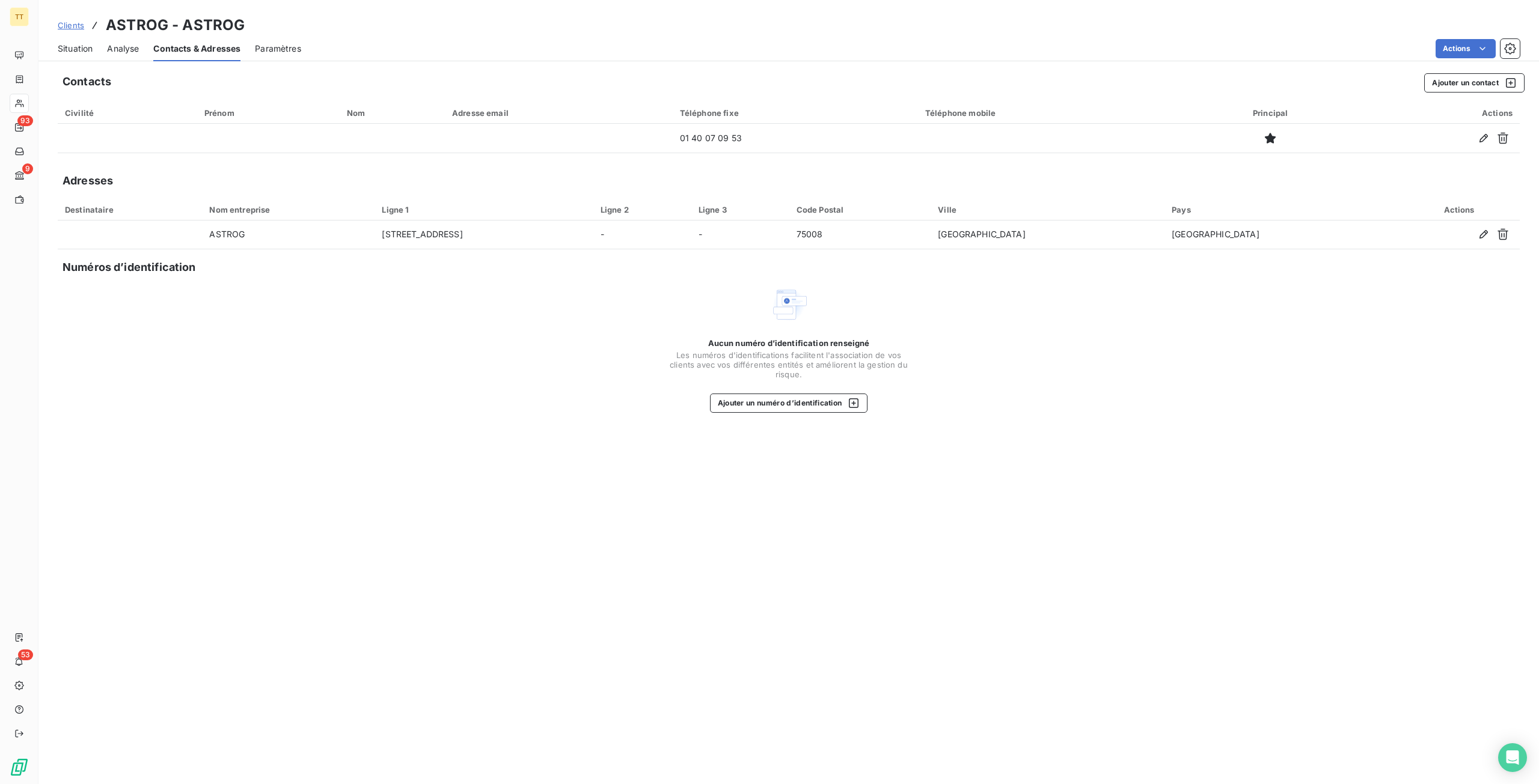
click at [75, 50] on span "Situation" at bounding box center [75, 48] width 35 height 12
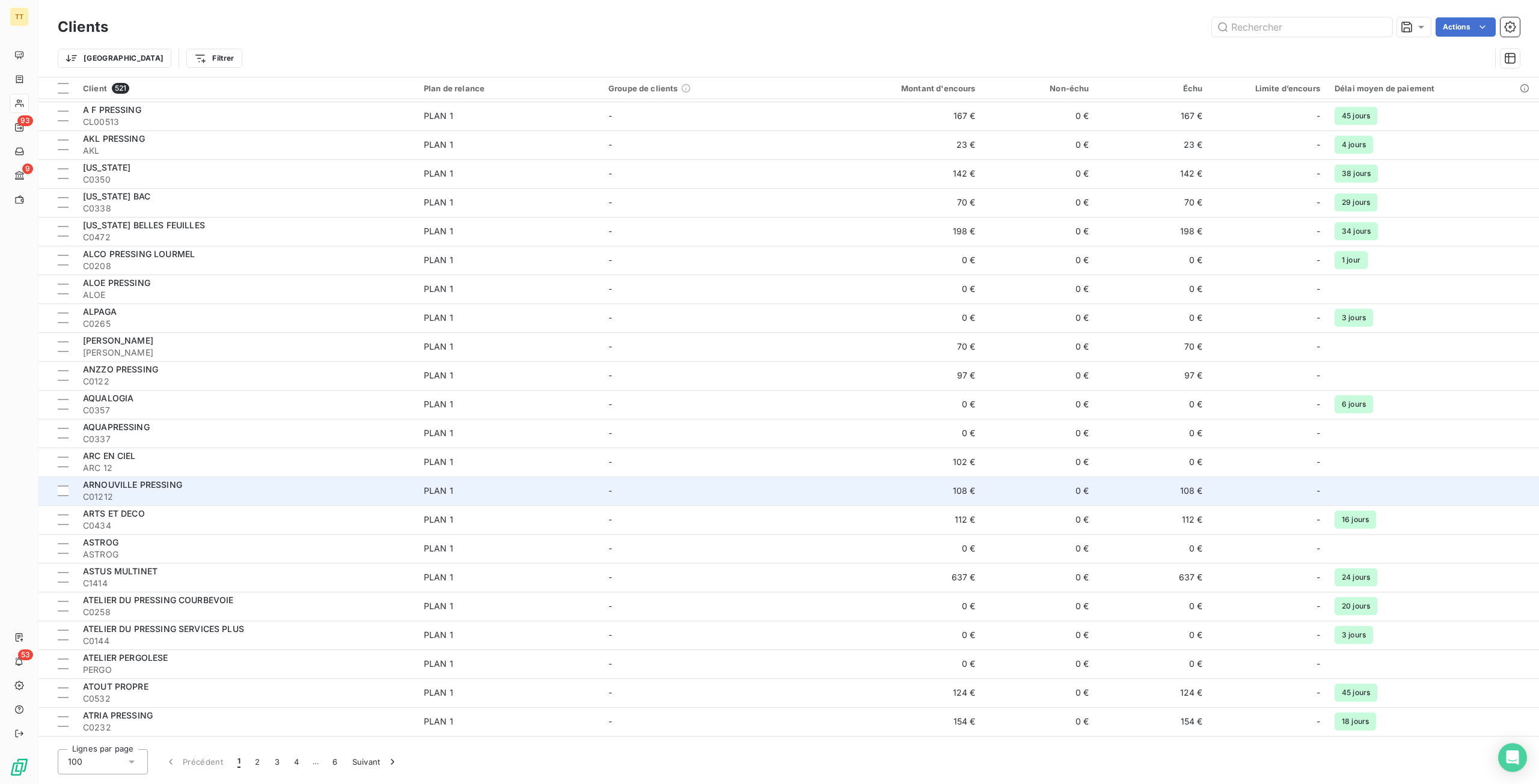
scroll to position [721, 0]
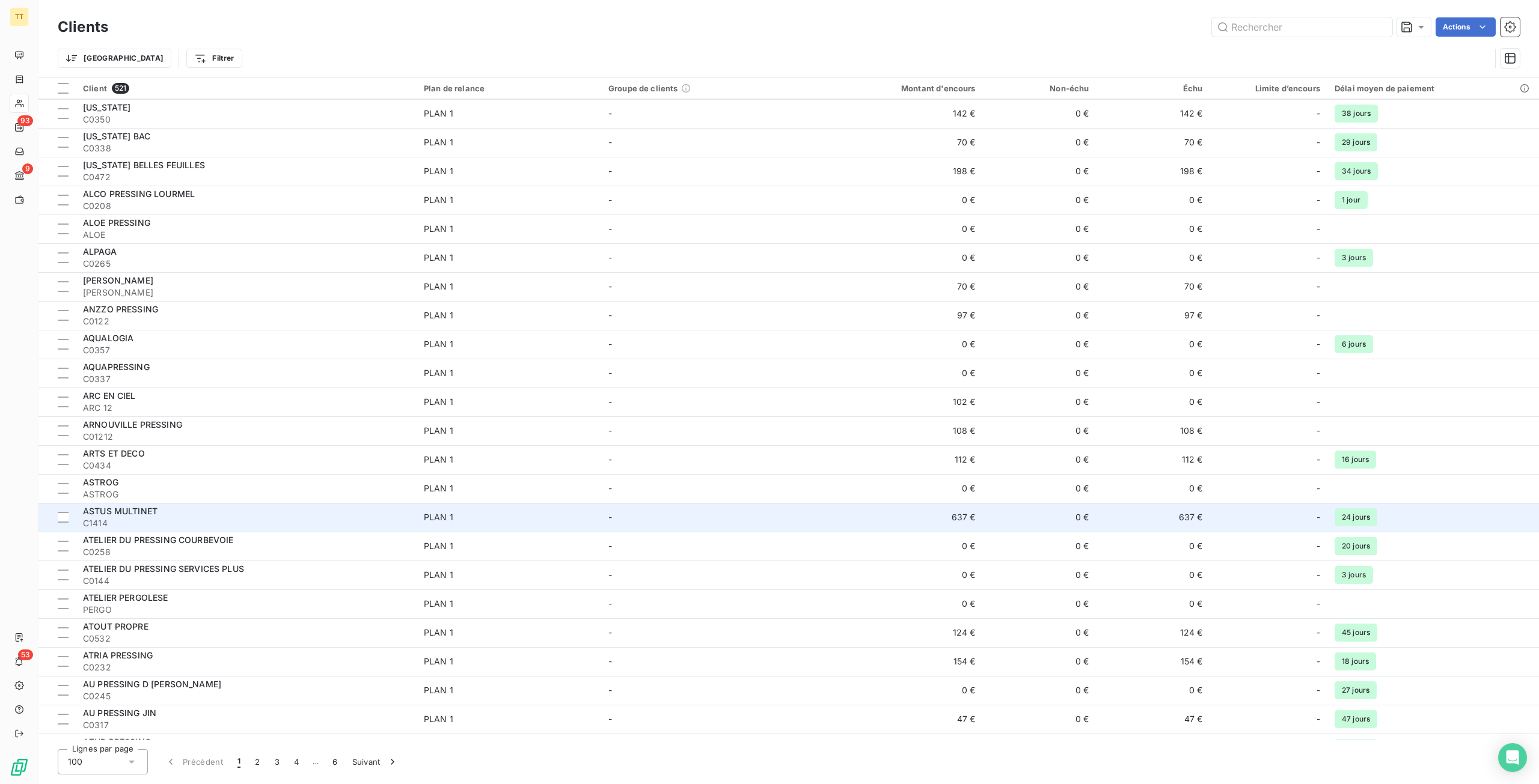
click at [191, 512] on div "ASTUS MULTINET" at bounding box center [246, 511] width 327 height 12
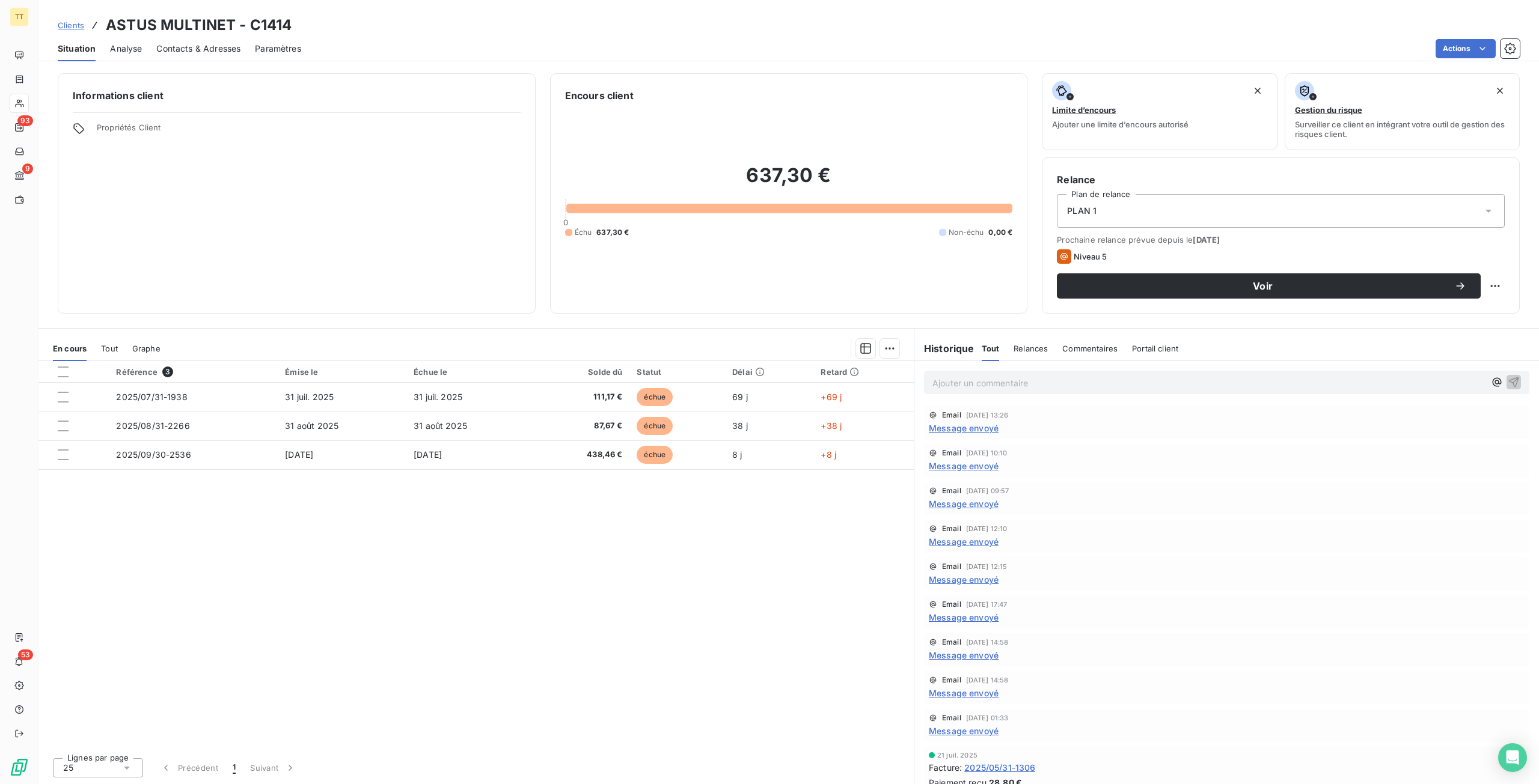
click at [200, 49] on span "Contacts & Adresses" at bounding box center [198, 48] width 84 height 12
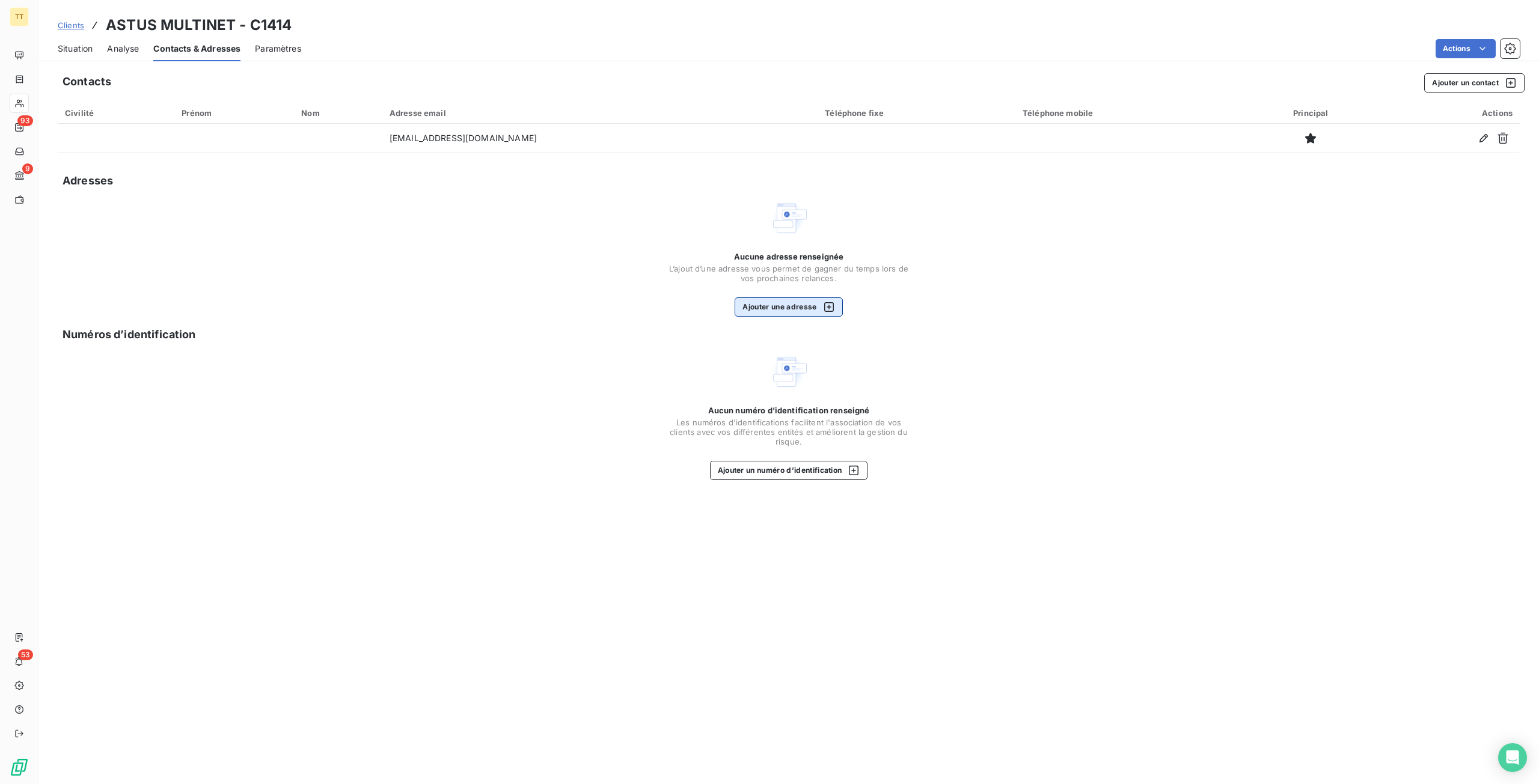
click at [822, 301] on div "button" at bounding box center [826, 307] width 18 height 12
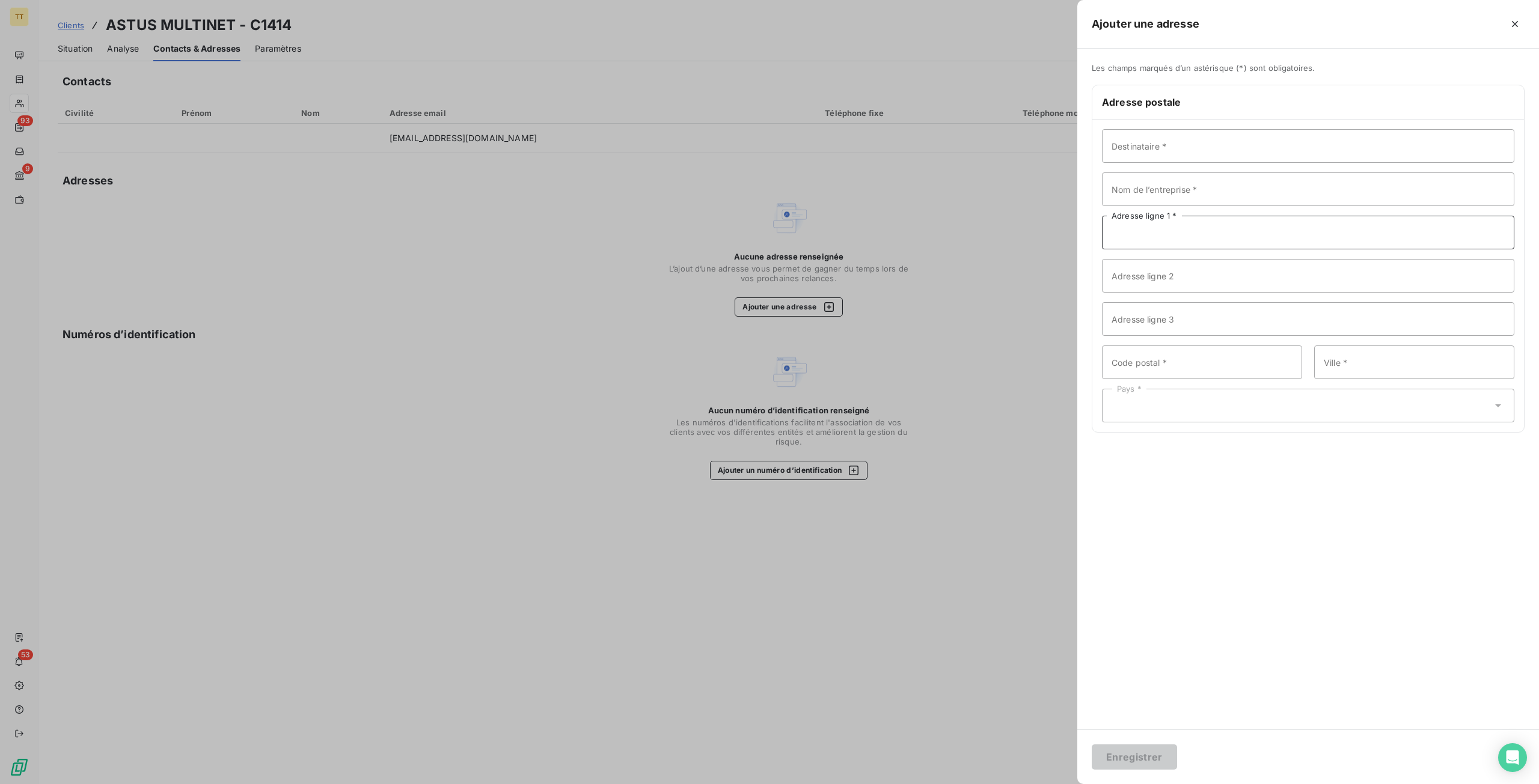
click at [1173, 241] on input "Adresse ligne 1 *" at bounding box center [1308, 232] width 413 height 33
type input "[STREET_ADDRESS]"
click at [1194, 364] on input "Code postal *" at bounding box center [1202, 362] width 200 height 33
type input "95110"
type input "SANNOIS"
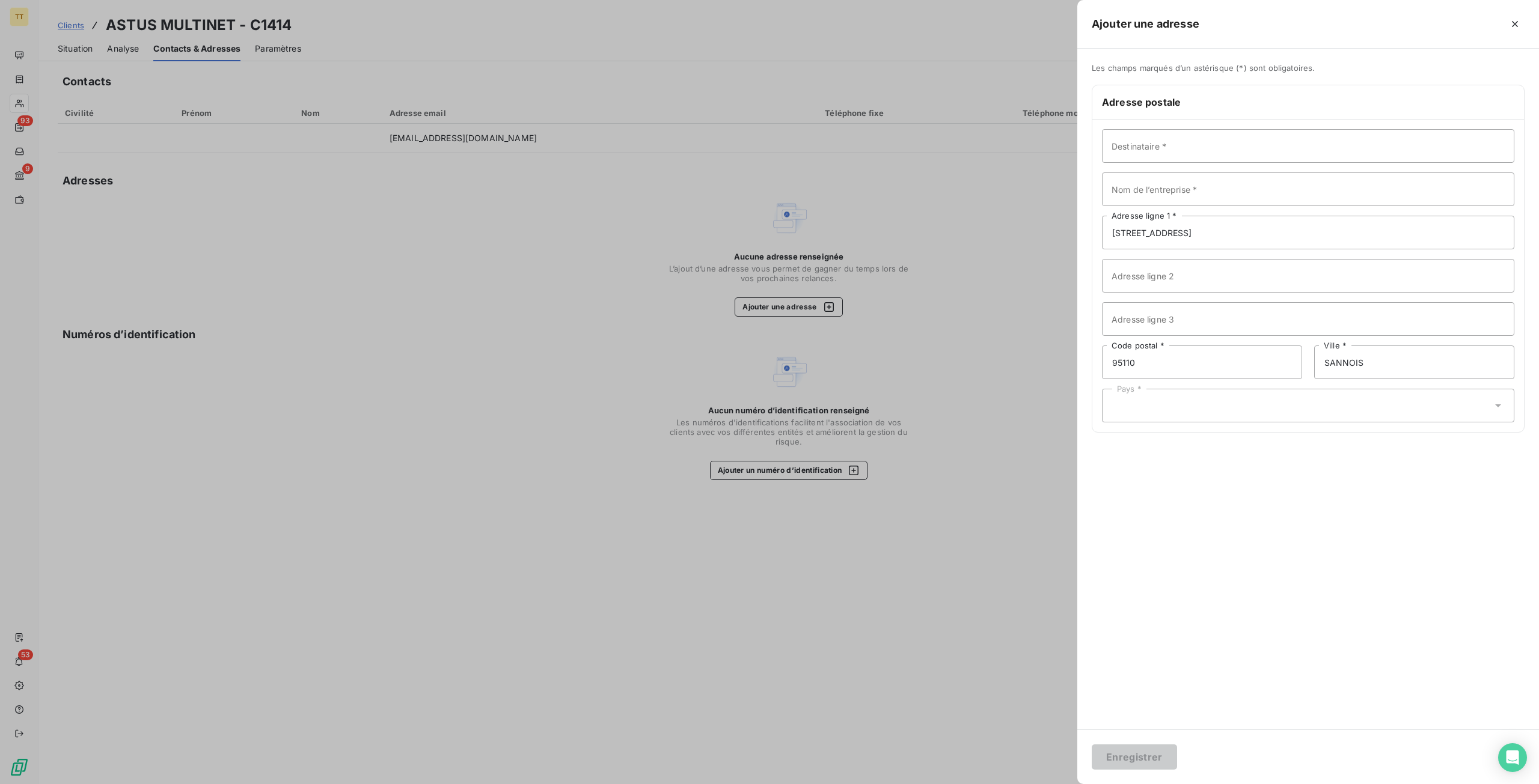
click at [1263, 406] on div "Pays *" at bounding box center [1308, 405] width 413 height 33
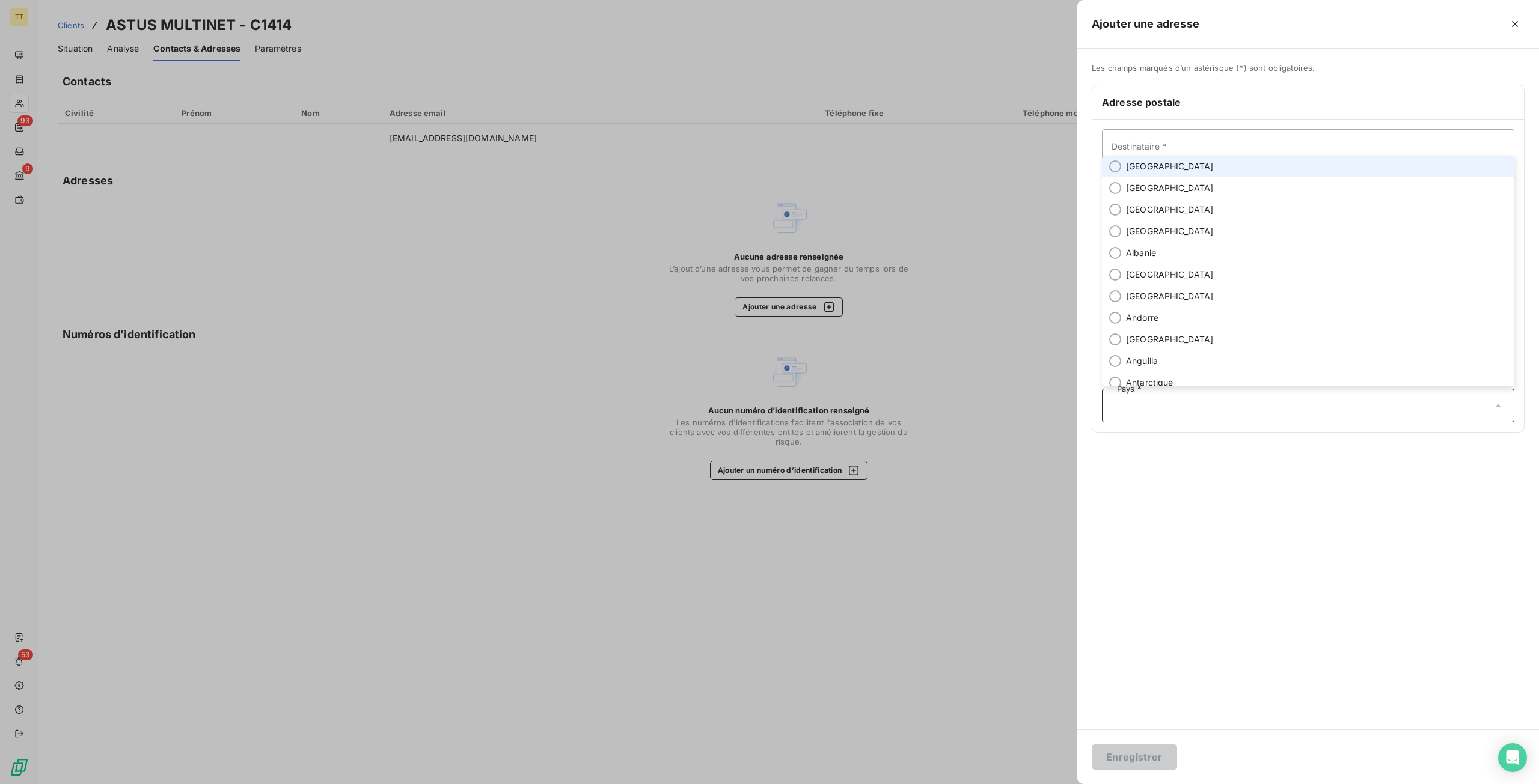
click at [1201, 165] on li "[GEOGRAPHIC_DATA]" at bounding box center [1308, 166] width 413 height 22
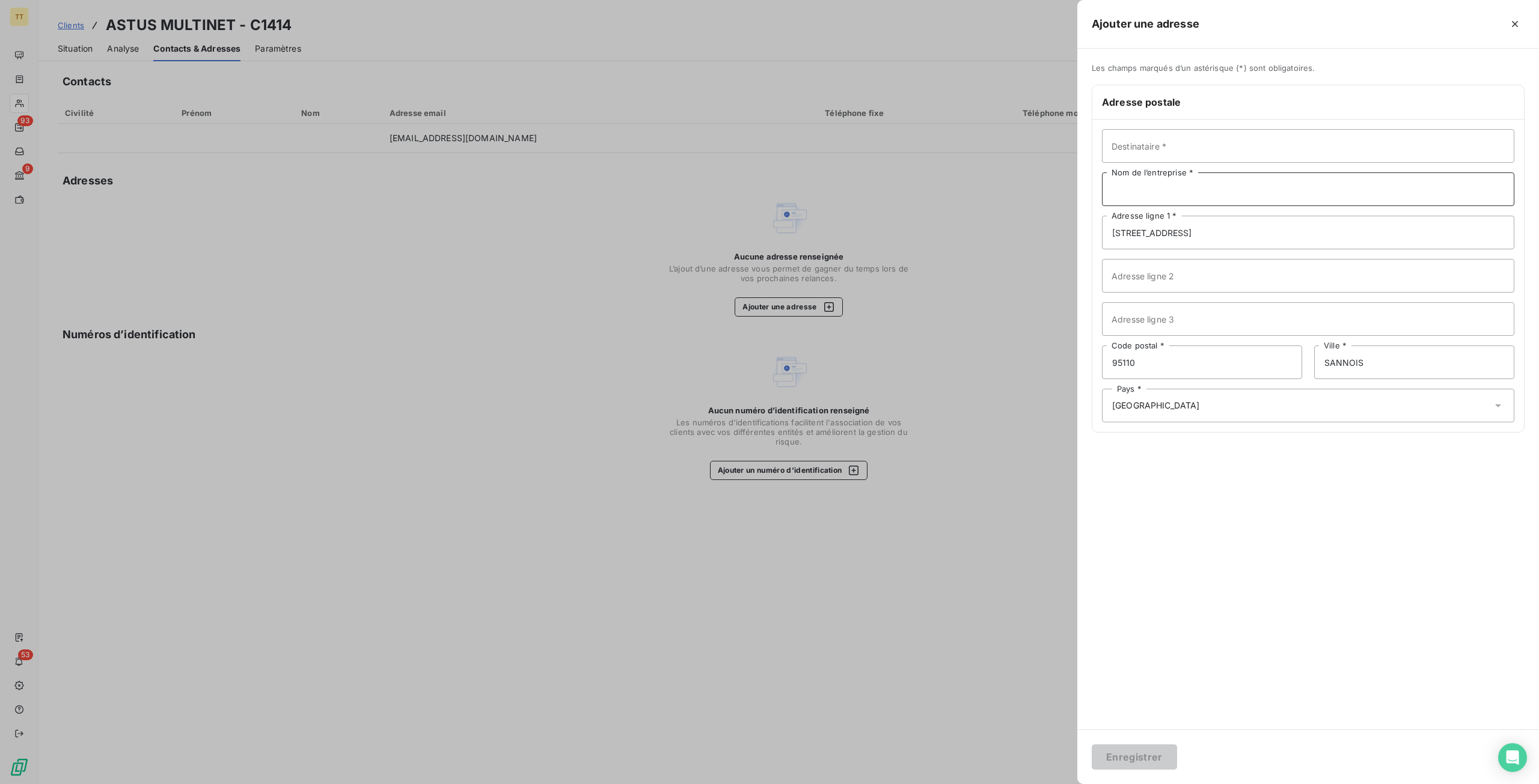
click at [1194, 185] on input "Nom de l’entreprise *" at bounding box center [1308, 189] width 413 height 33
type input "ASTUS MULTINET"
click at [1133, 755] on button "Enregistrer" at bounding box center [1135, 757] width 85 height 25
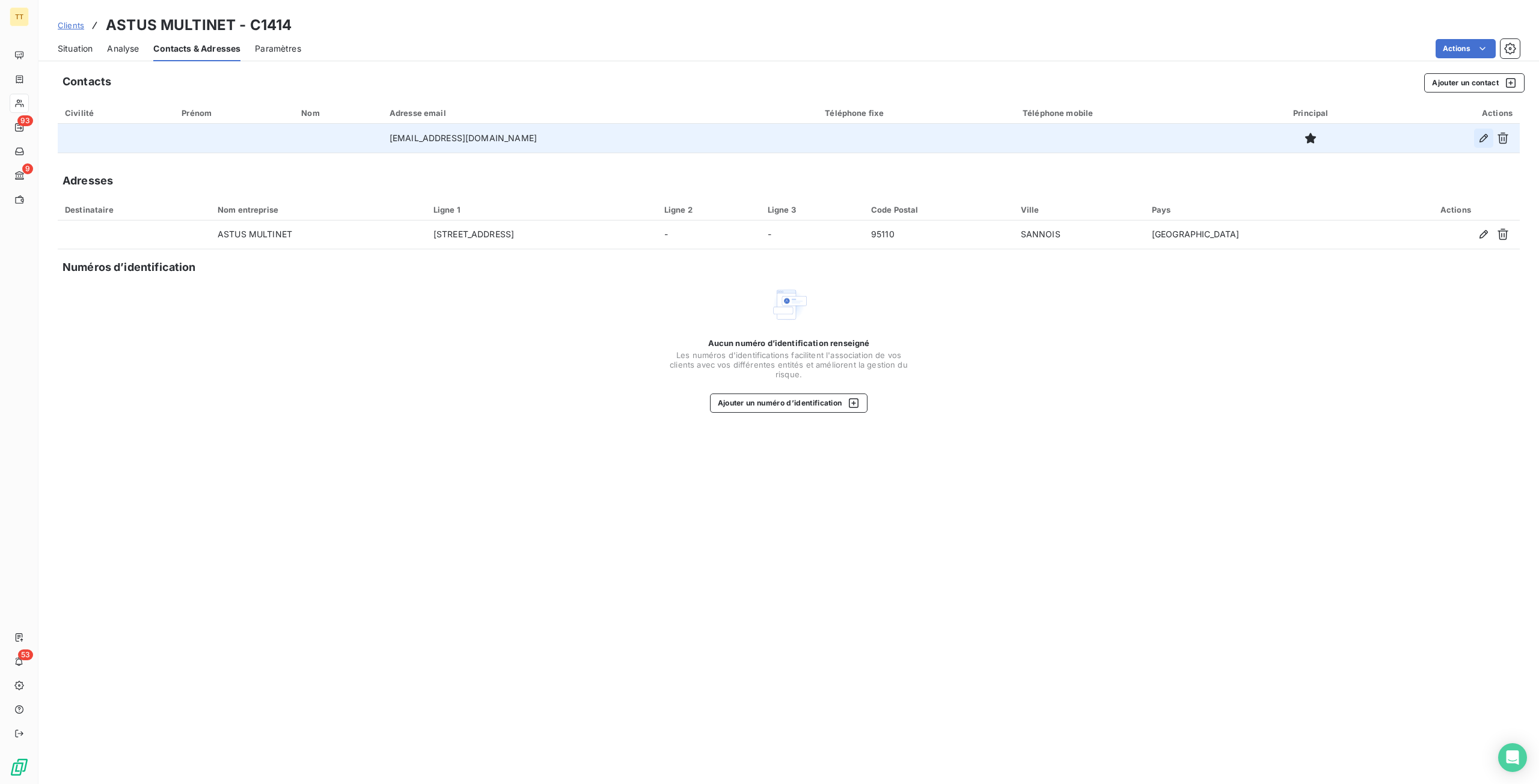
click at [1263, 139] on icon "button" at bounding box center [1483, 137] width 12 height 12
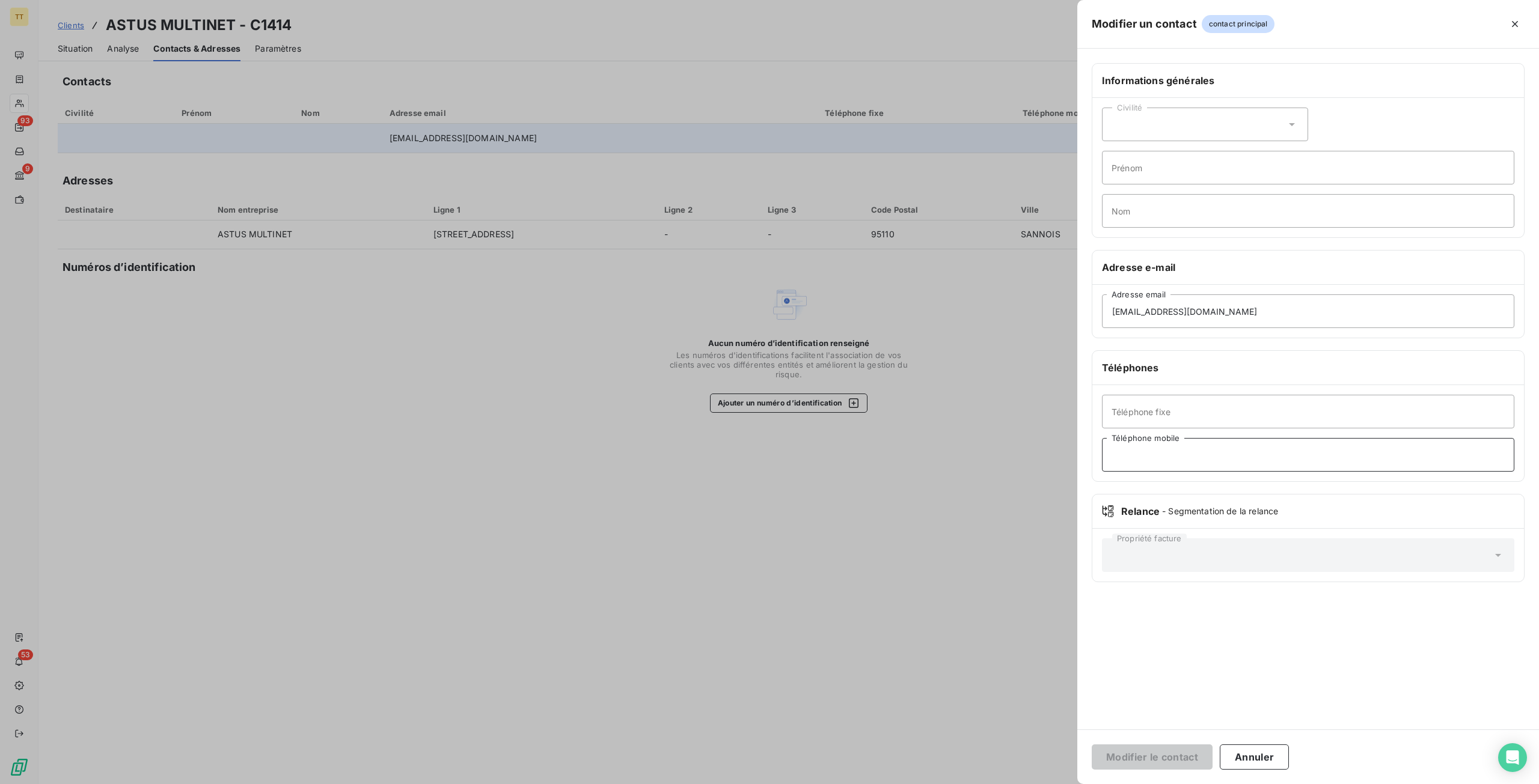
click at [1192, 458] on input "Téléphone mobile" at bounding box center [1308, 454] width 413 height 33
paste input "06 29 63 72 19"
type input "06 29 63 72 19"
click at [1140, 757] on button "Modifier le contact" at bounding box center [1153, 757] width 121 height 25
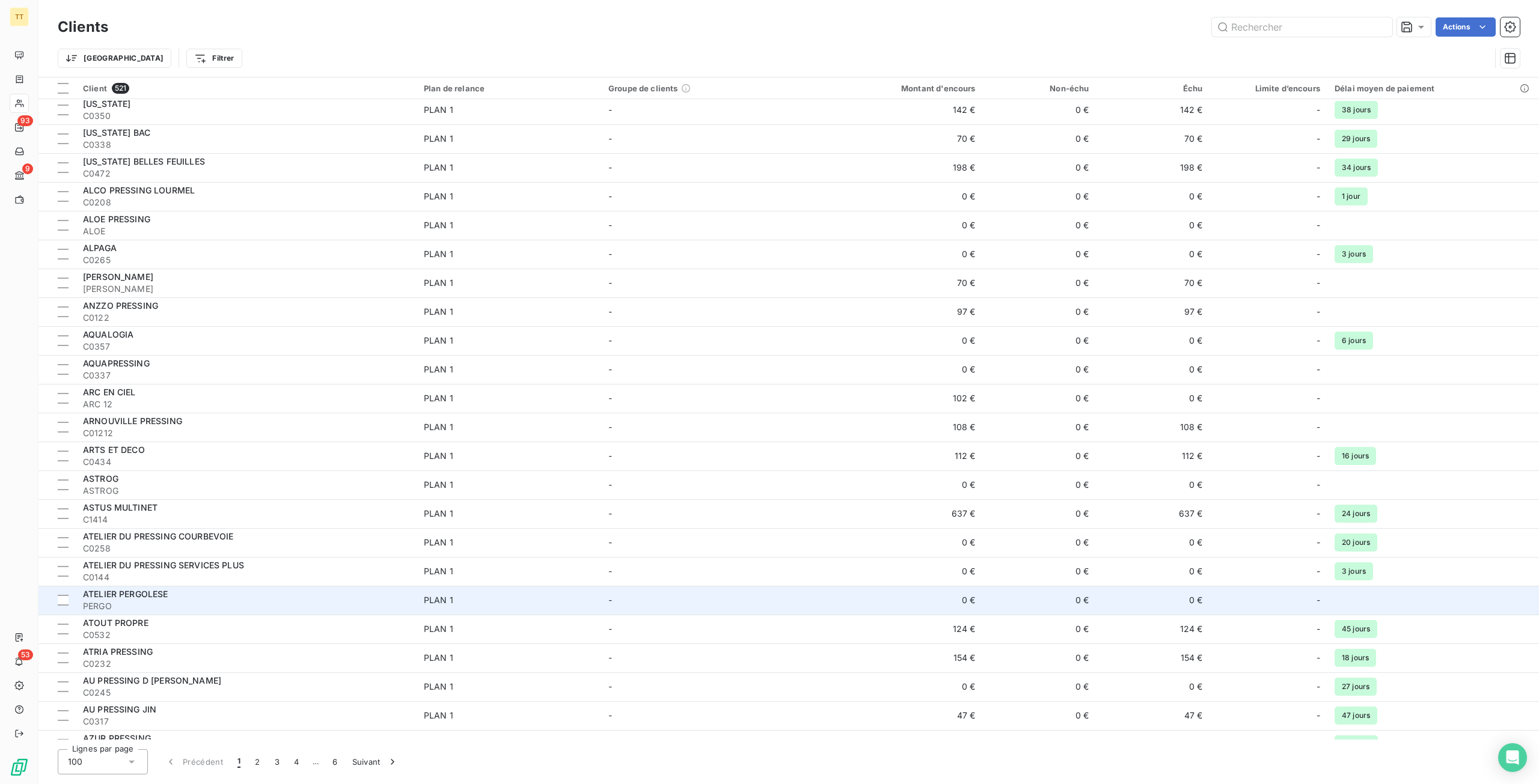
scroll to position [781, 0]
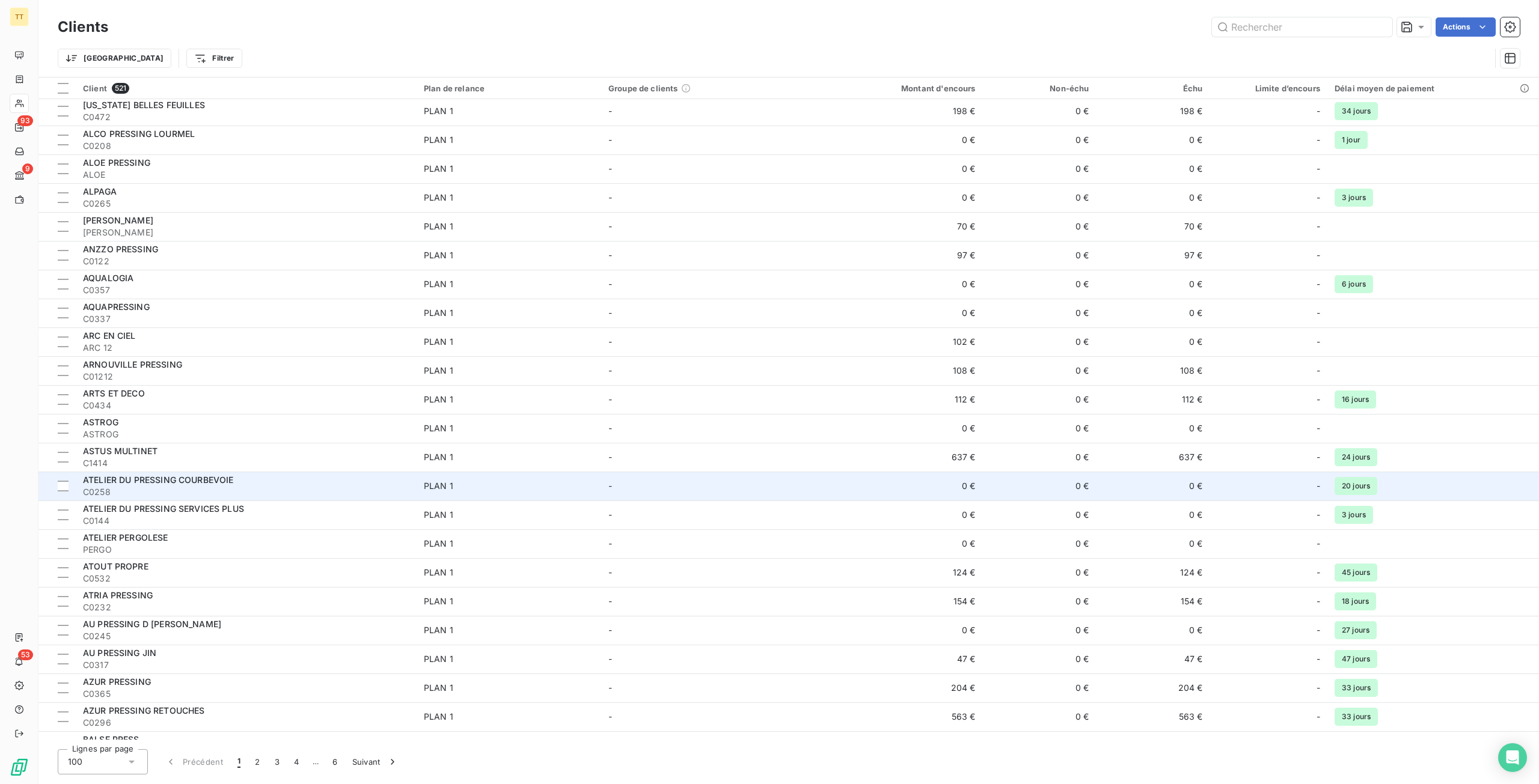
click at [224, 477] on span "ATELIER DU PRESSING COURBEVOIE" at bounding box center [158, 479] width 151 height 10
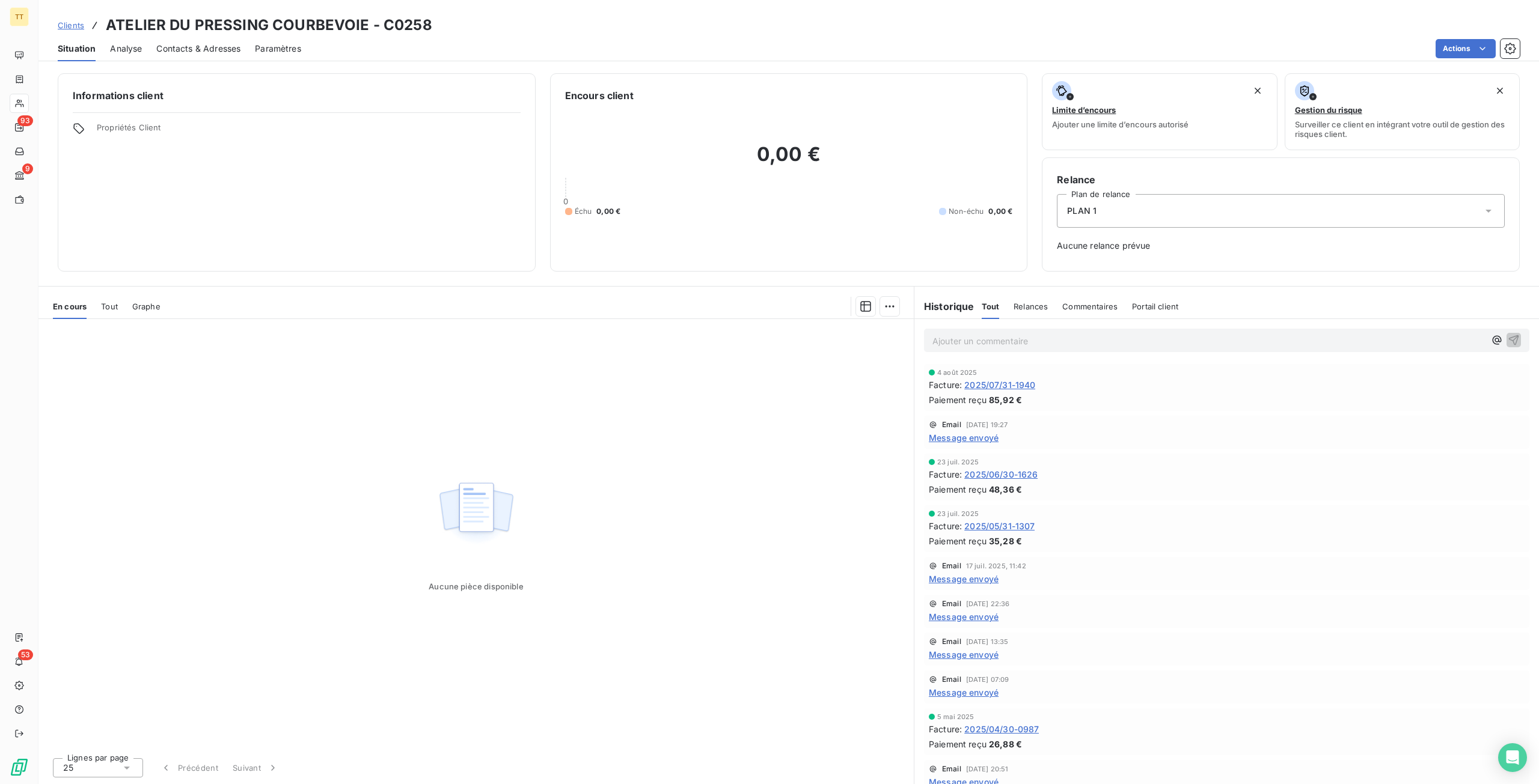
click at [1010, 390] on span "2025/07/31-1940" at bounding box center [1000, 385] width 71 height 13
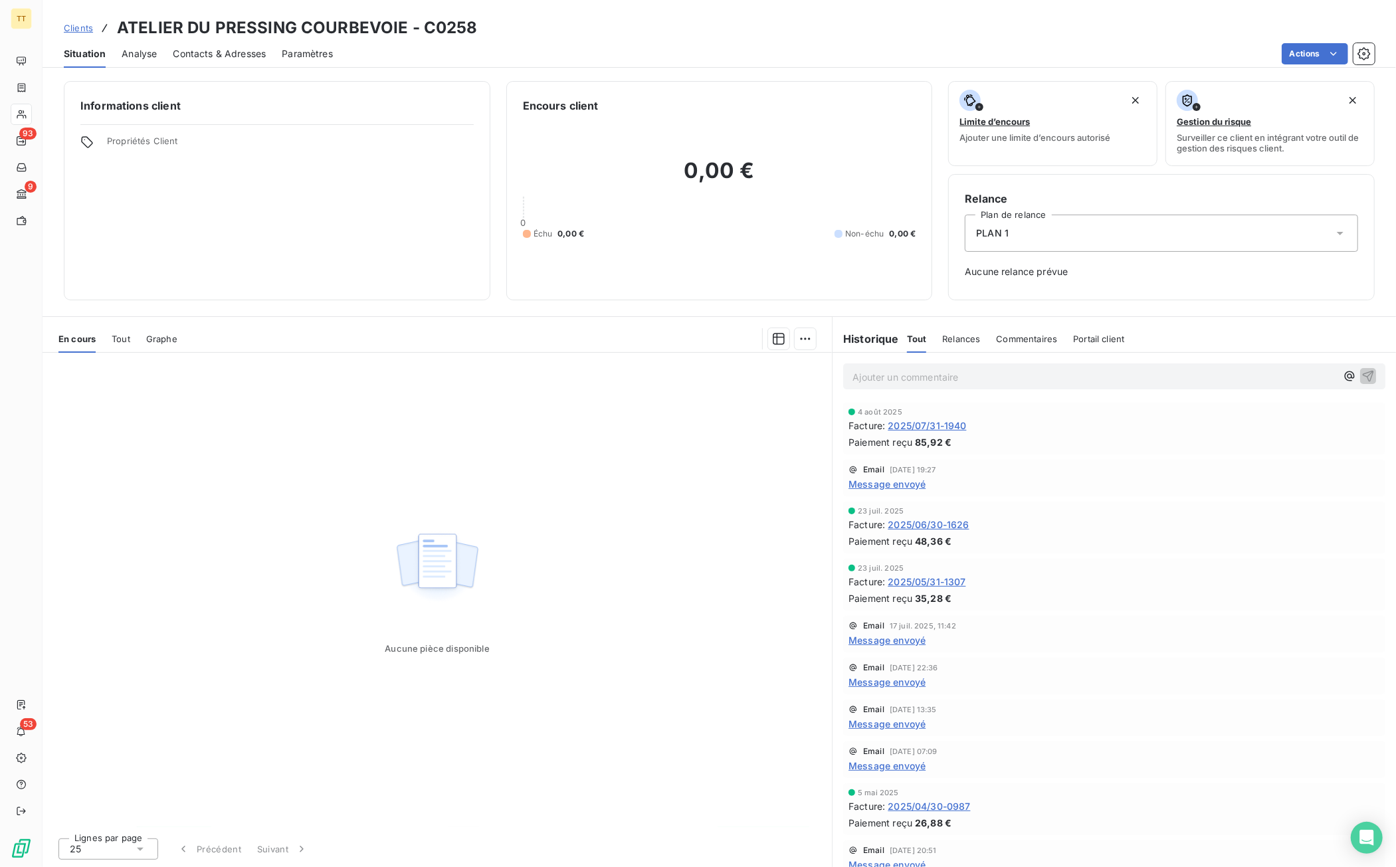
drag, startPoint x: 247, startPoint y: 55, endPoint x: 262, endPoint y: 58, distance: 14.9
click at [248, 55] on span "Contacts & Adresses" at bounding box center [219, 53] width 93 height 13
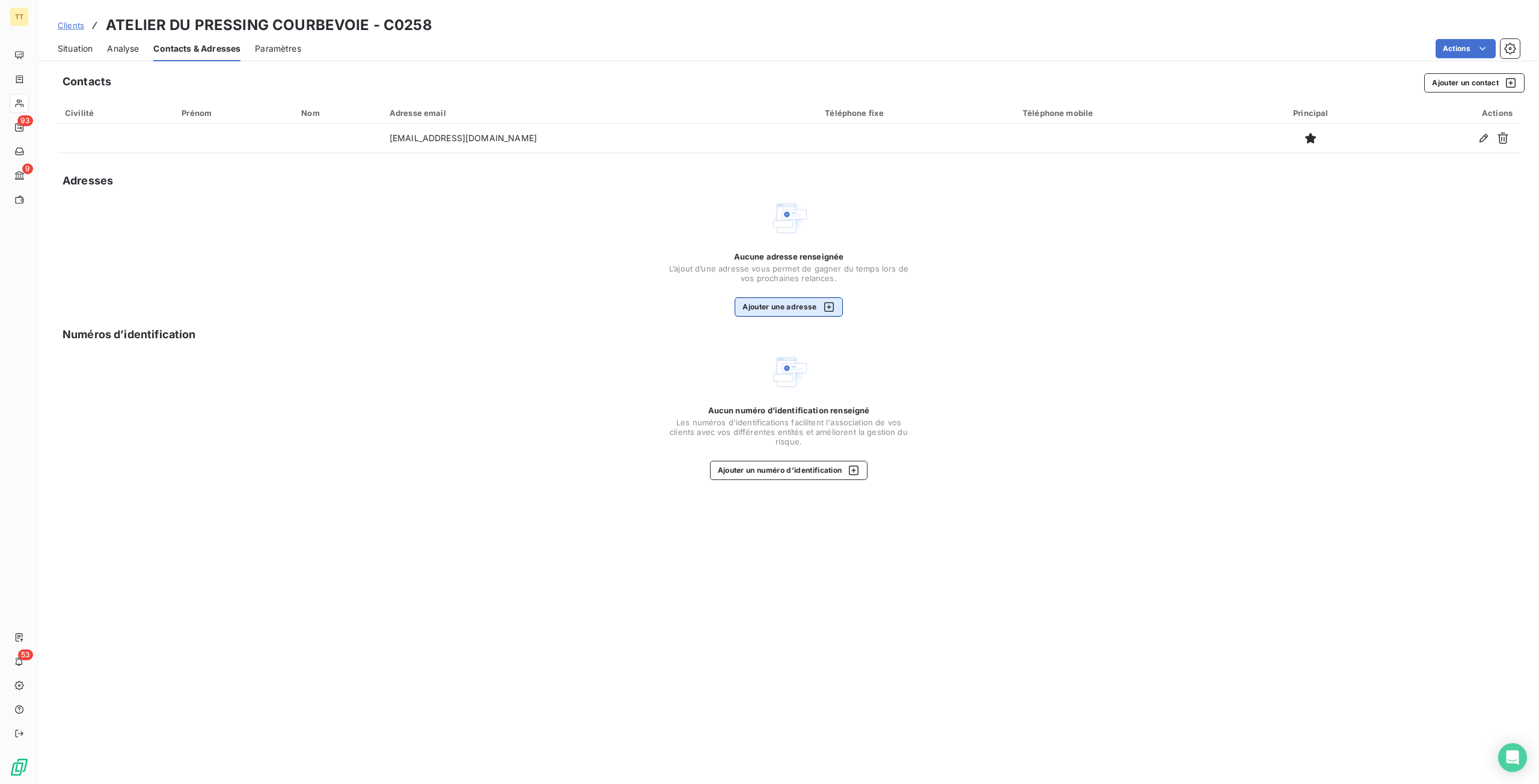
click at [818, 301] on div "button" at bounding box center [826, 307] width 18 height 12
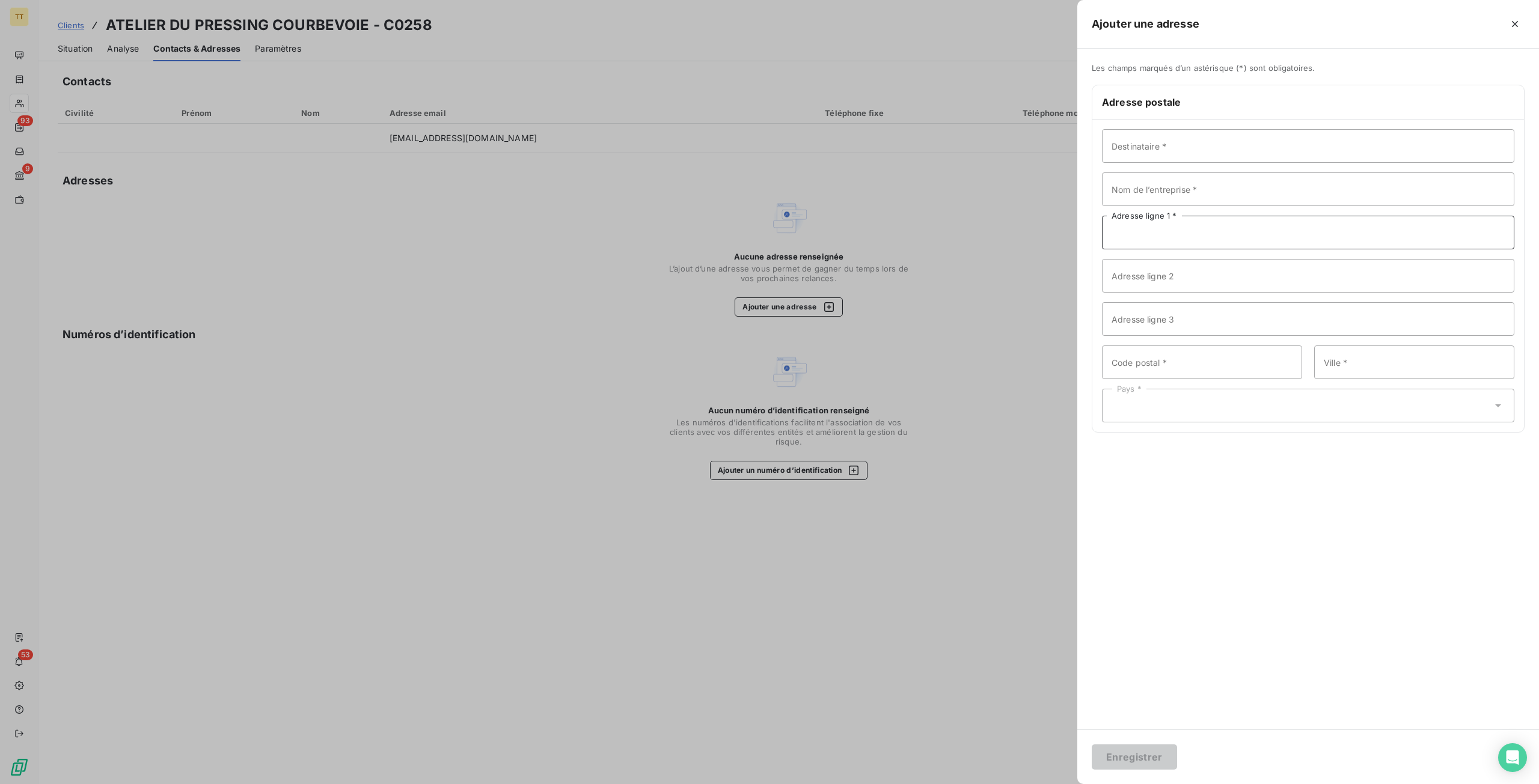
click at [1206, 234] on input "Adresse ligne 1 *" at bounding box center [1308, 232] width 413 height 33
paste input "[STREET_ADDRESS]"
type input "[STREET_ADDRESS]"
click at [1263, 361] on input "Ville *" at bounding box center [1414, 362] width 200 height 33
type input "COURBEVOIE"
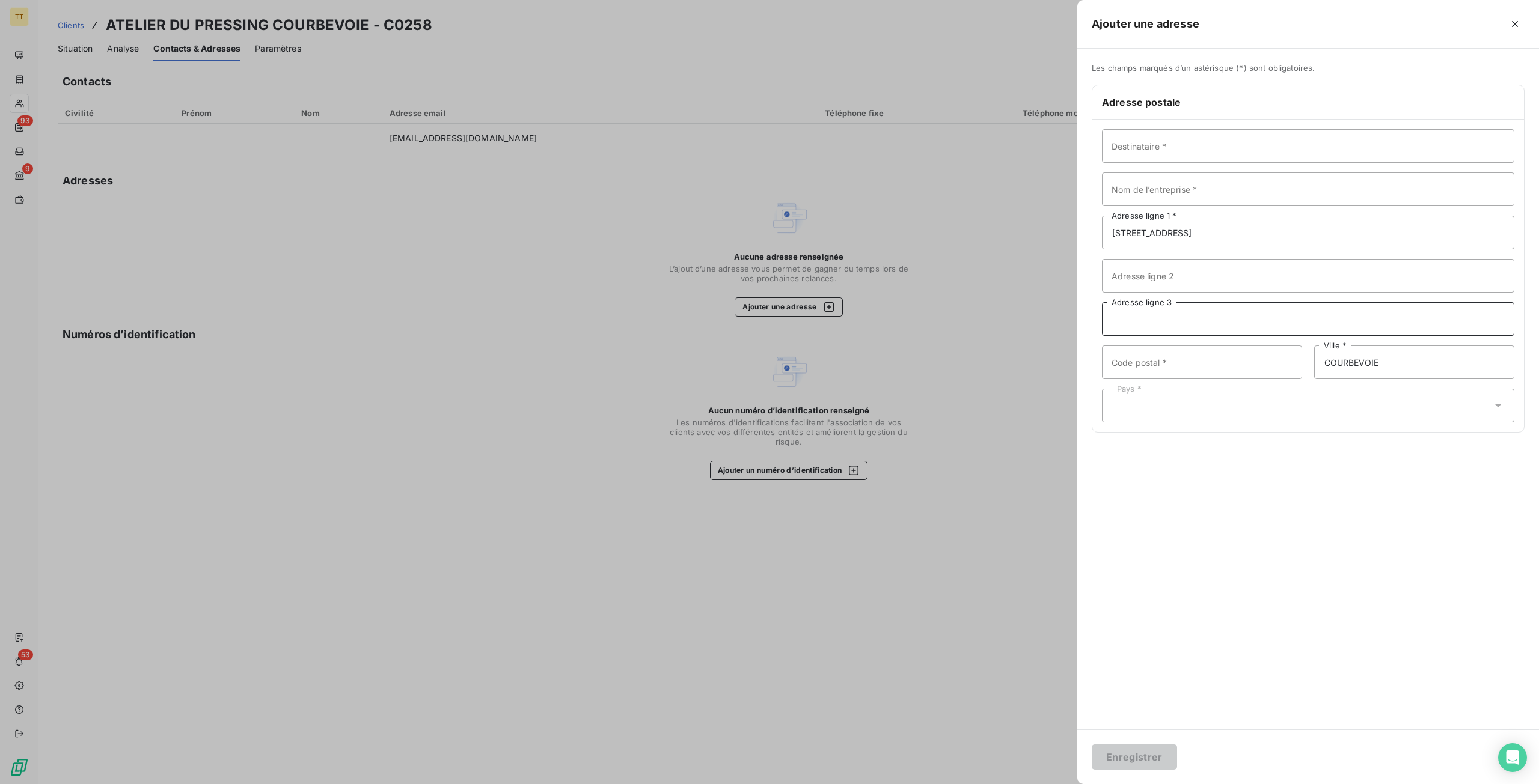
click at [1263, 309] on input "Adresse ligne 3" at bounding box center [1308, 318] width 413 height 33
type input "9"
type input "92400"
click at [1151, 401] on div "Pays *" at bounding box center [1308, 405] width 413 height 33
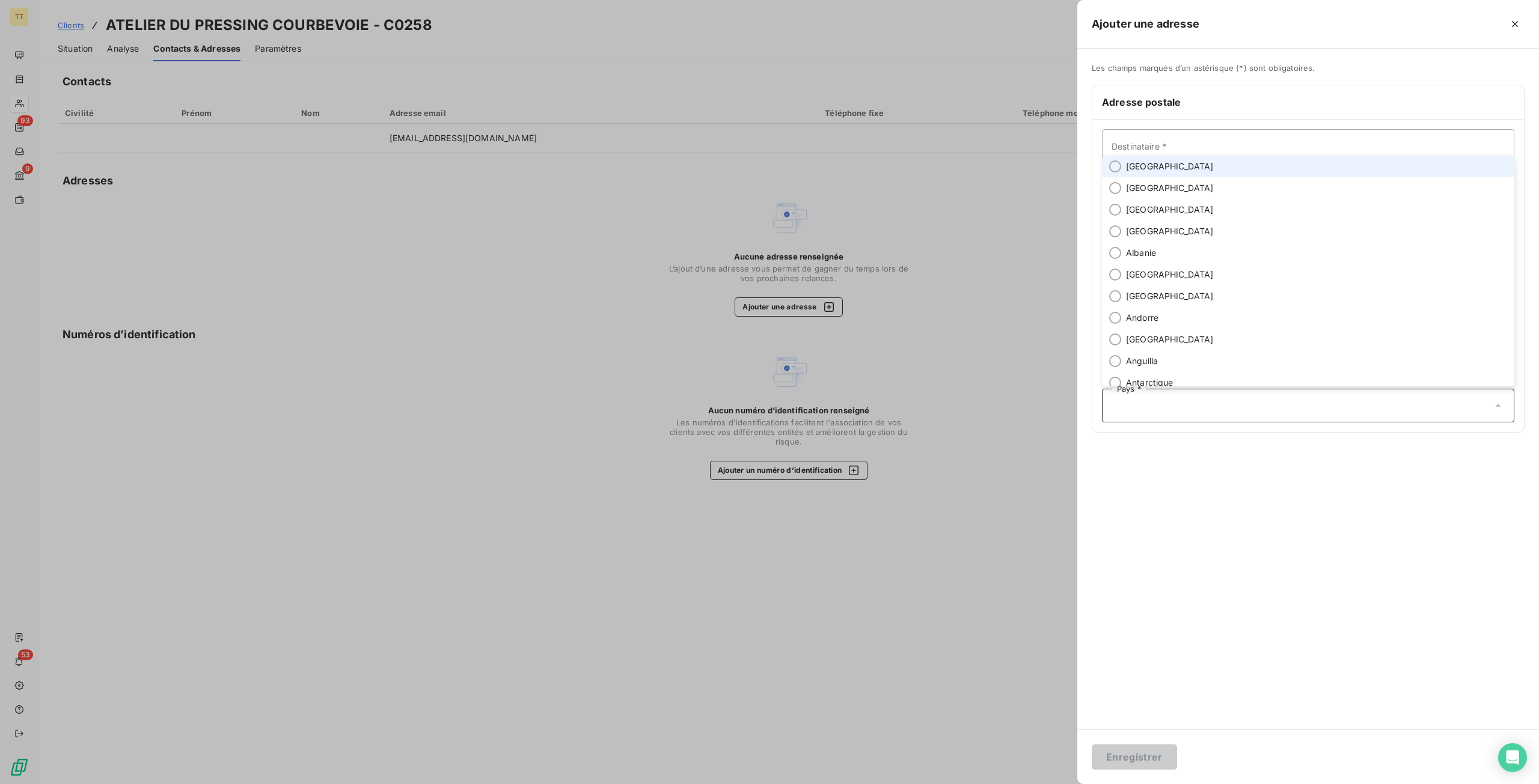
click at [1159, 171] on li "[GEOGRAPHIC_DATA]" at bounding box center [1308, 166] width 413 height 22
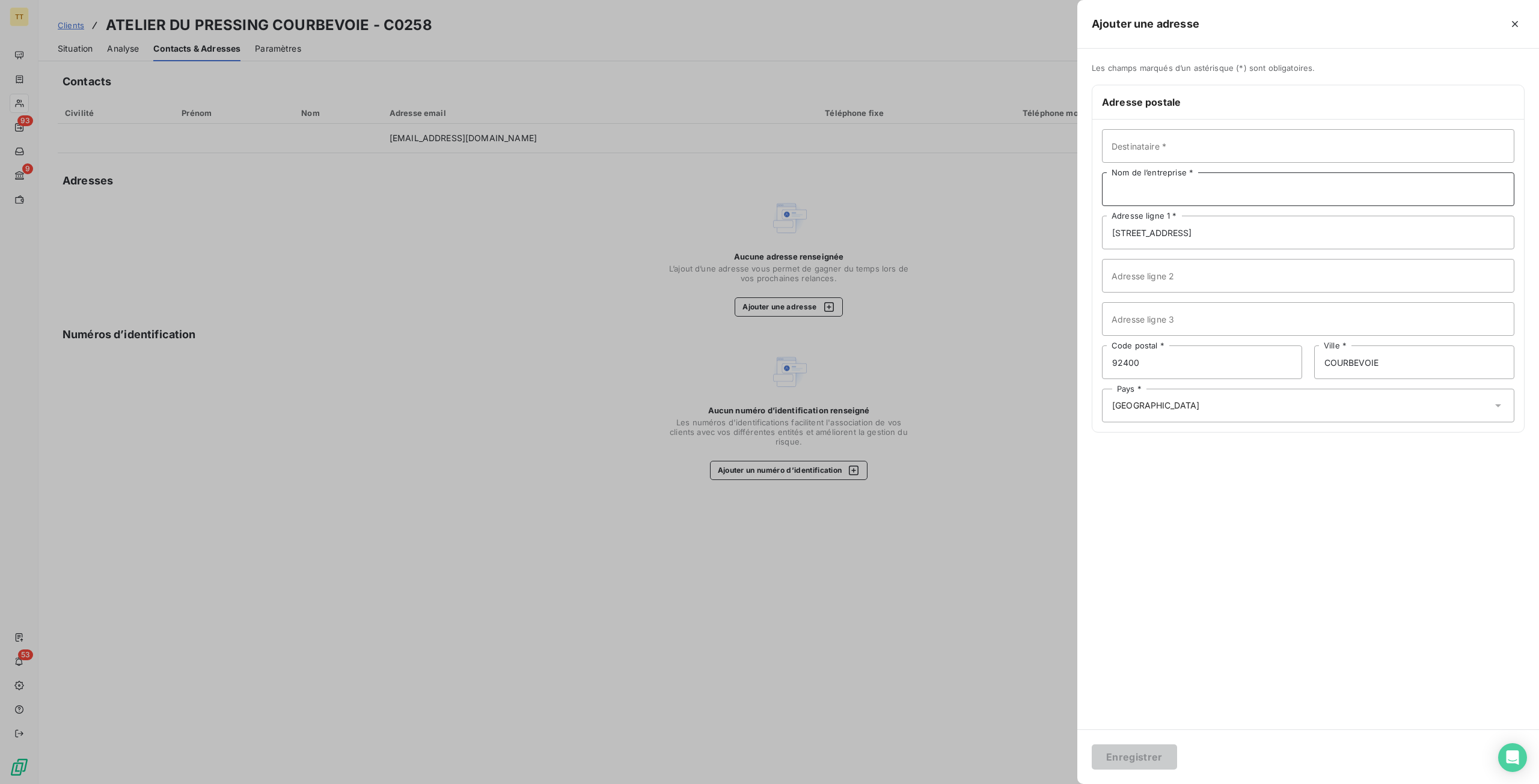
click at [1180, 185] on input "Nom de l’entreprise *" at bounding box center [1308, 189] width 413 height 33
type input "ATELIER DU PRESSING"
click at [1092, 744] on button "Enregistrer" at bounding box center [1135, 757] width 85 height 25
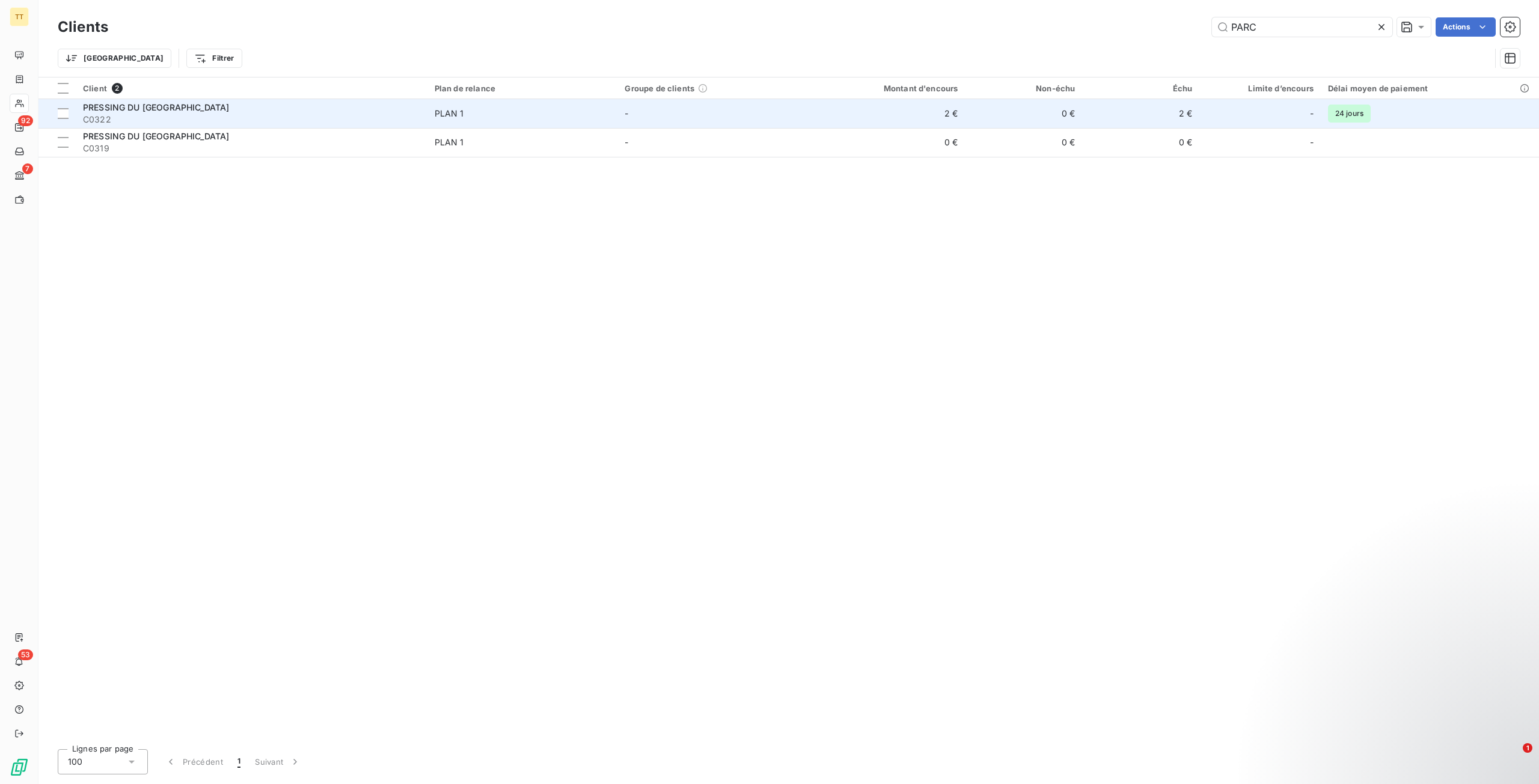
type input "PARC"
click at [648, 117] on td "-" at bounding box center [712, 114] width 191 height 29
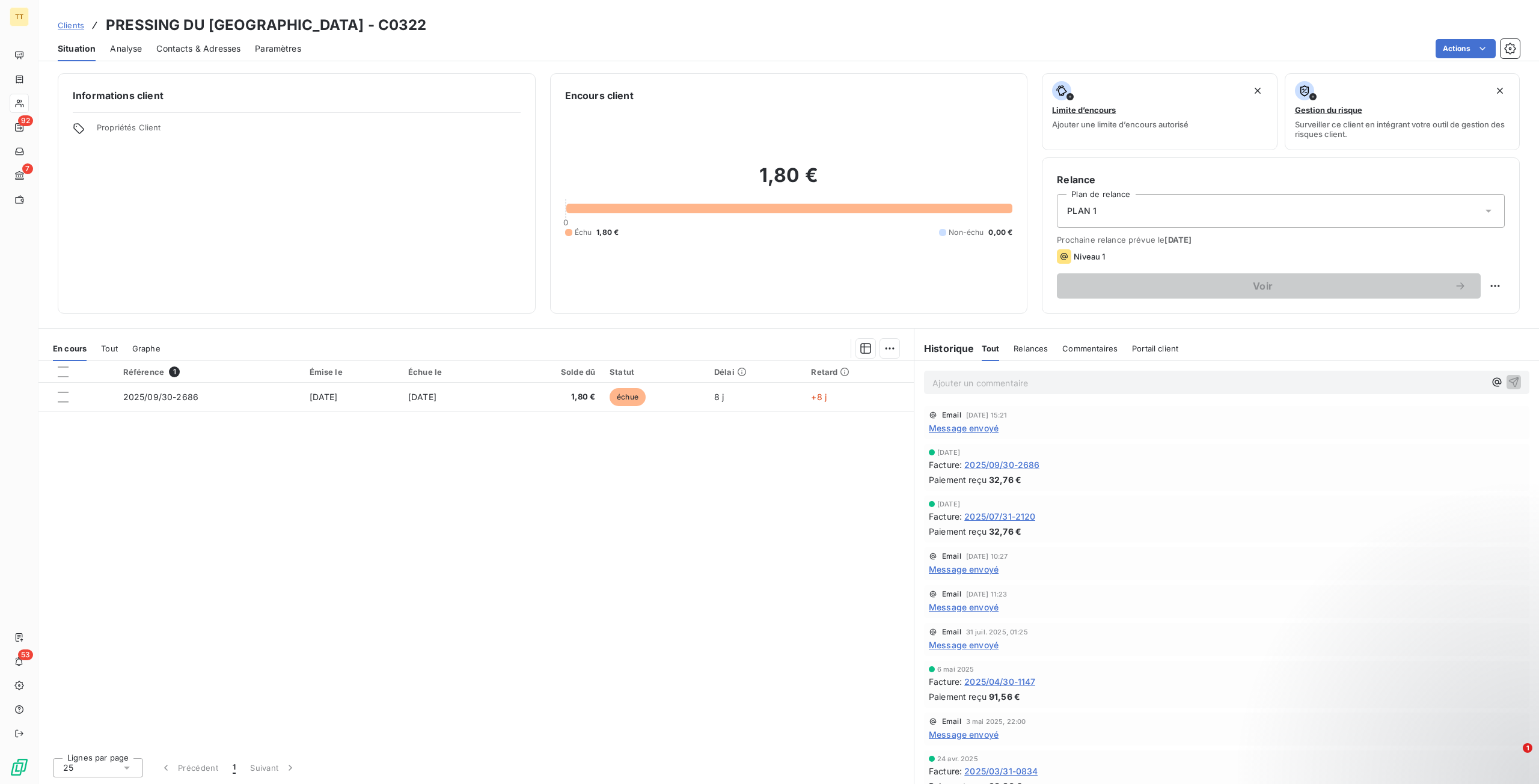
click at [344, 21] on h3 "PRESSING DU [GEOGRAPHIC_DATA] - C0322" at bounding box center [266, 25] width 321 height 22
copy h3 "C0322"
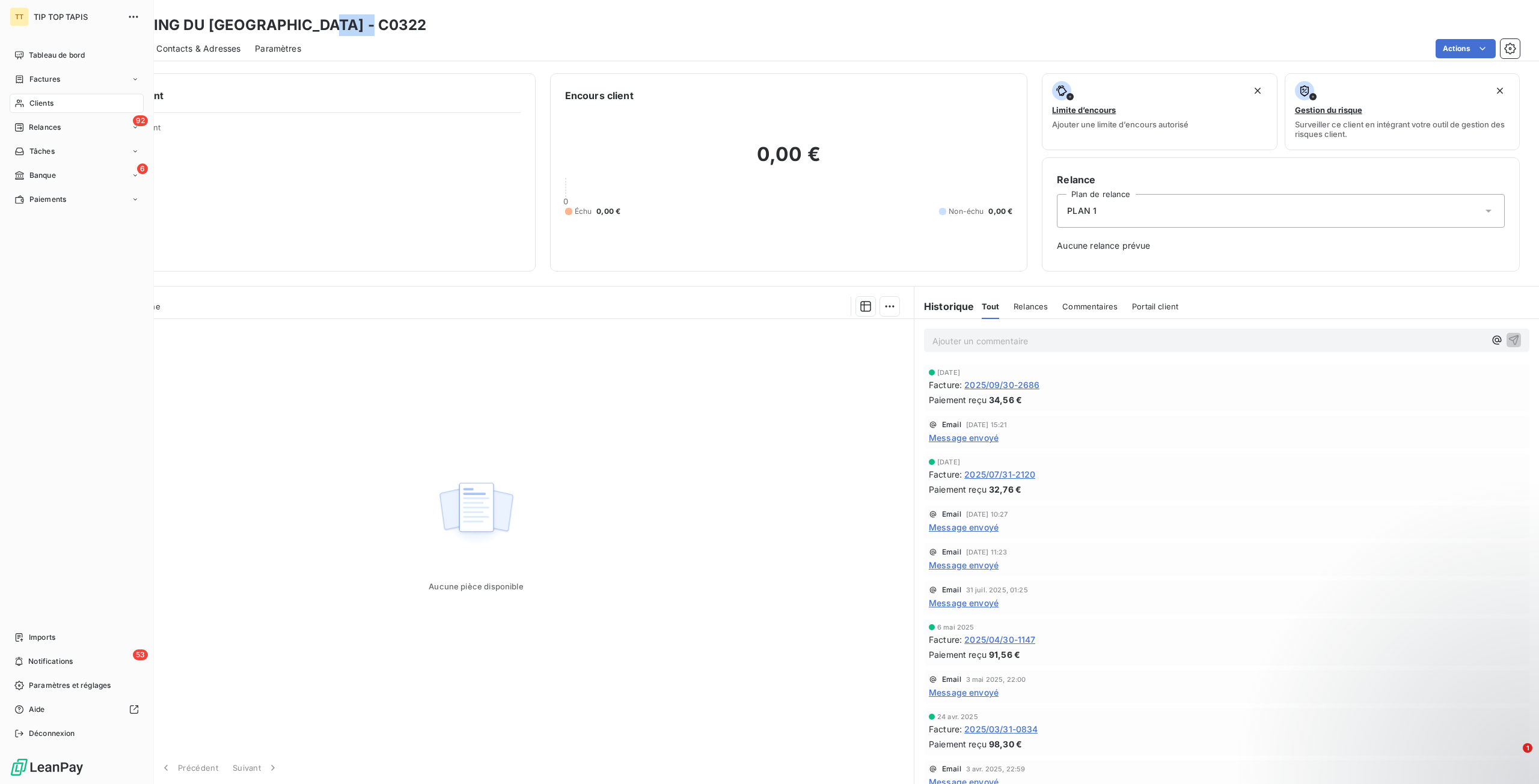
click at [78, 104] on div "Clients" at bounding box center [77, 103] width 134 height 19
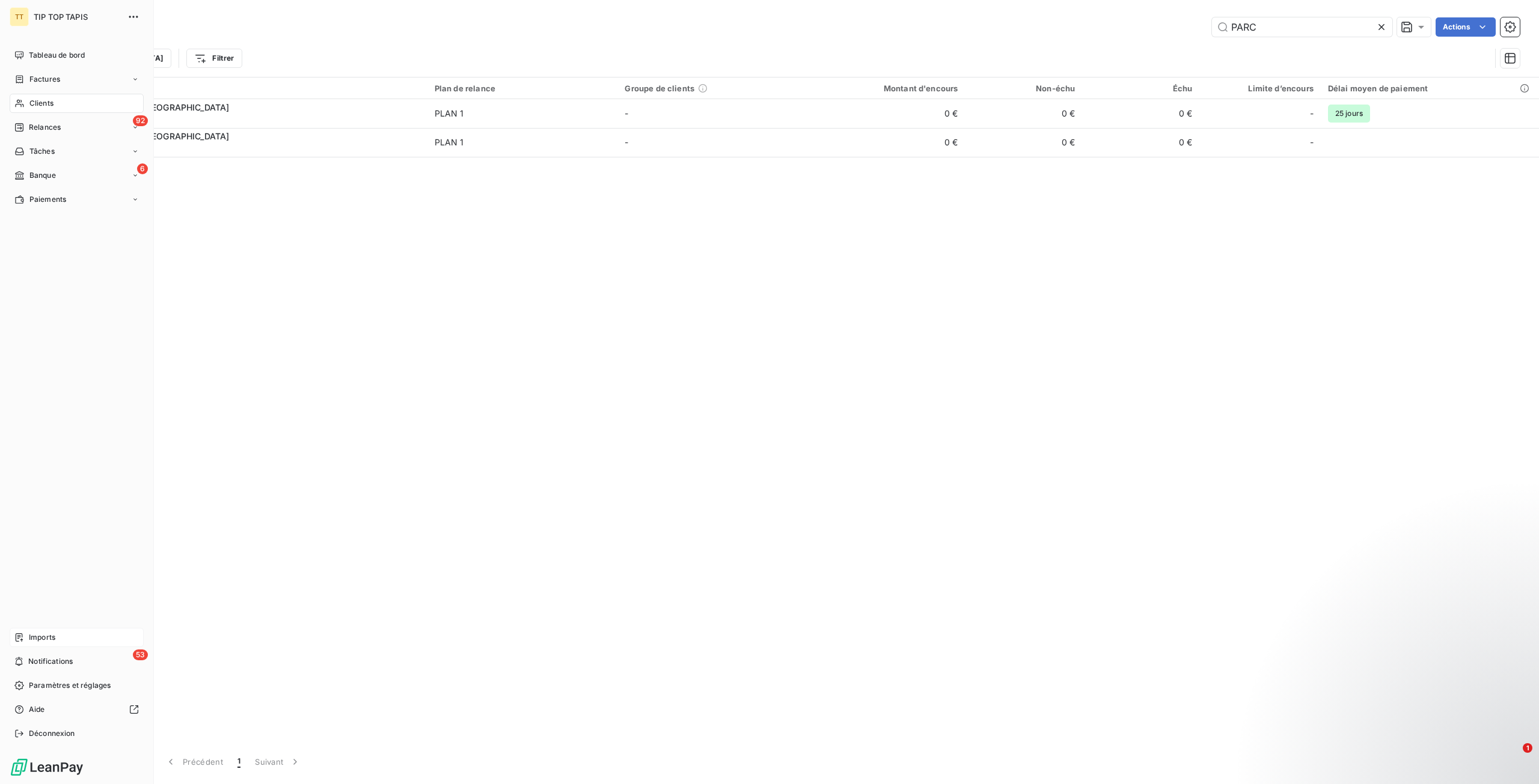
click at [77, 638] on div "Imports" at bounding box center [77, 637] width 134 height 19
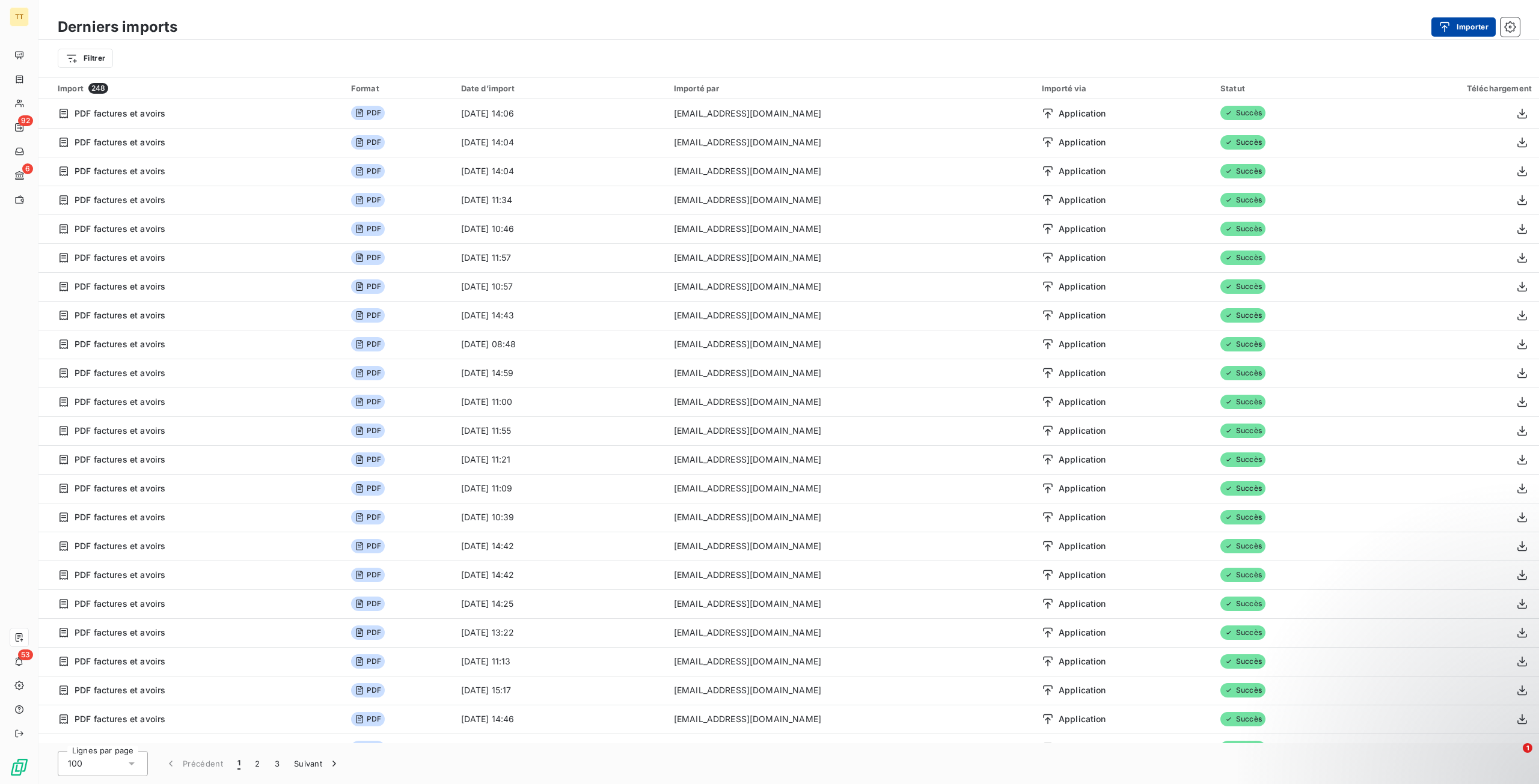
click at [1263, 33] on button "Importer" at bounding box center [1463, 26] width 64 height 19
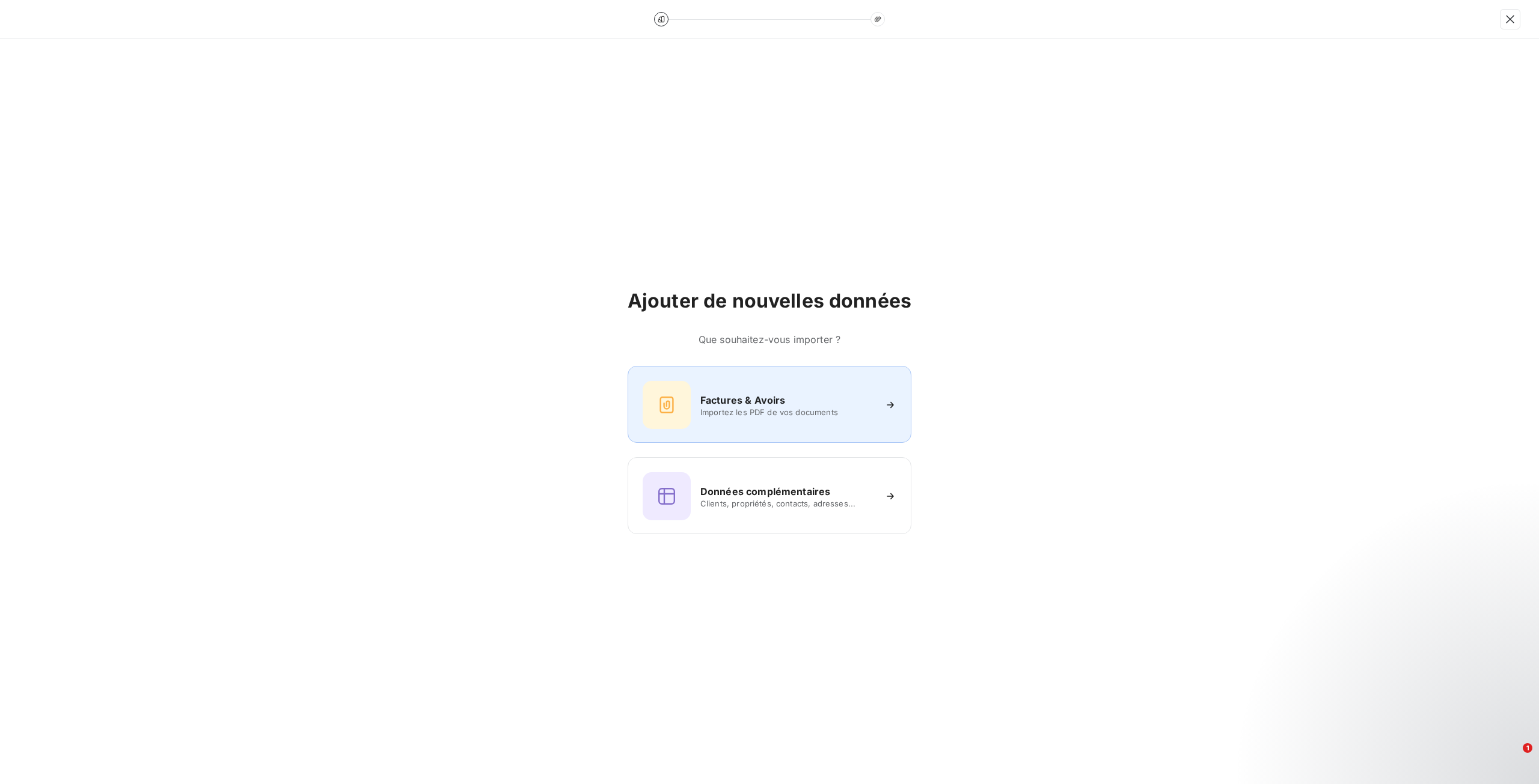
click at [779, 434] on div "Factures & Avoirs Importez les PDF de vos documents" at bounding box center [770, 404] width 284 height 77
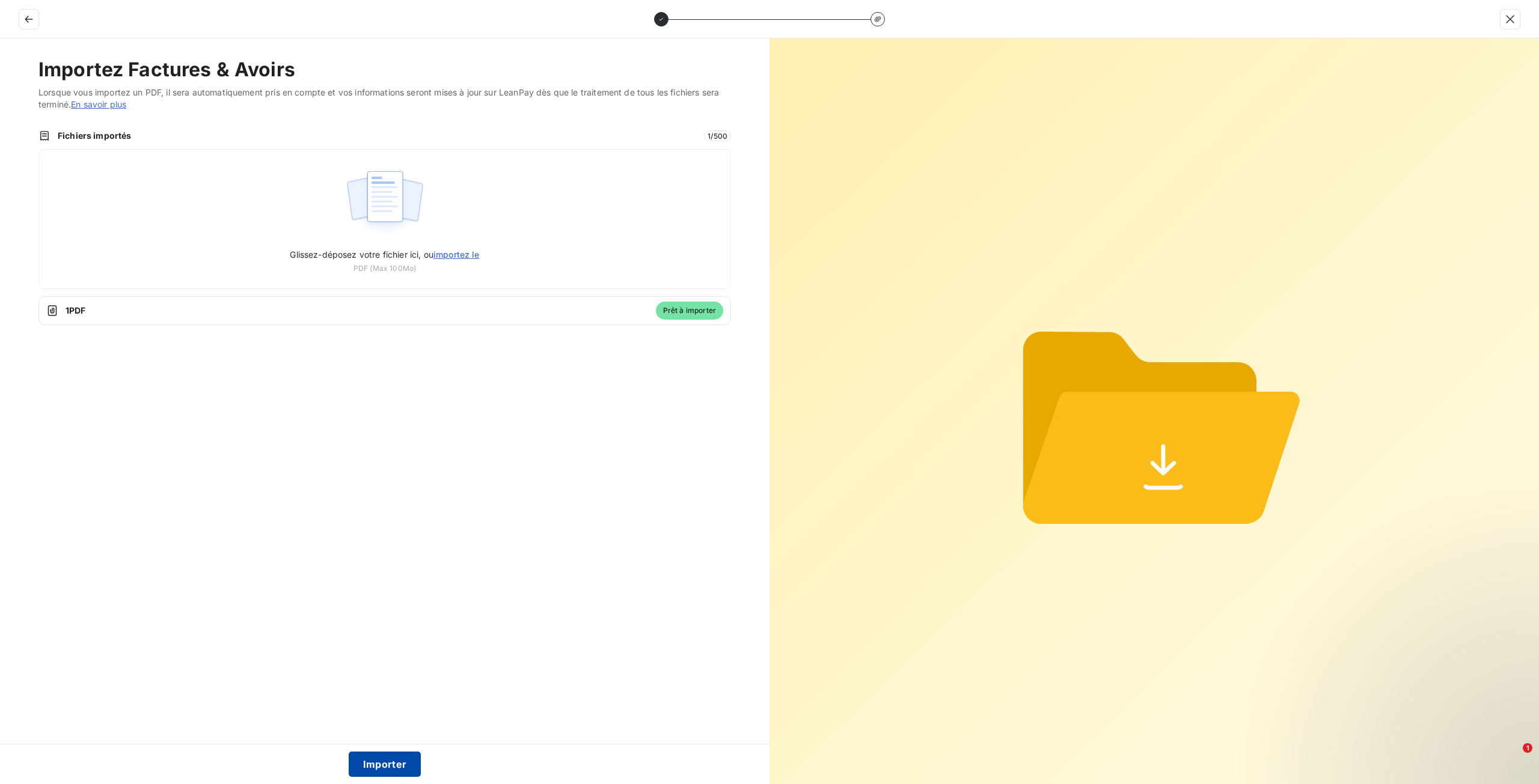
click at [366, 763] on button "Importer" at bounding box center [385, 764] width 72 height 25
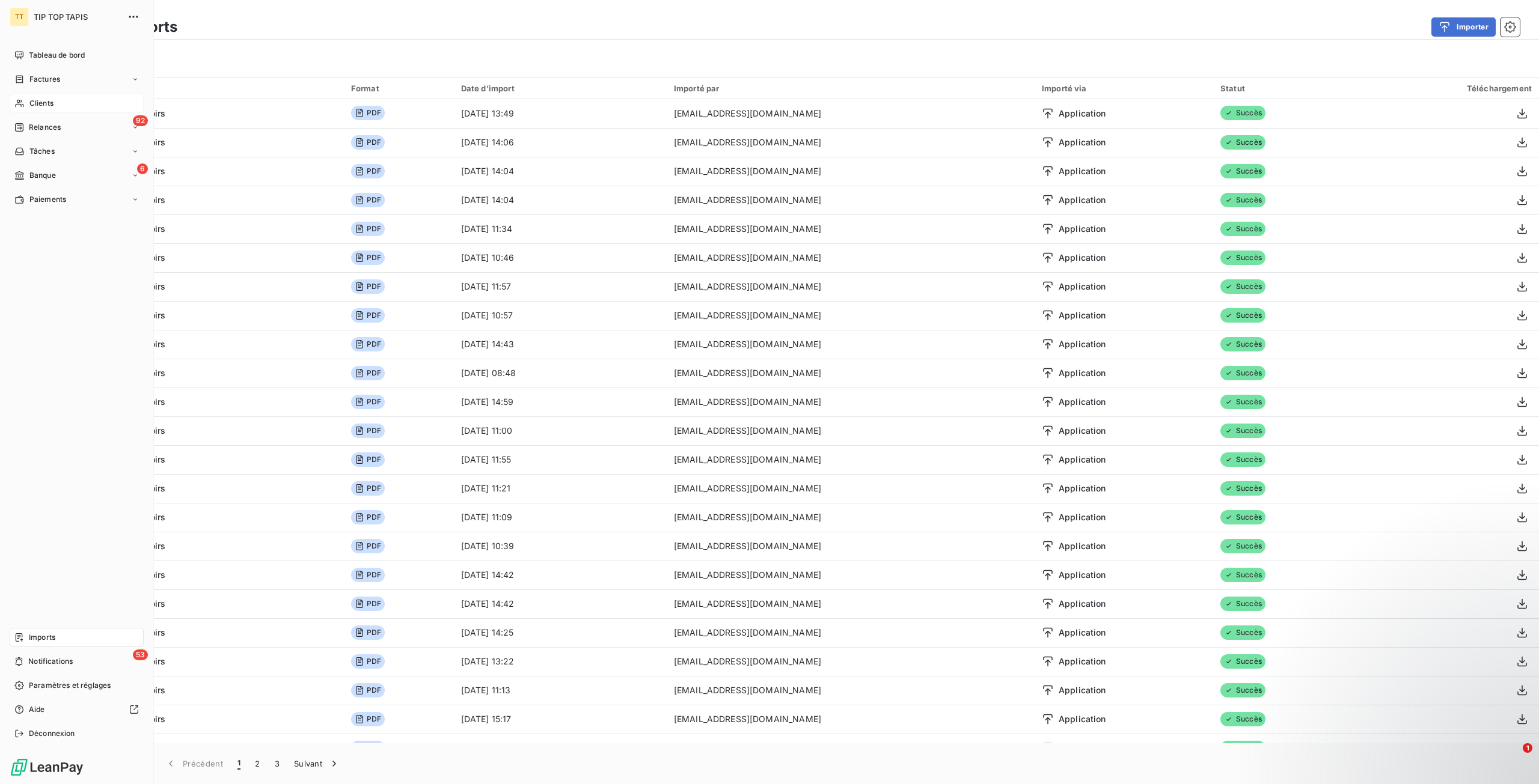
click at [73, 99] on div "Clients" at bounding box center [77, 103] width 134 height 19
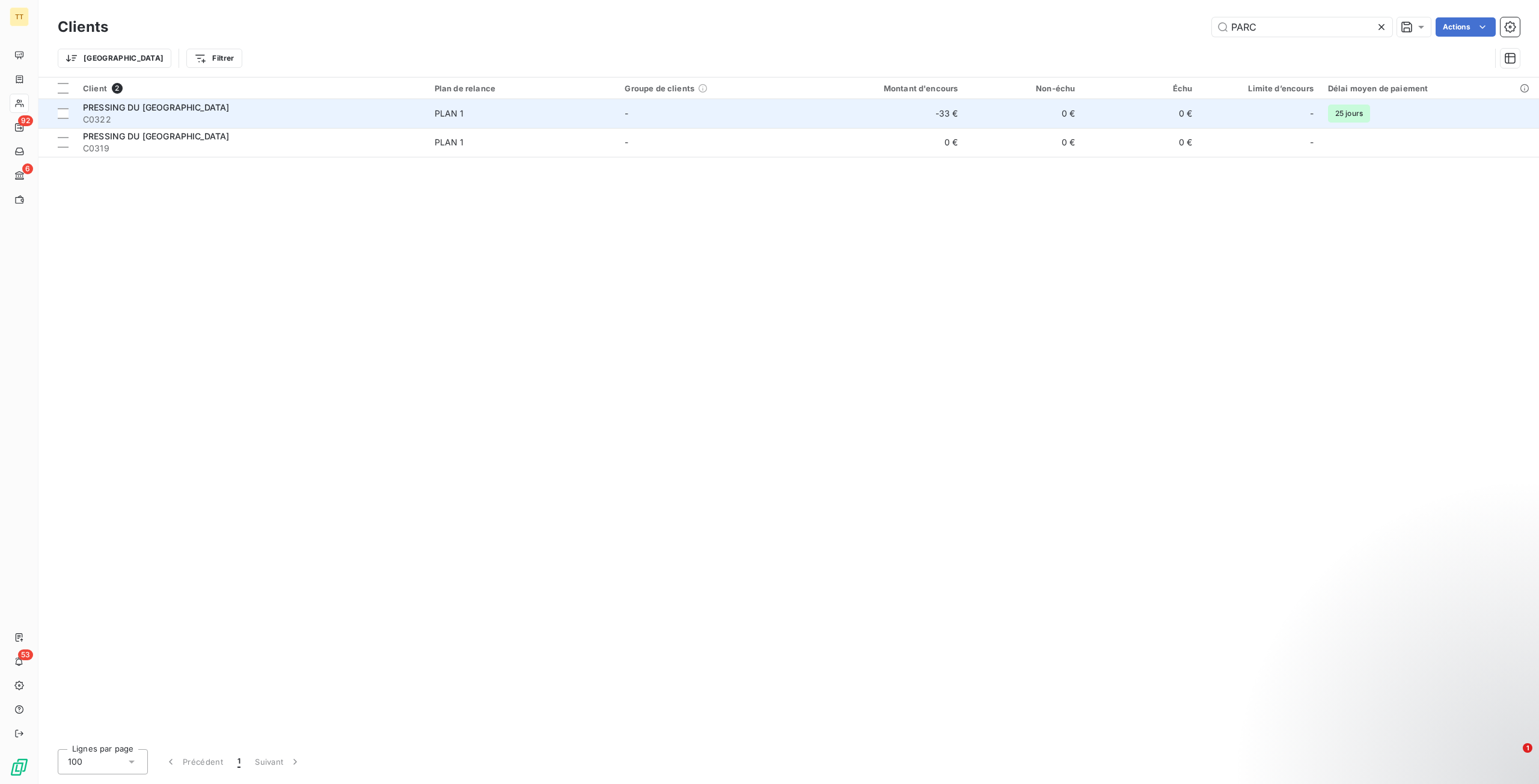
click at [876, 120] on td "-33 €" at bounding box center [886, 114] width 157 height 29
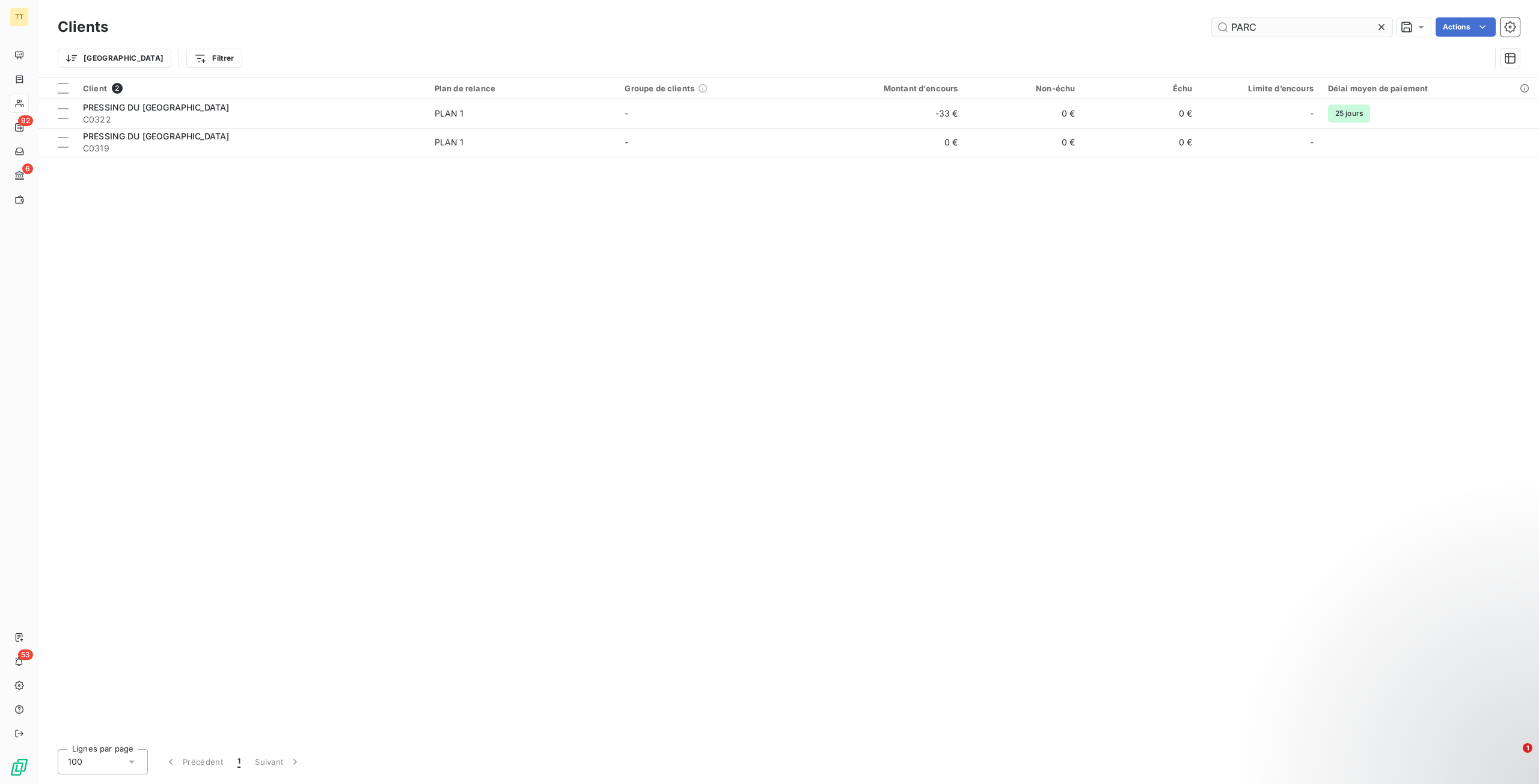
click at [1263, 26] on input "PARC" at bounding box center [1302, 26] width 180 height 19
click at [1263, 27] on input "PARC" at bounding box center [1302, 26] width 180 height 19
click at [1263, 28] on input "PARC" at bounding box center [1302, 26] width 180 height 19
click at [1263, 26] on input "PARC" at bounding box center [1302, 26] width 180 height 19
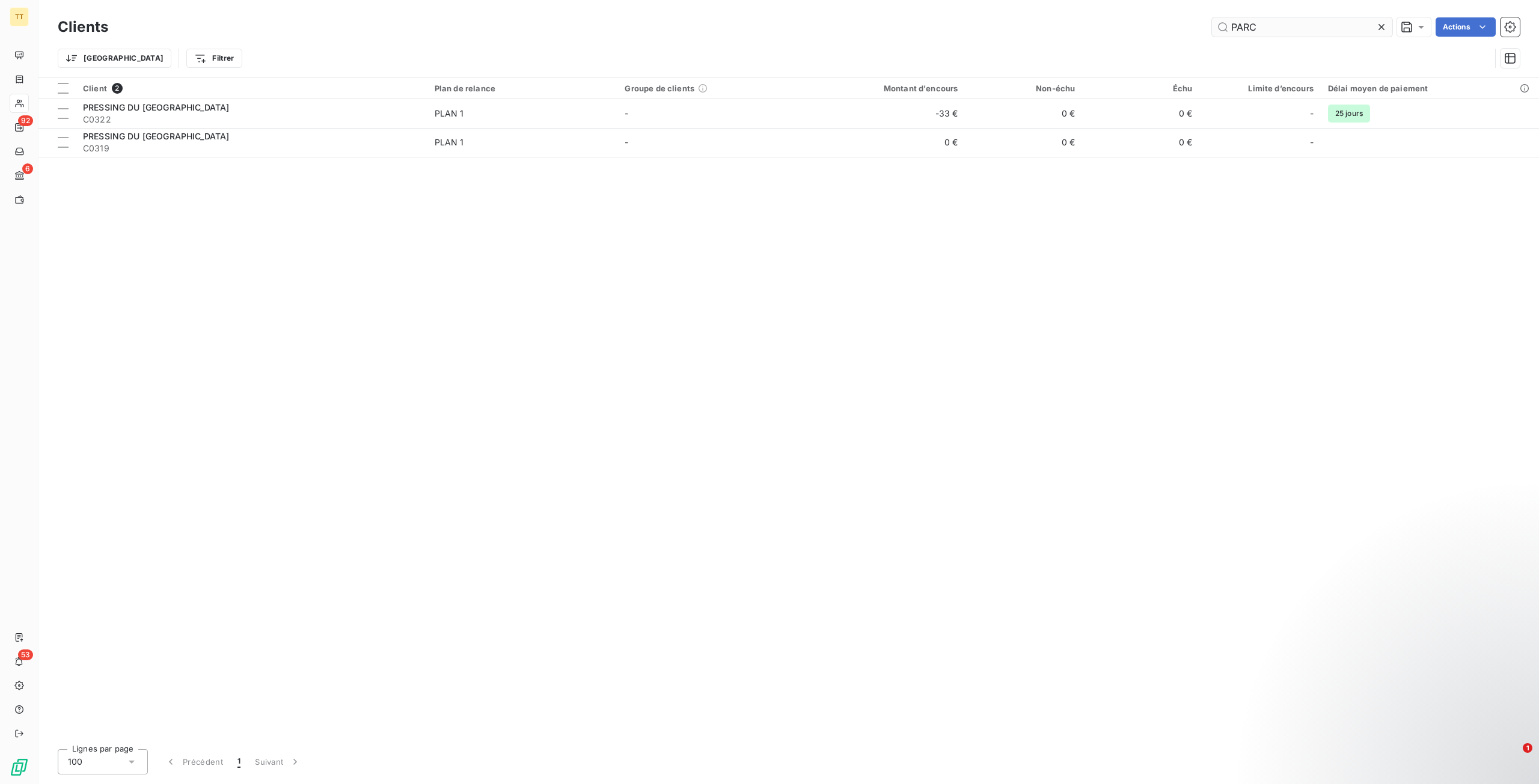
click at [1263, 26] on input "PARC" at bounding box center [1302, 26] width 180 height 19
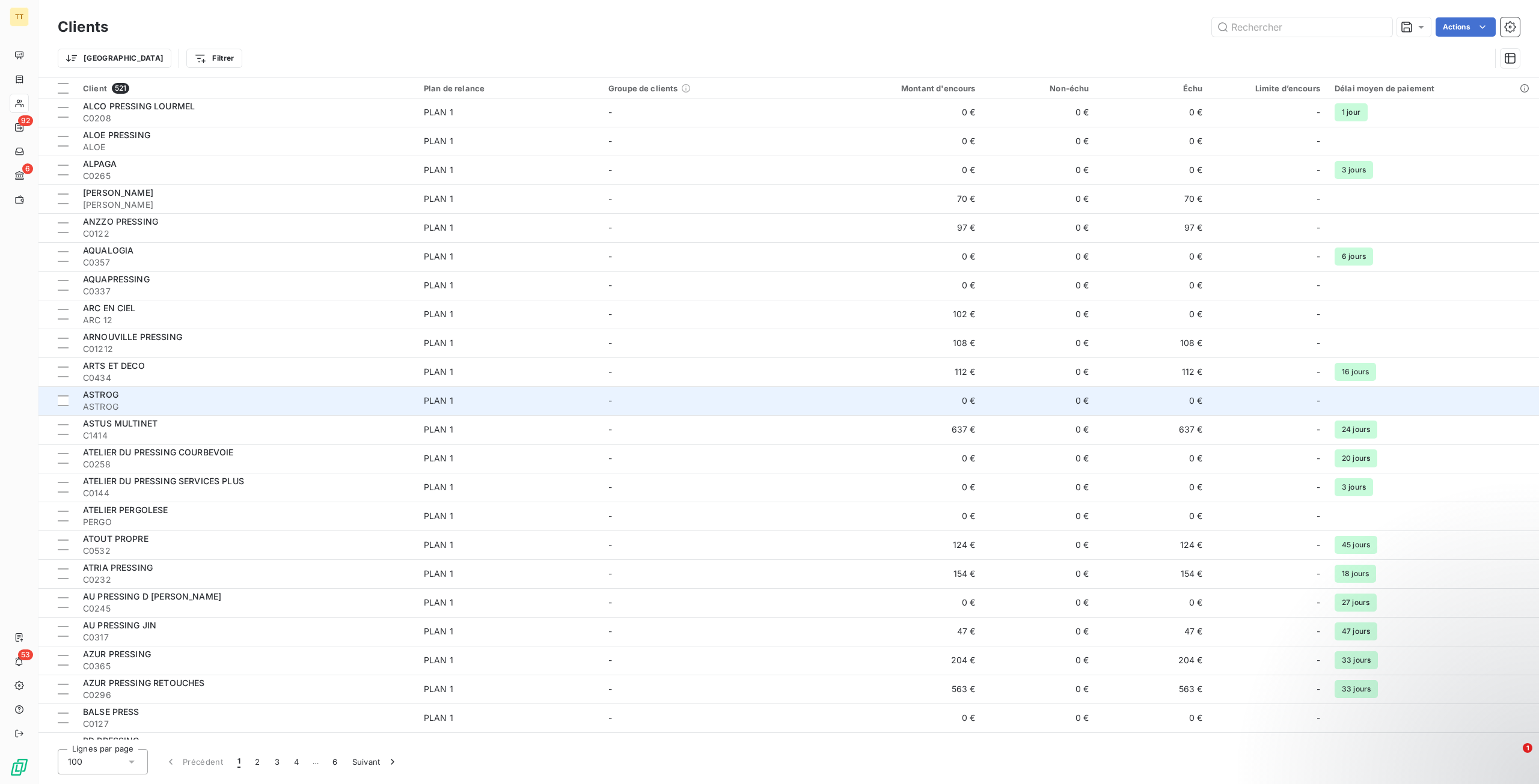
scroll to position [841, 0]
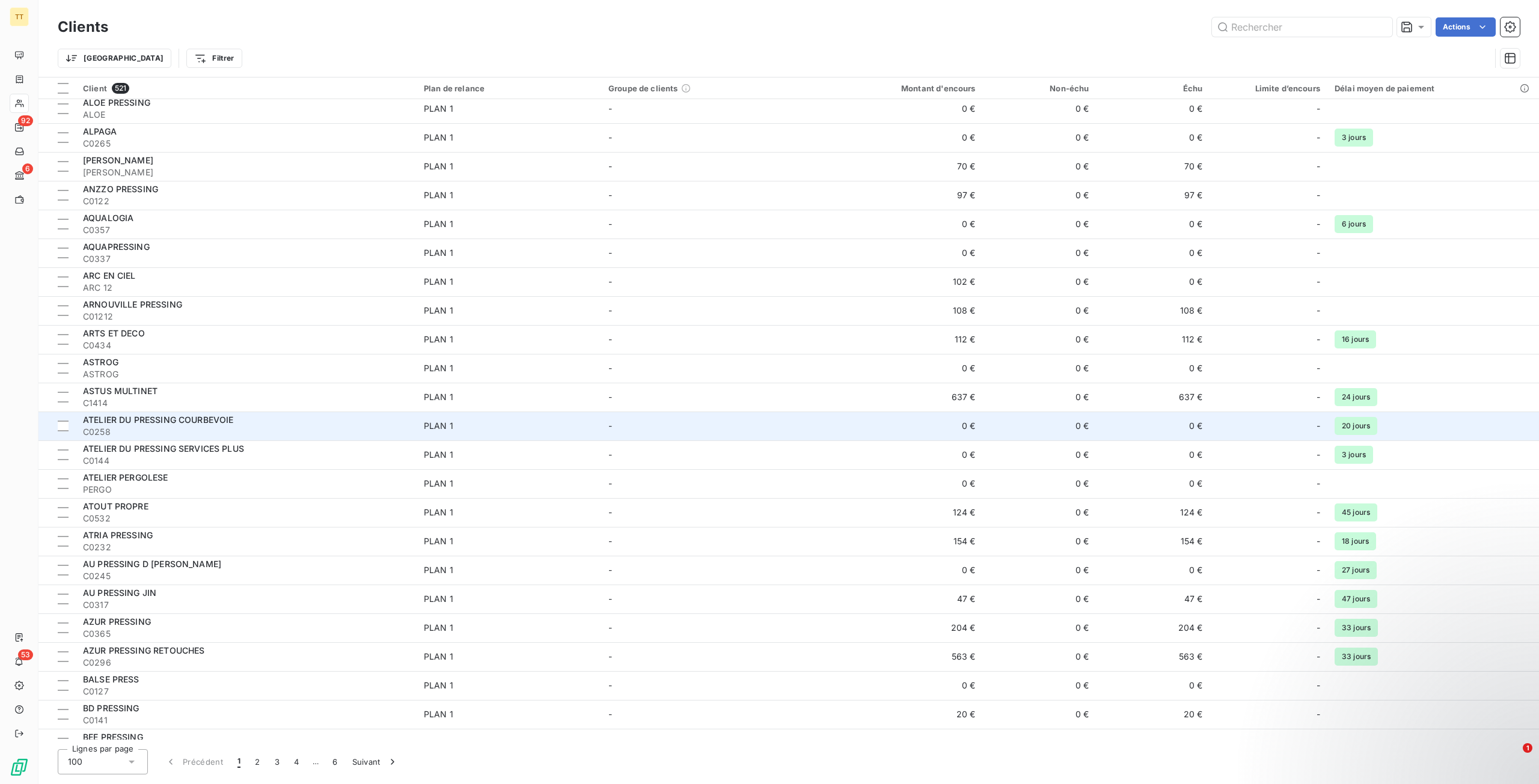
click at [299, 424] on div "ATELIER DU PRESSING COURBEVOIE" at bounding box center [246, 420] width 327 height 12
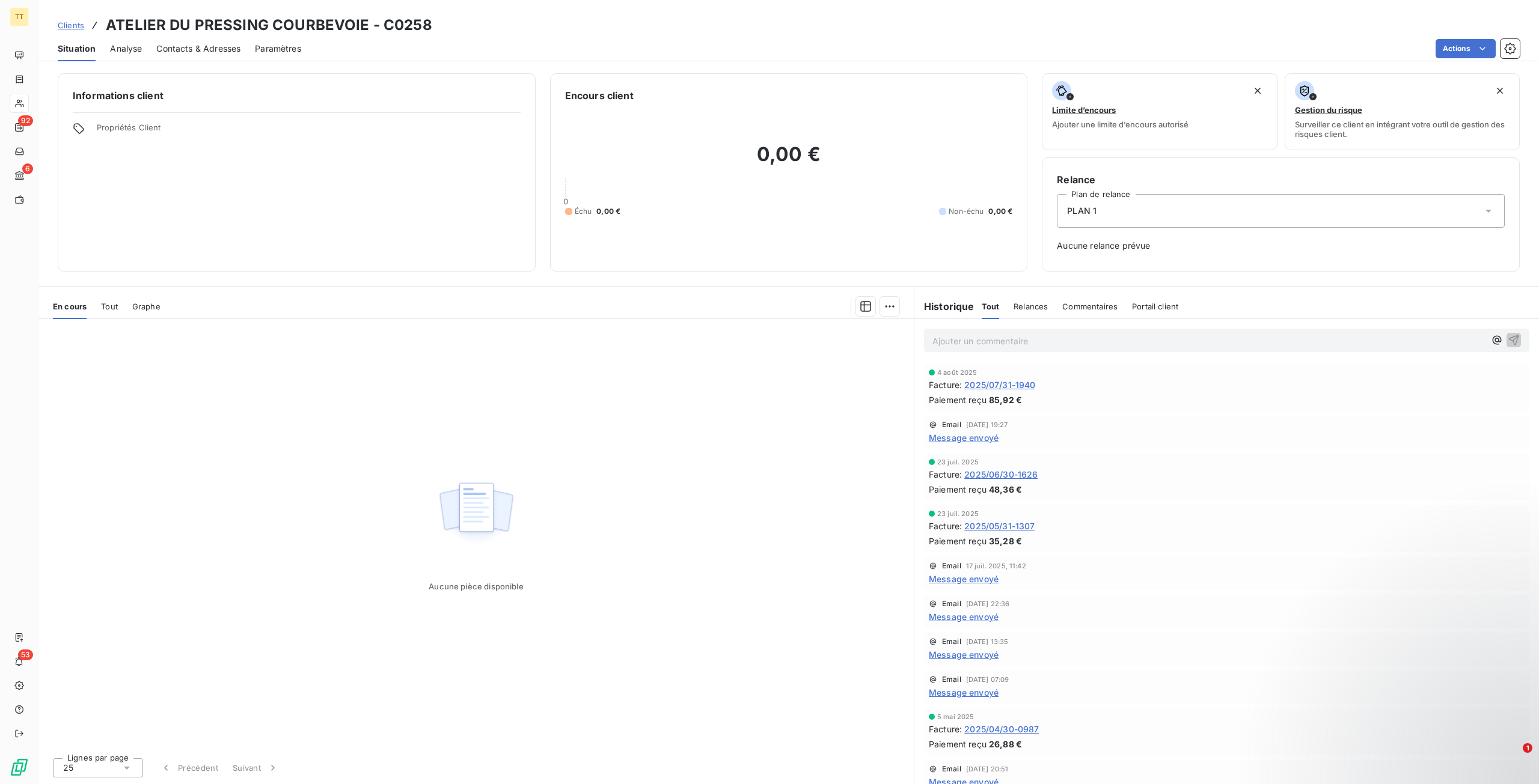
click at [204, 52] on span "Contacts & Adresses" at bounding box center [198, 48] width 84 height 12
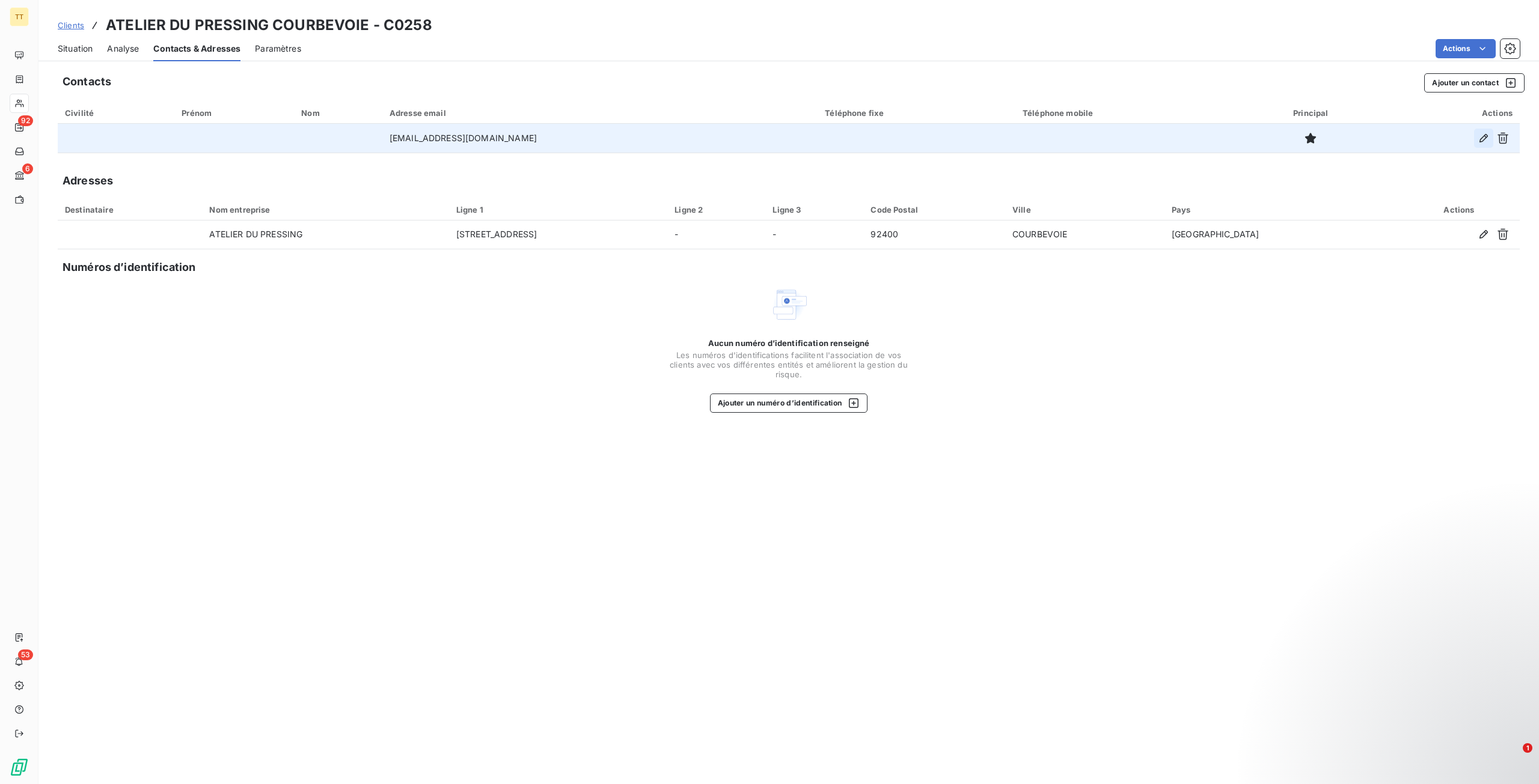
click at [1263, 142] on icon "button" at bounding box center [1483, 137] width 12 height 12
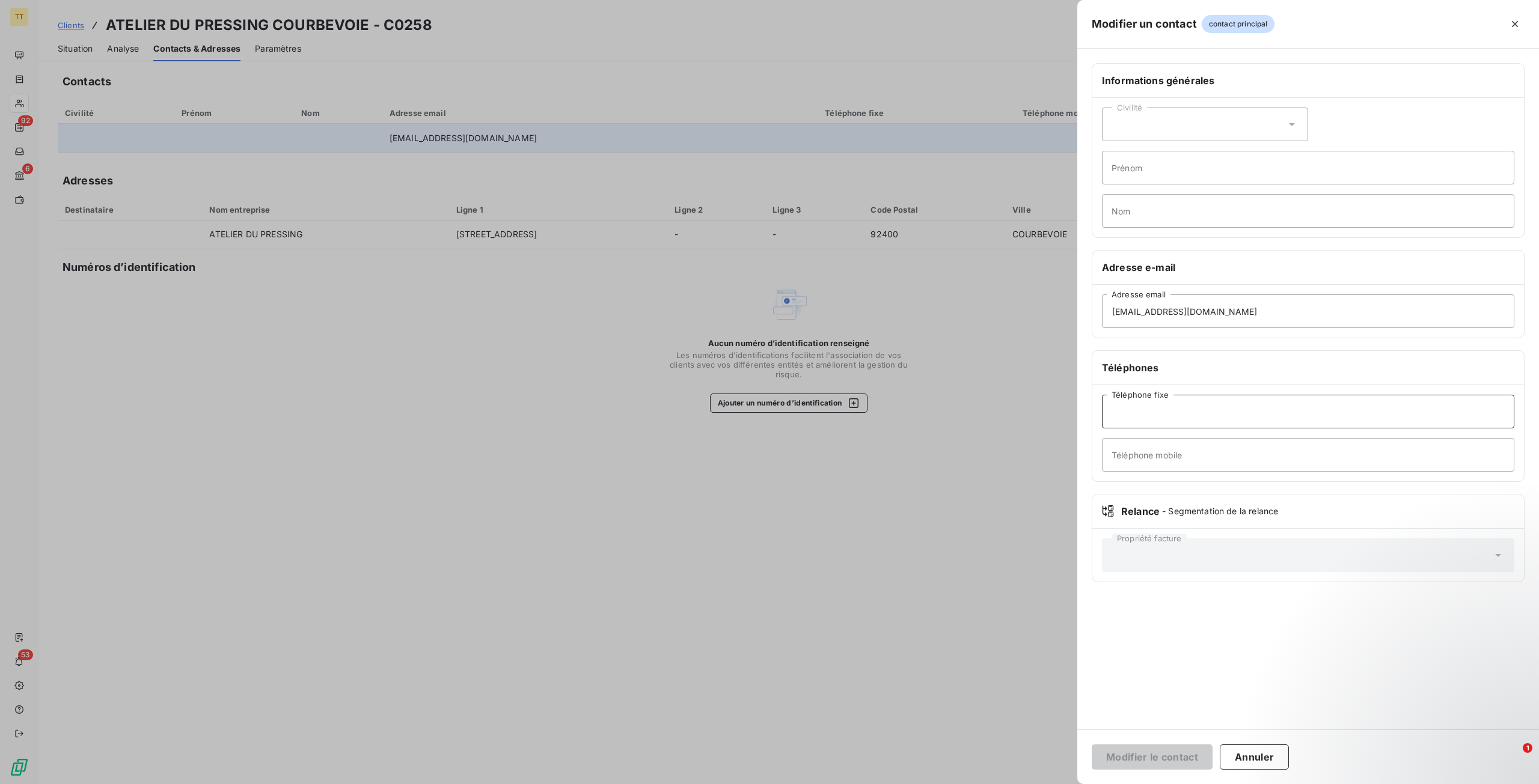
click at [1154, 415] on input "Téléphone fixe" at bounding box center [1308, 411] width 413 height 33
paste input "01 43 33 59 32"
type input "01 43 33 59 32"
click at [1154, 758] on button "Modifier le contact" at bounding box center [1153, 757] width 121 height 25
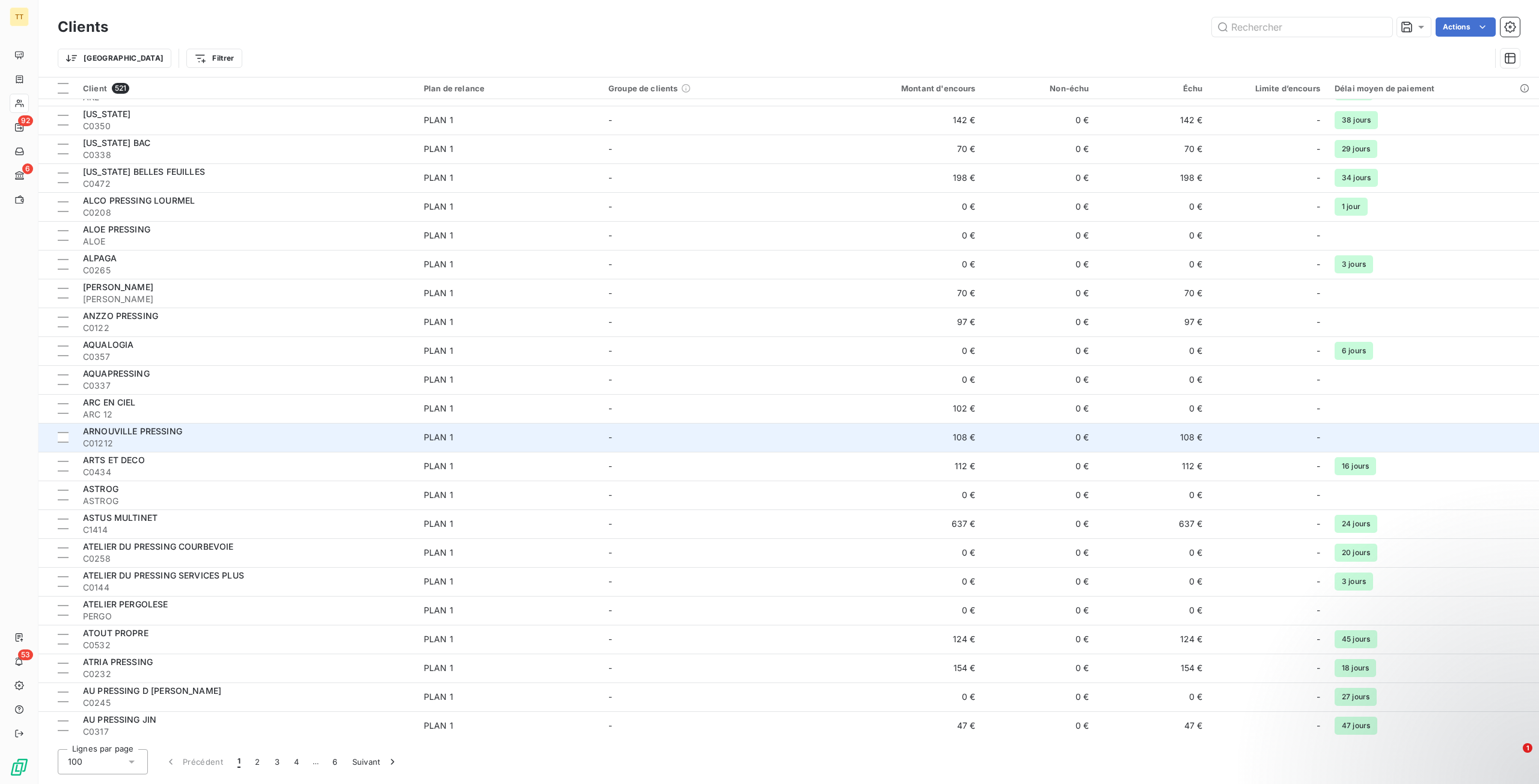
scroll to position [781, 0]
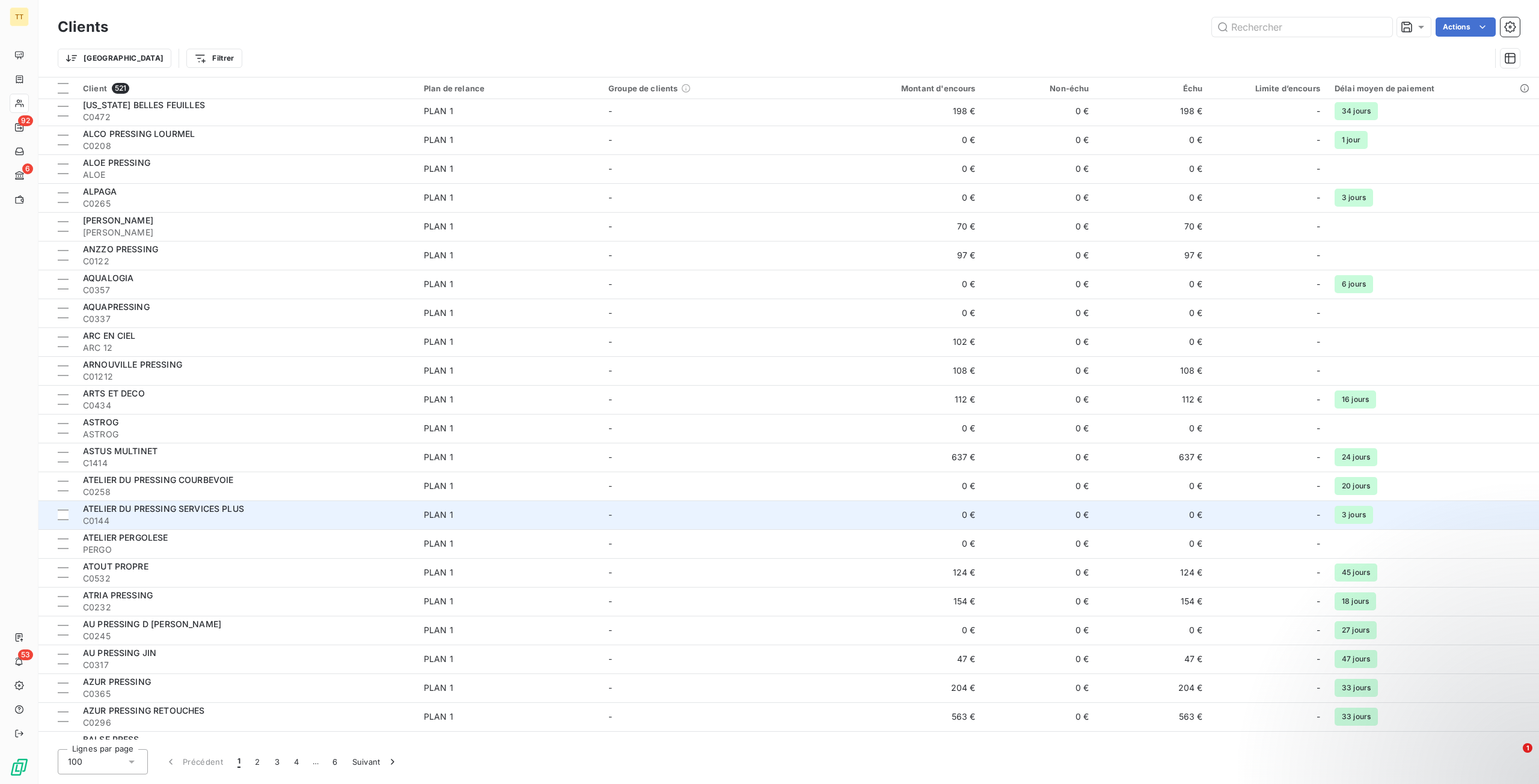
click at [242, 518] on span "C0144" at bounding box center [246, 521] width 327 height 12
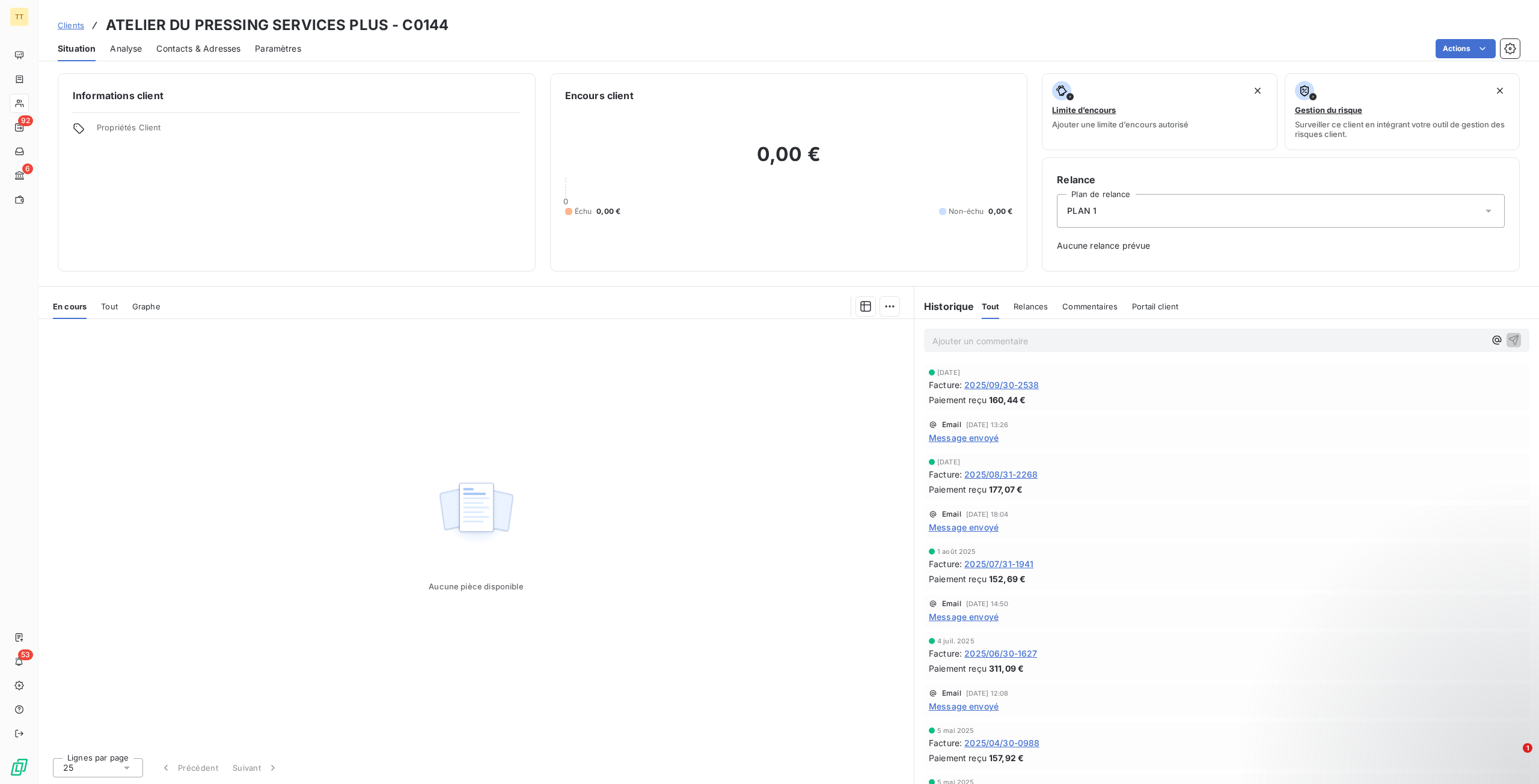
click at [214, 57] on div "Contacts & Adresses" at bounding box center [198, 49] width 84 height 25
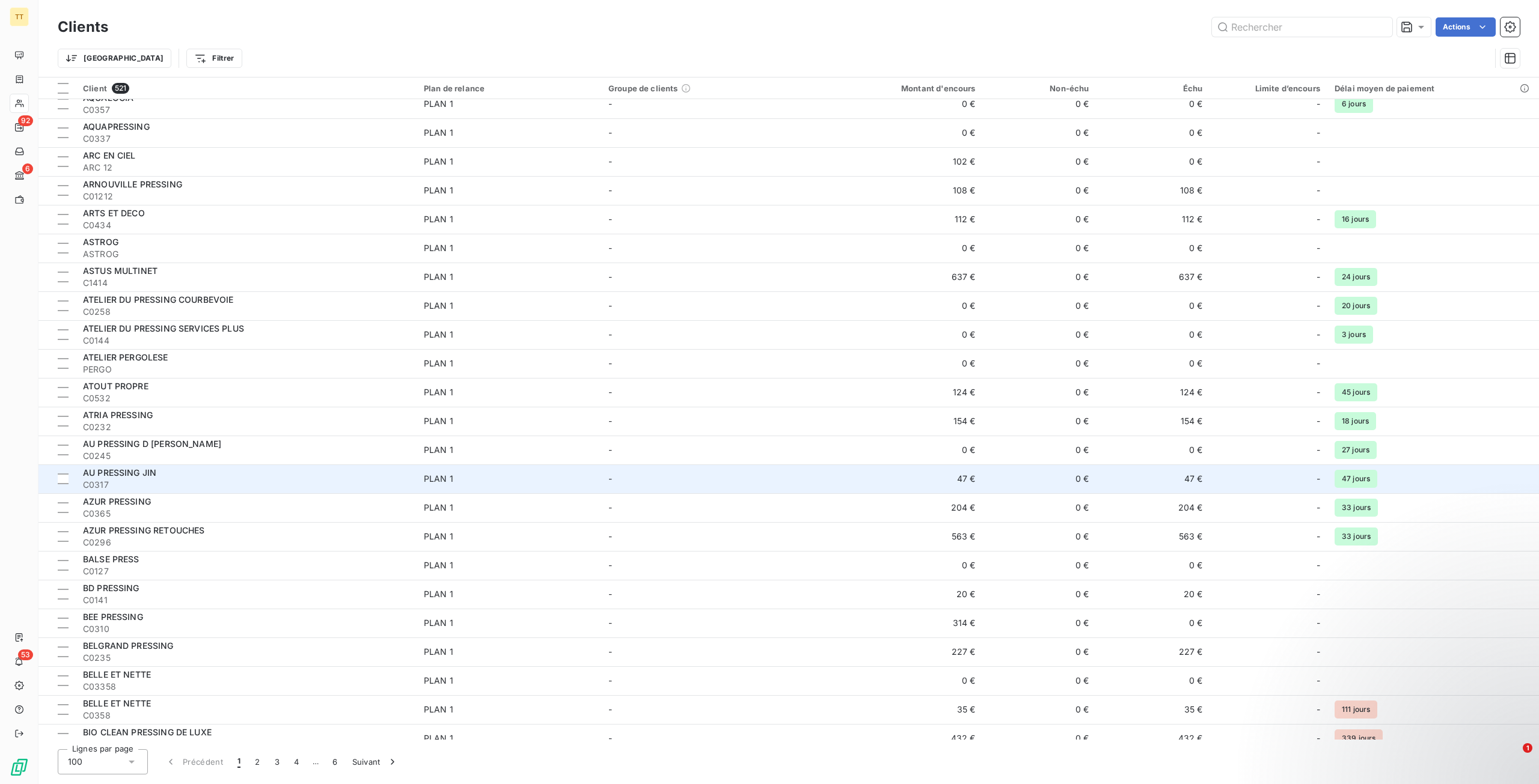
scroll to position [1022, 0]
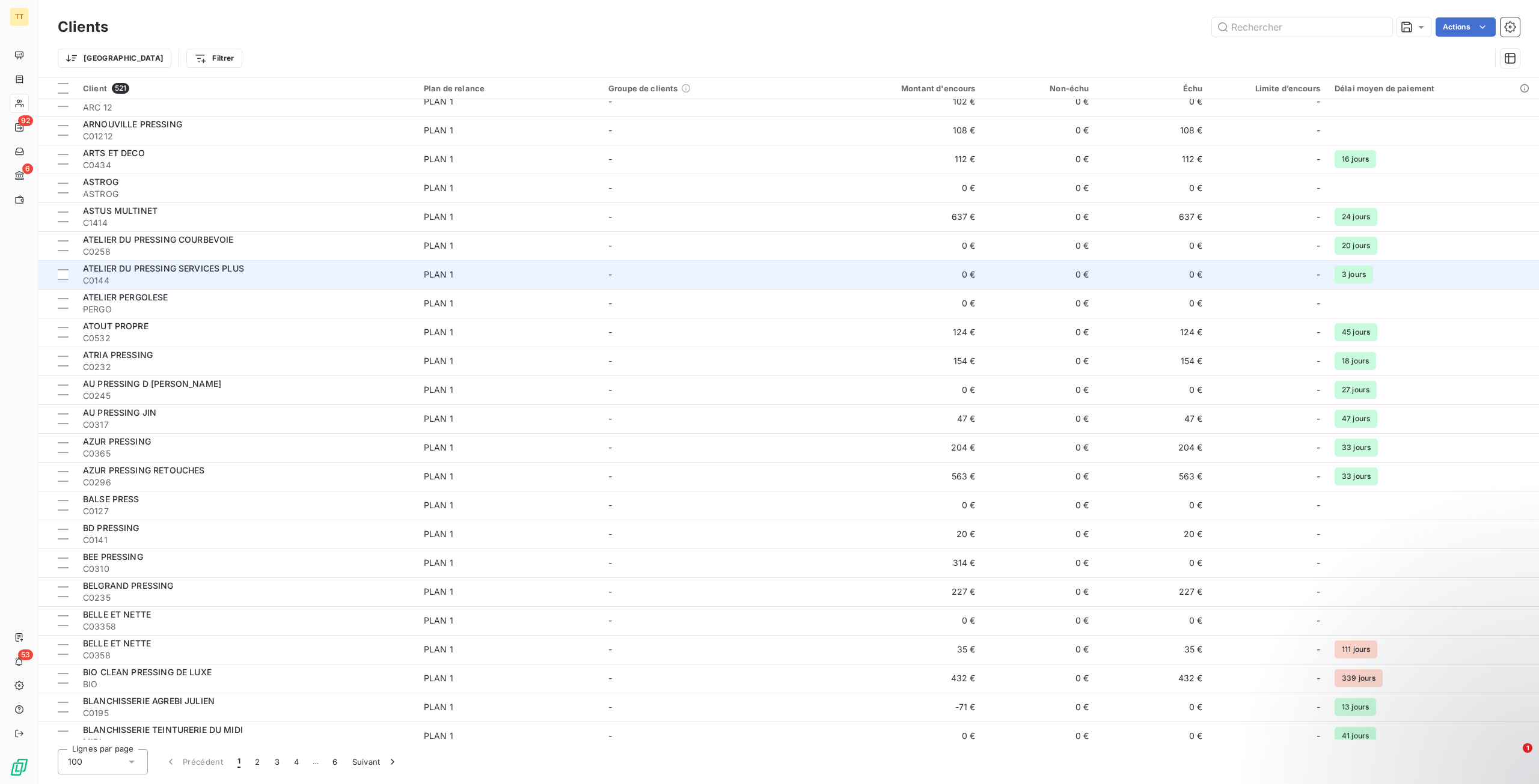
click at [299, 268] on div "ATELIER DU PRESSING SERVICES PLUS" at bounding box center [246, 268] width 327 height 12
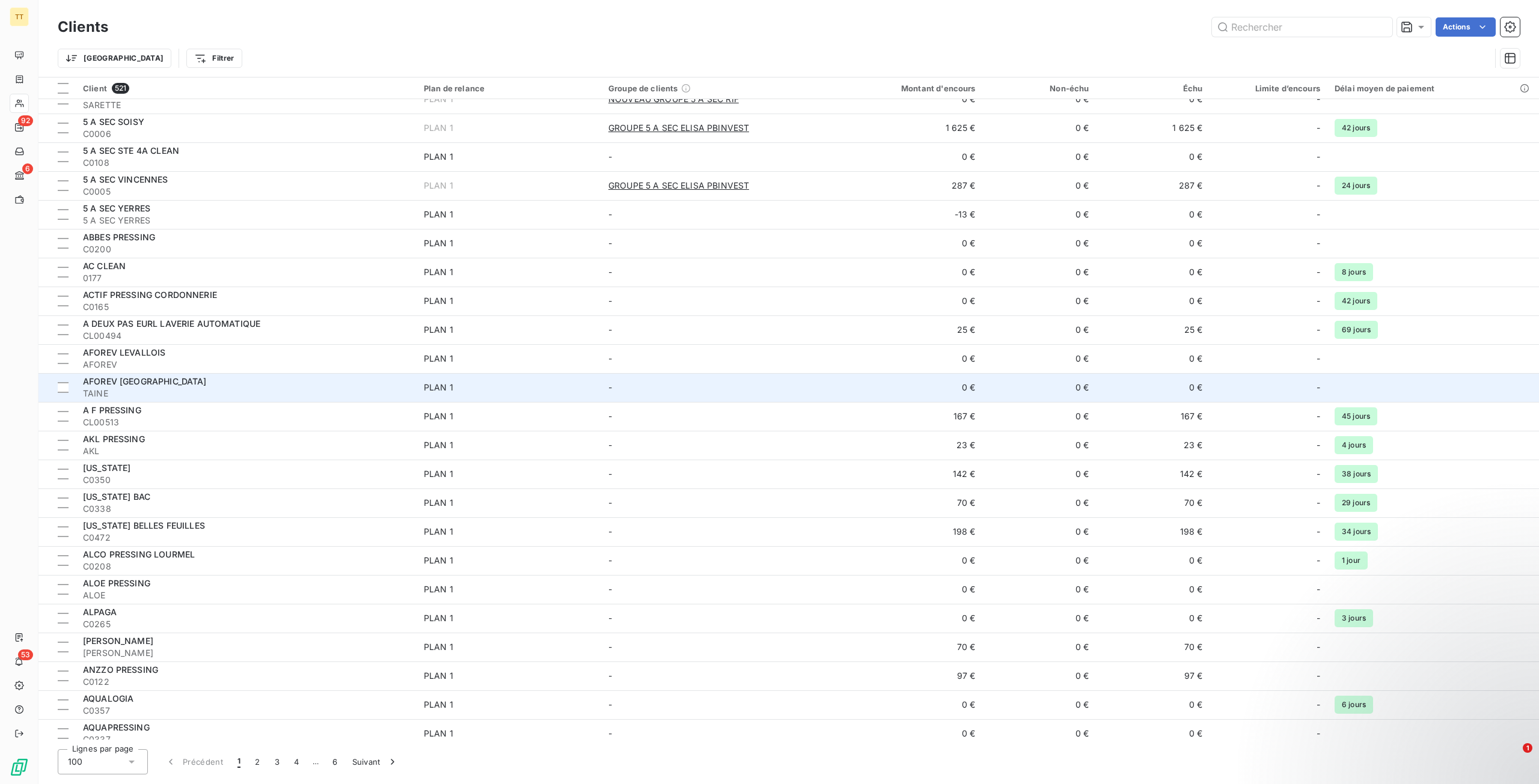
scroll to position [781, 0]
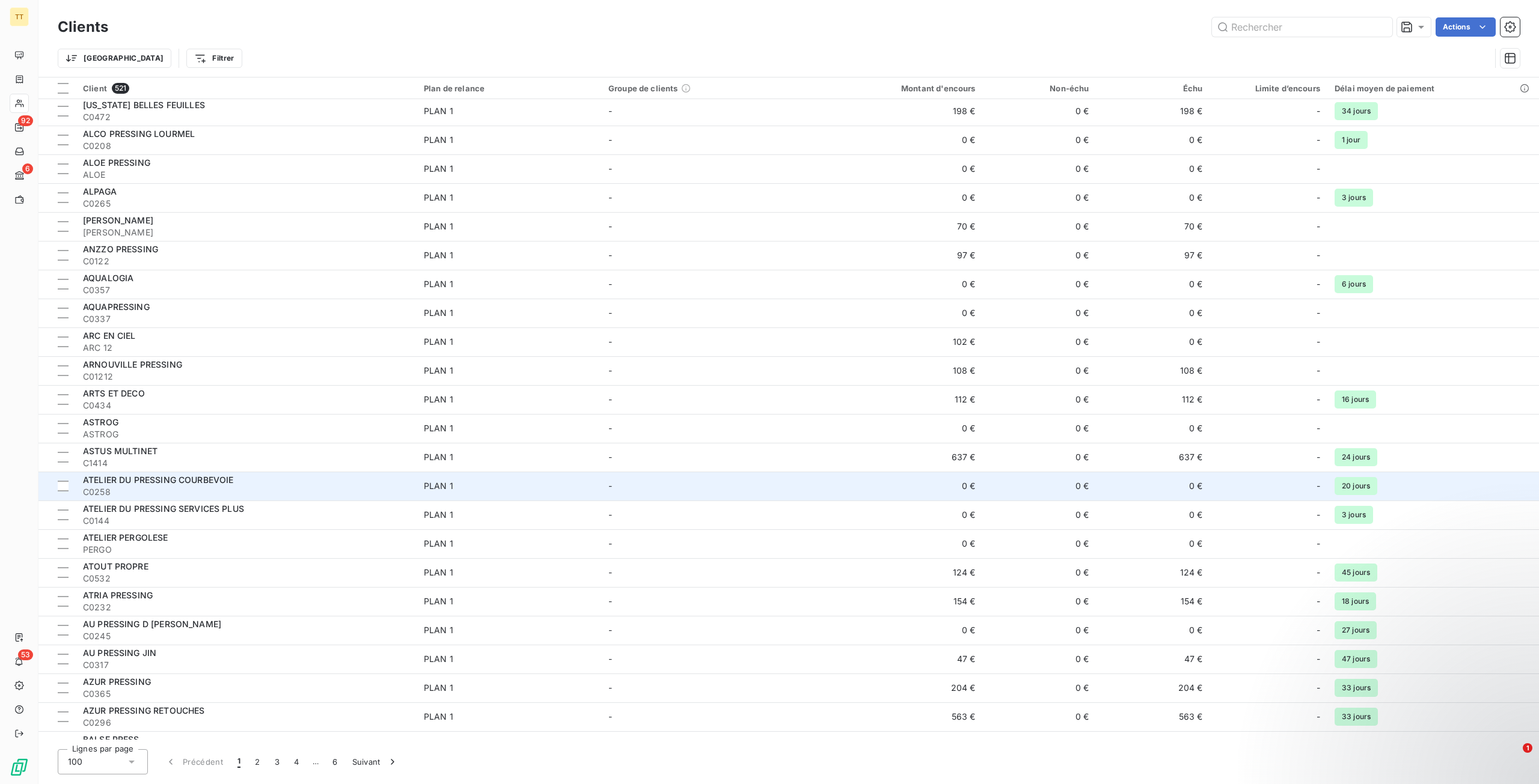
click at [239, 482] on div "ATELIER DU PRESSING COURBEVOIE" at bounding box center [246, 479] width 327 height 12
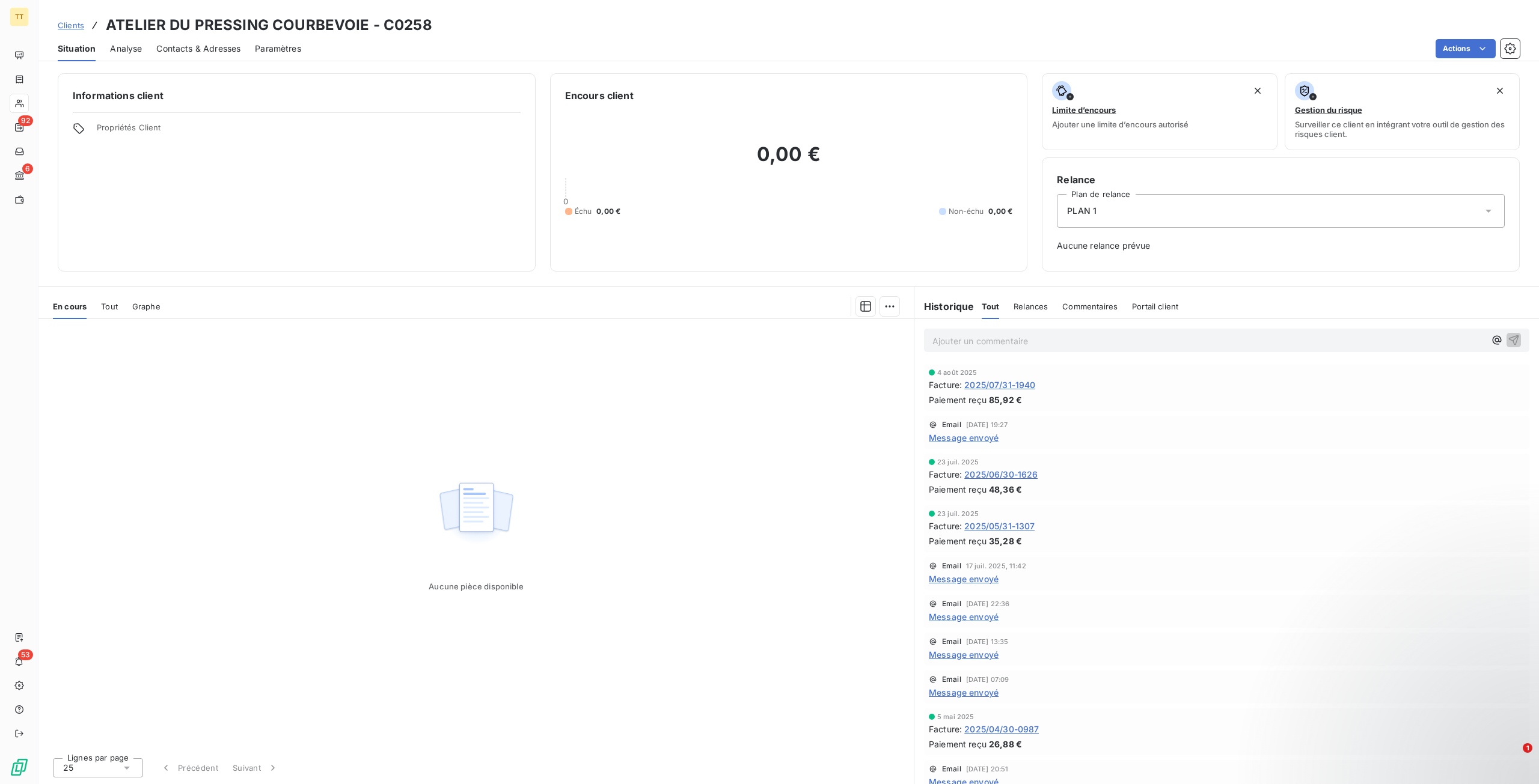
click at [209, 52] on span "Contacts & Adresses" at bounding box center [198, 48] width 84 height 12
